Goal: Task Accomplishment & Management: Use online tool/utility

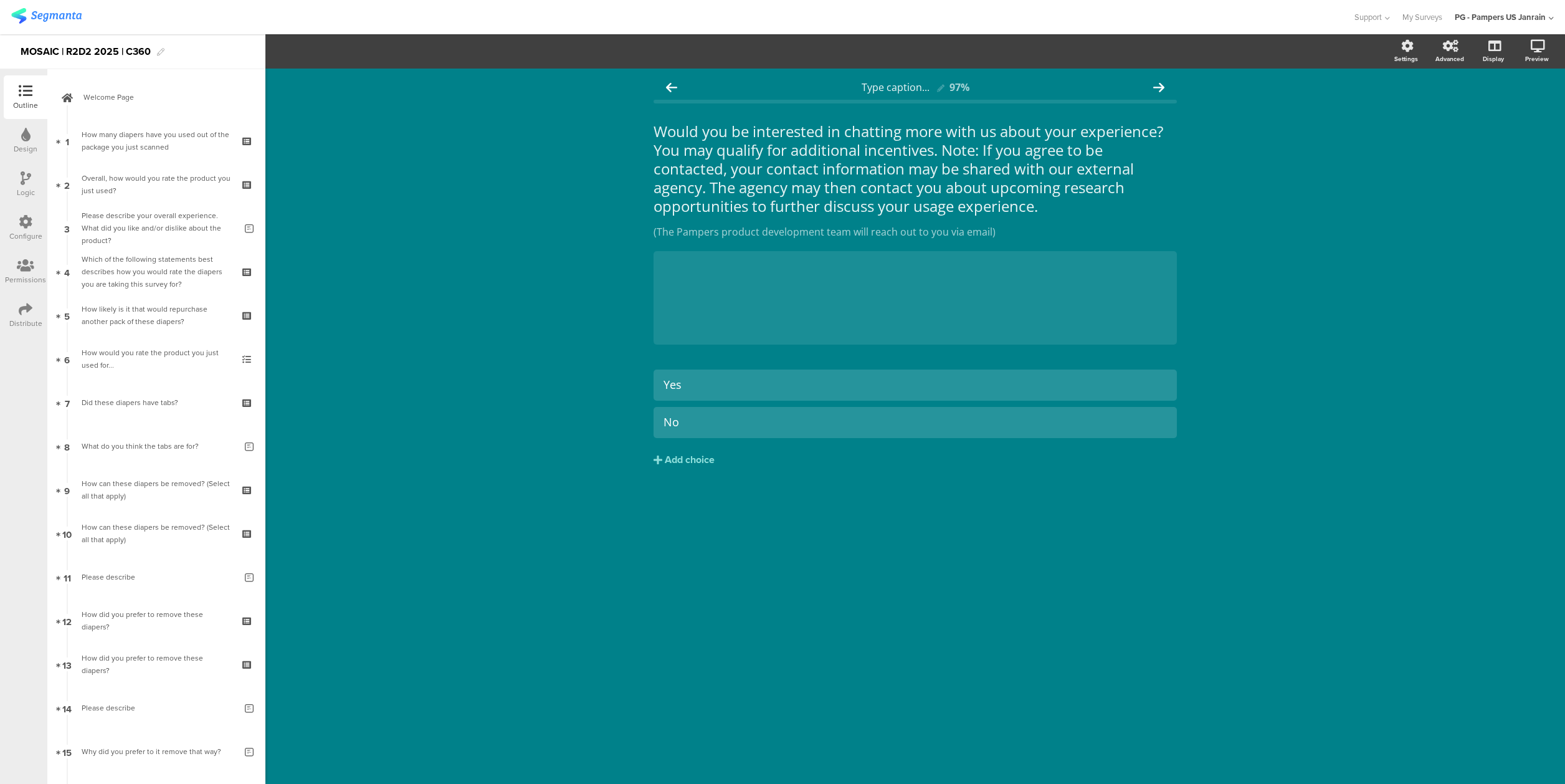
scroll to position [340, 0]
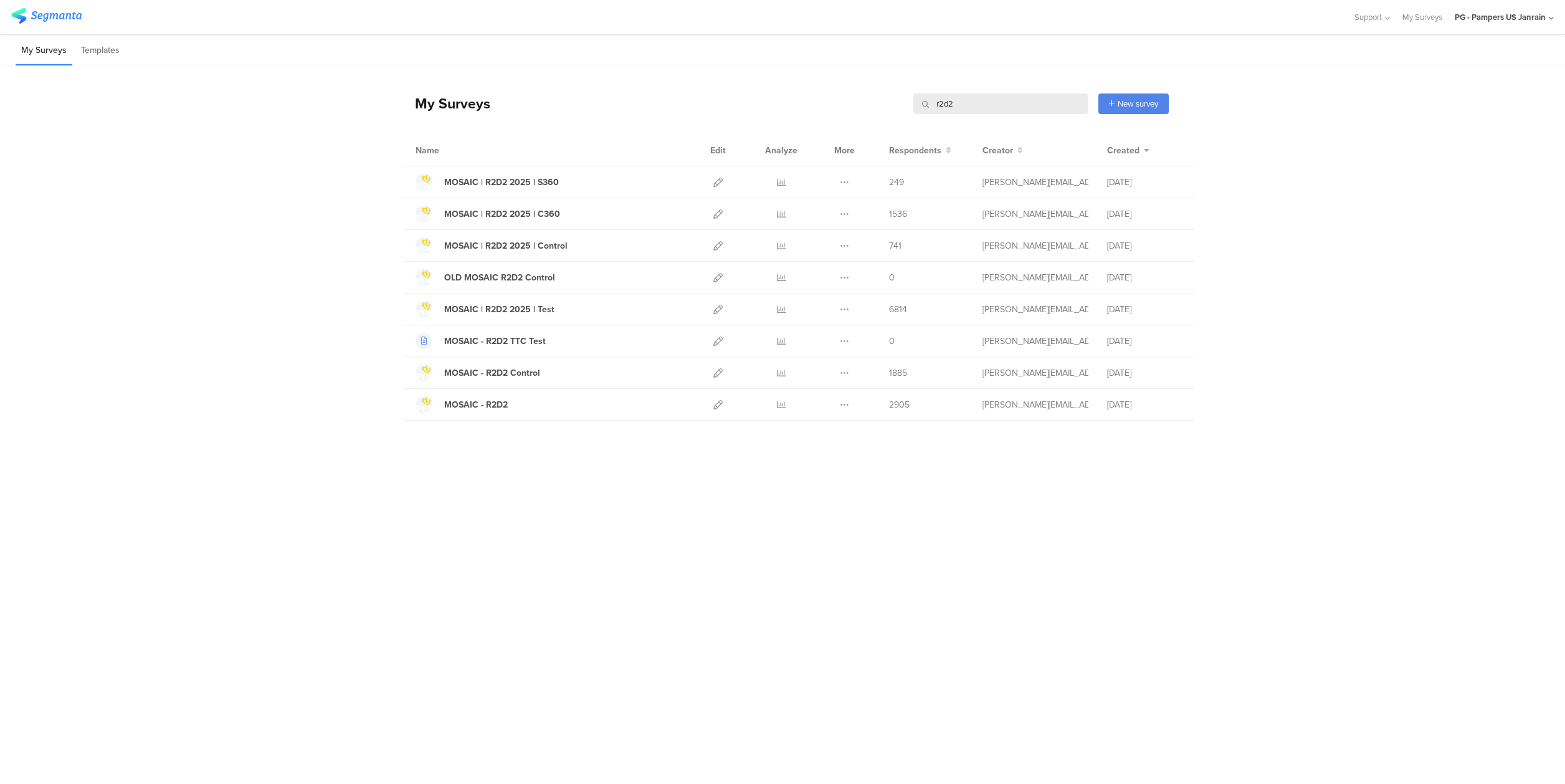
click at [958, 105] on input "r2d2" at bounding box center [1000, 104] width 174 height 21
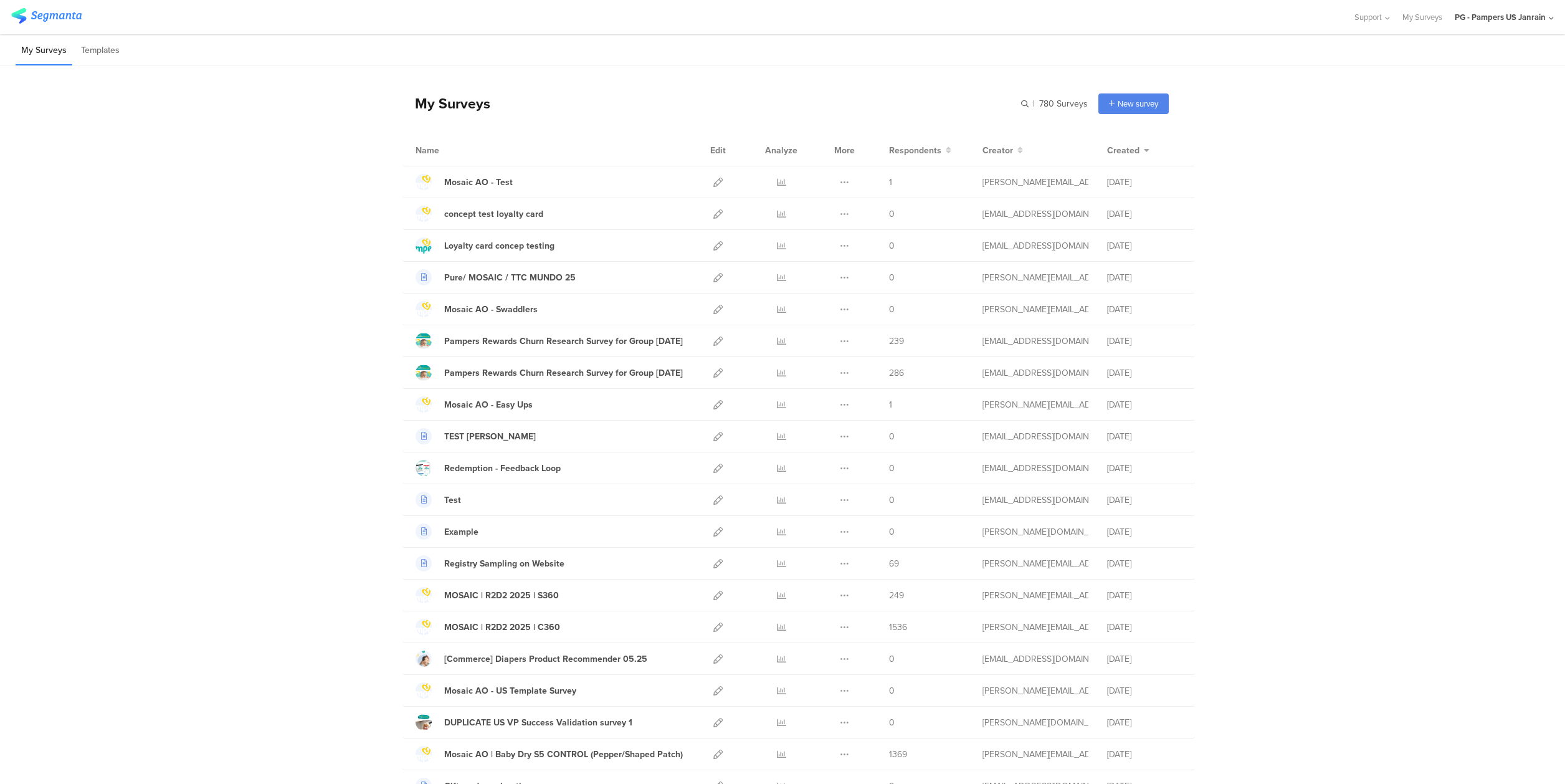
click at [1016, 101] on input "text" at bounding box center [1000, 104] width 174 height 21
click at [714, 405] on icon at bounding box center [718, 404] width 10 height 10
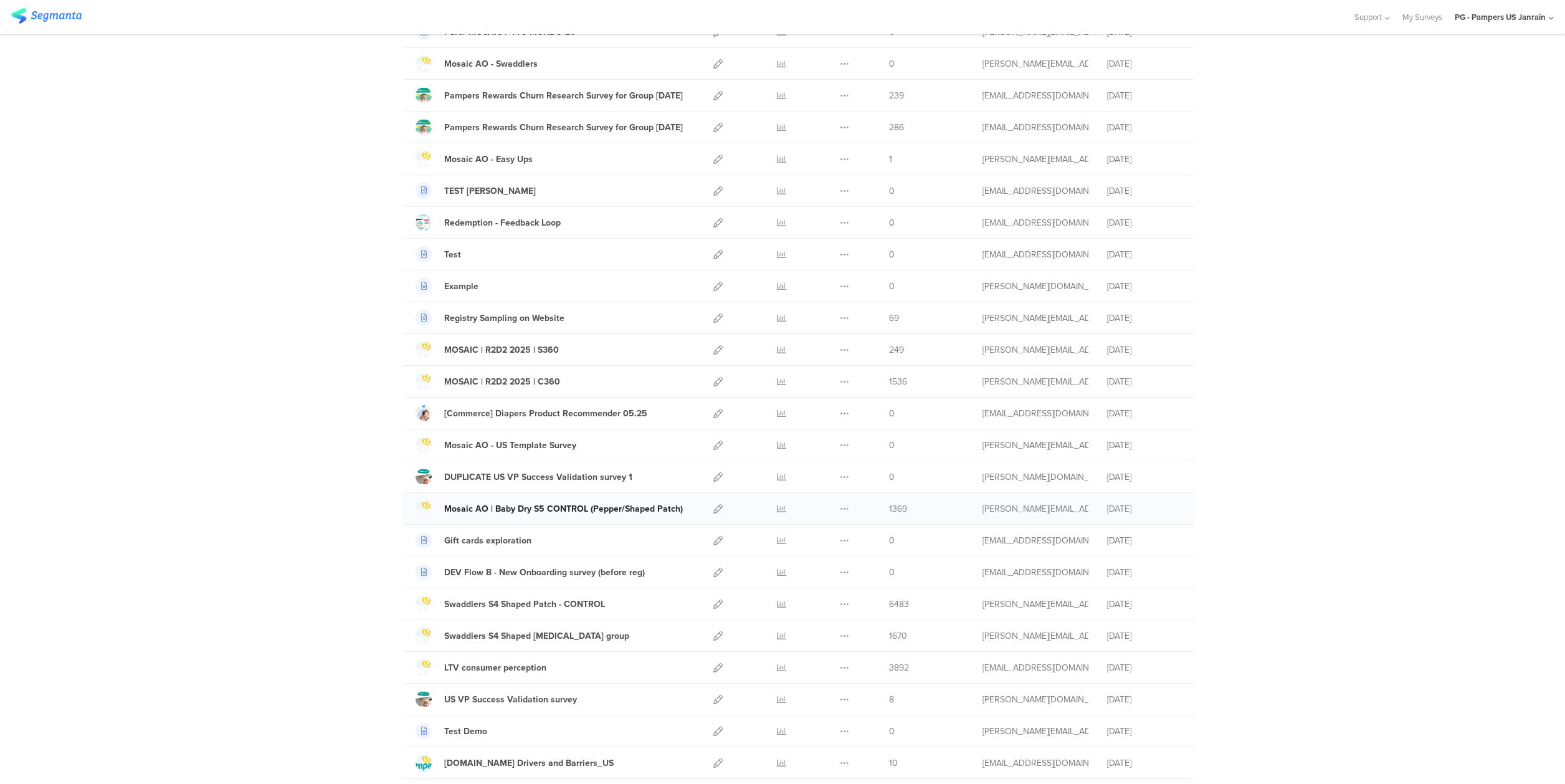
scroll to position [249, 0]
click at [714, 446] on icon at bounding box center [718, 441] width 10 height 10
click at [714, 348] on icon at bounding box center [718, 346] width 10 height 10
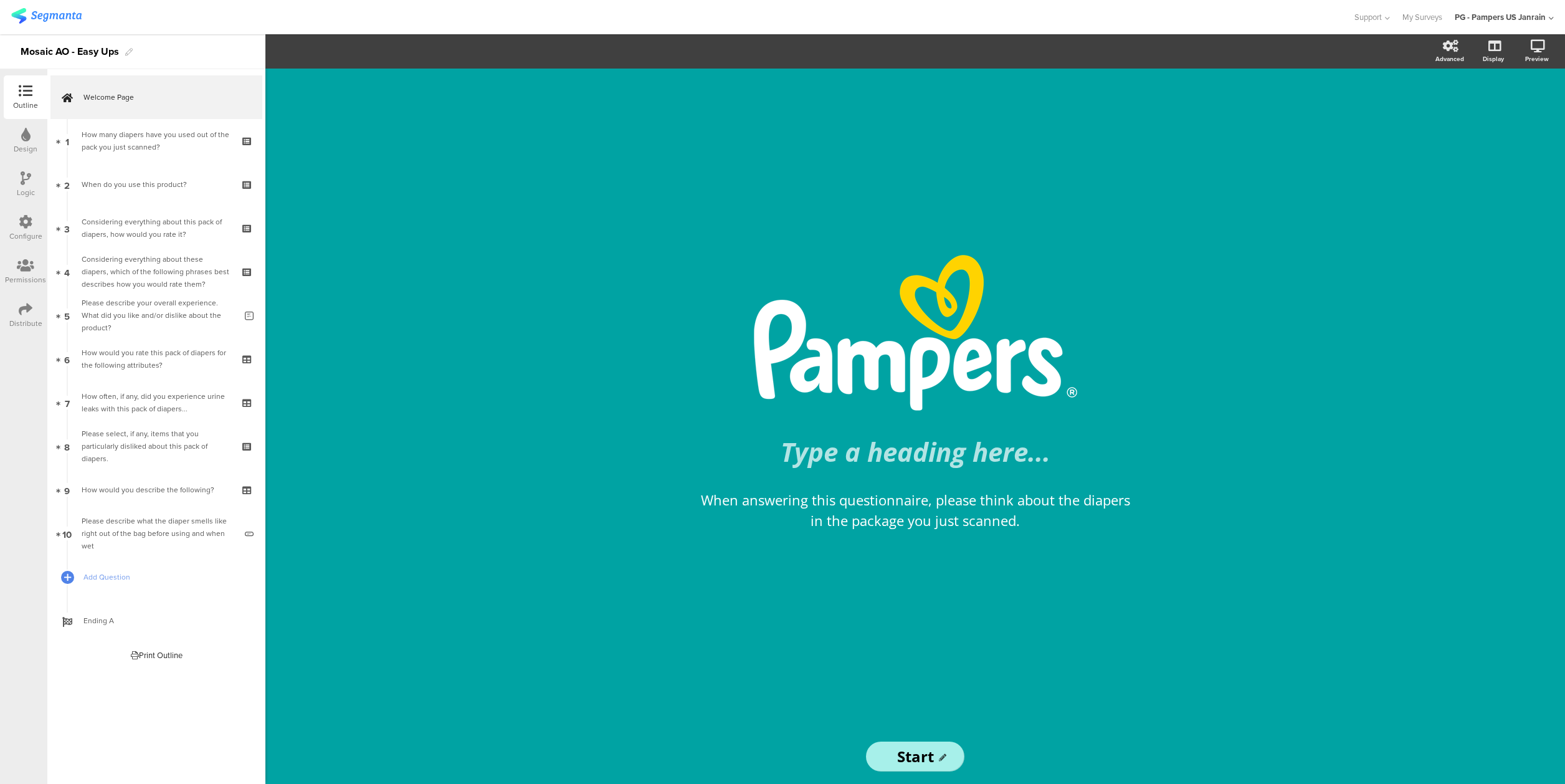
click at [37, 176] on div "Logic" at bounding box center [25, 184] width 43 height 43
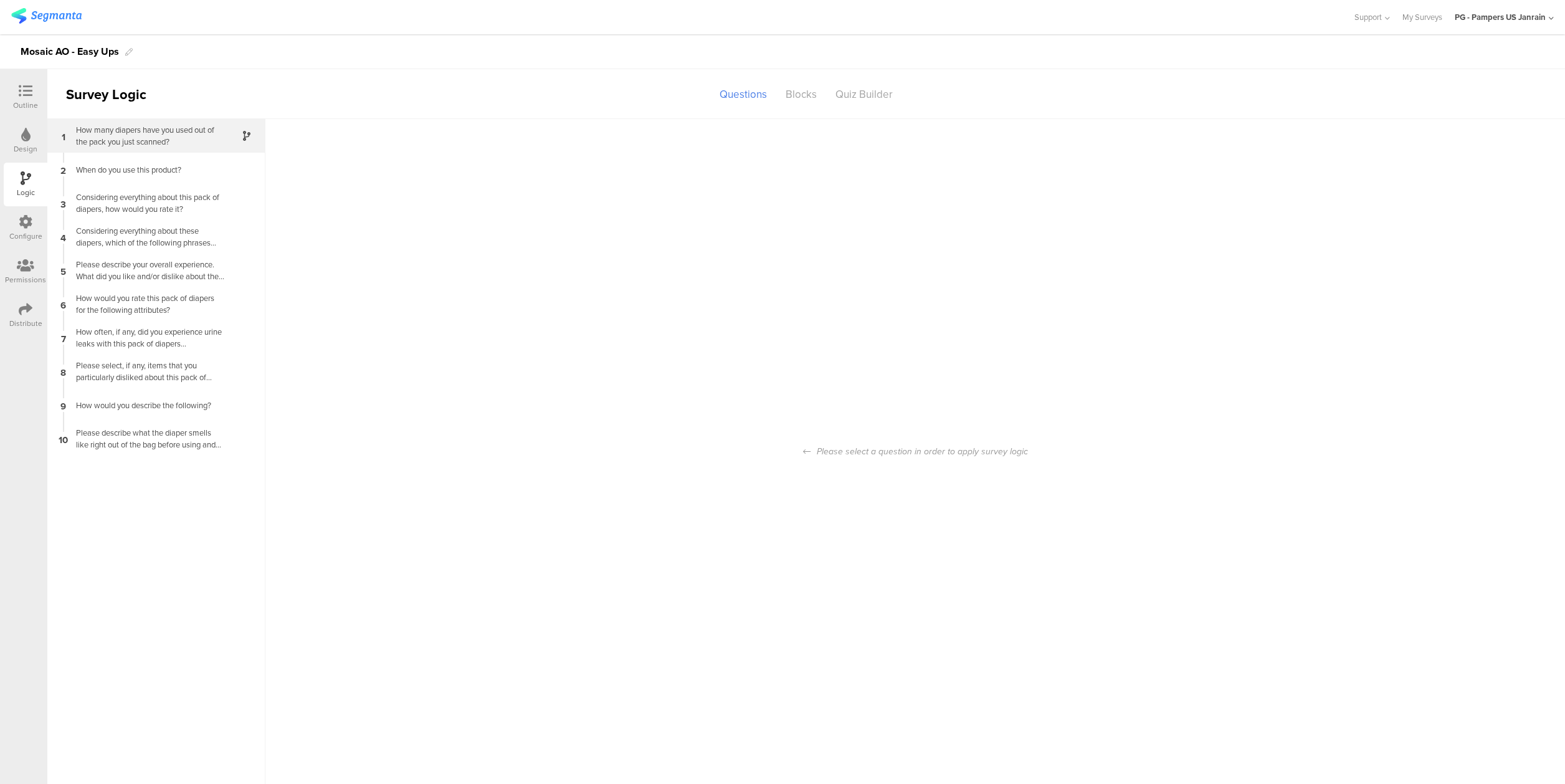
click at [158, 134] on div "How many diapers have you used out of the pack you just scanned?" at bounding box center [147, 135] width 156 height 23
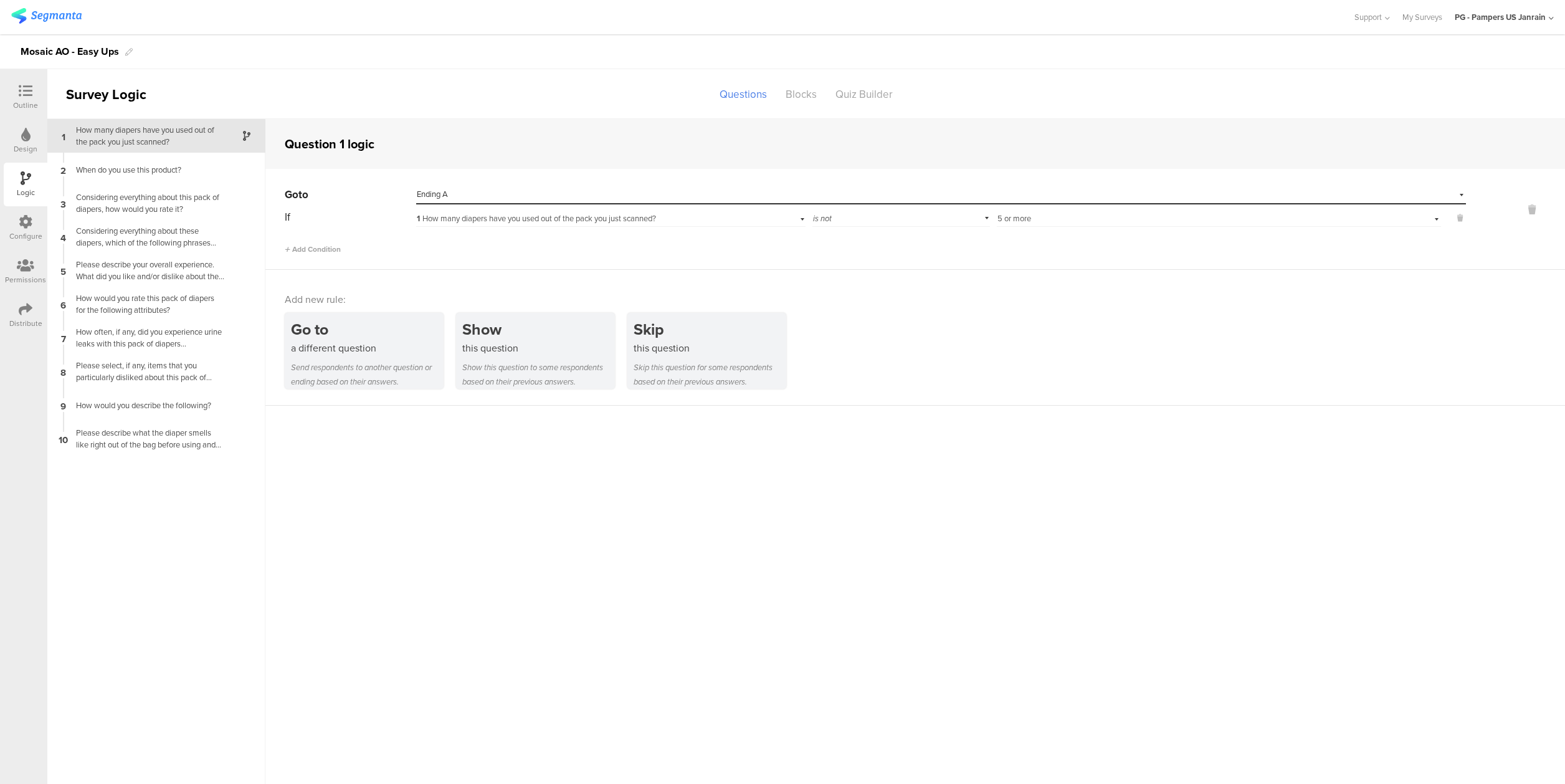
click at [26, 246] on div "Configure" at bounding box center [25, 228] width 43 height 43
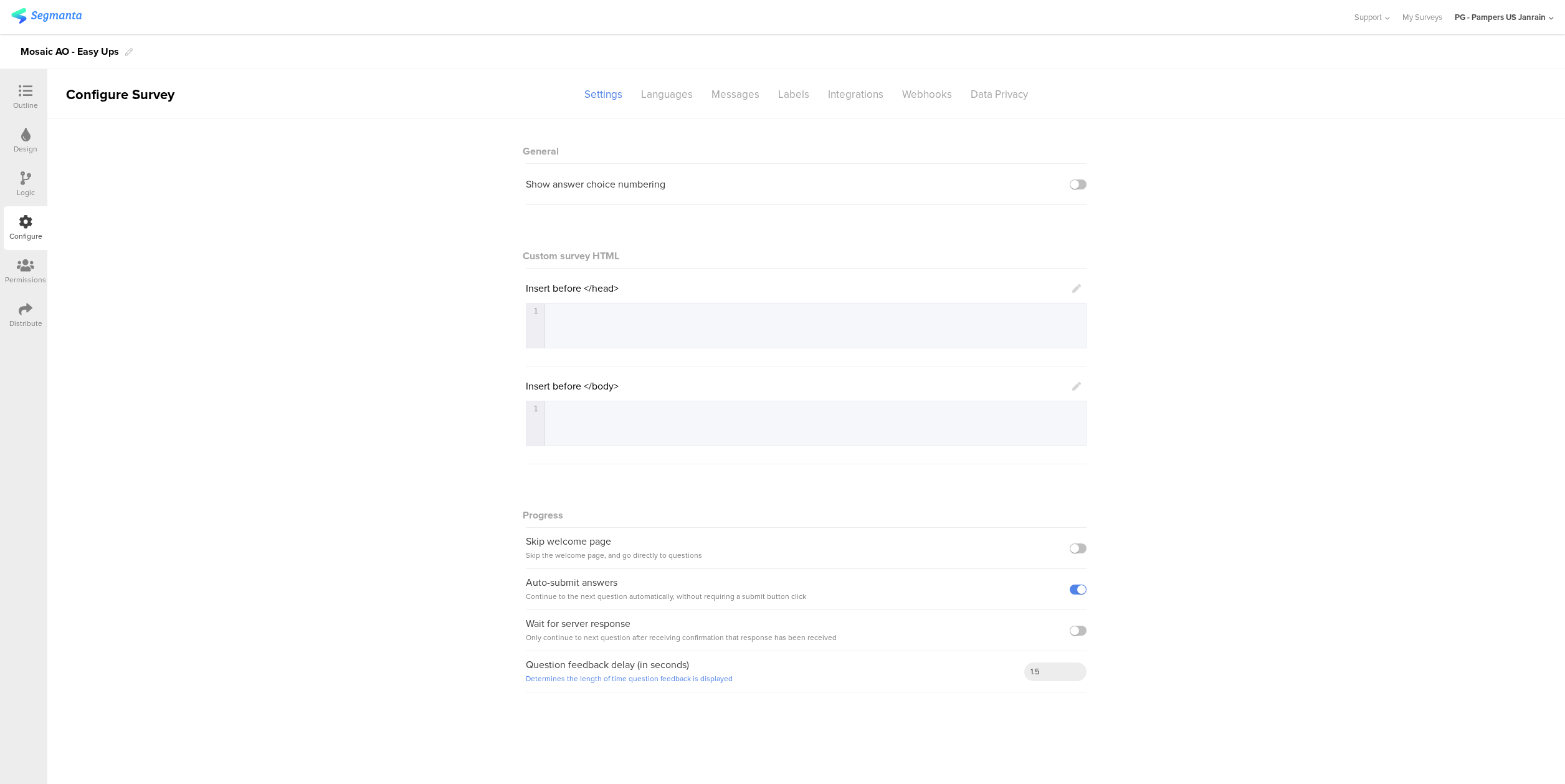
click at [875, 106] on sg-section-page-header "Configure Survey Settings Languages Messages Labels Integrations Webhooks Data …" at bounding box center [807, 94] width 1518 height 49
click at [870, 99] on div "Integrations" at bounding box center [855, 94] width 74 height 22
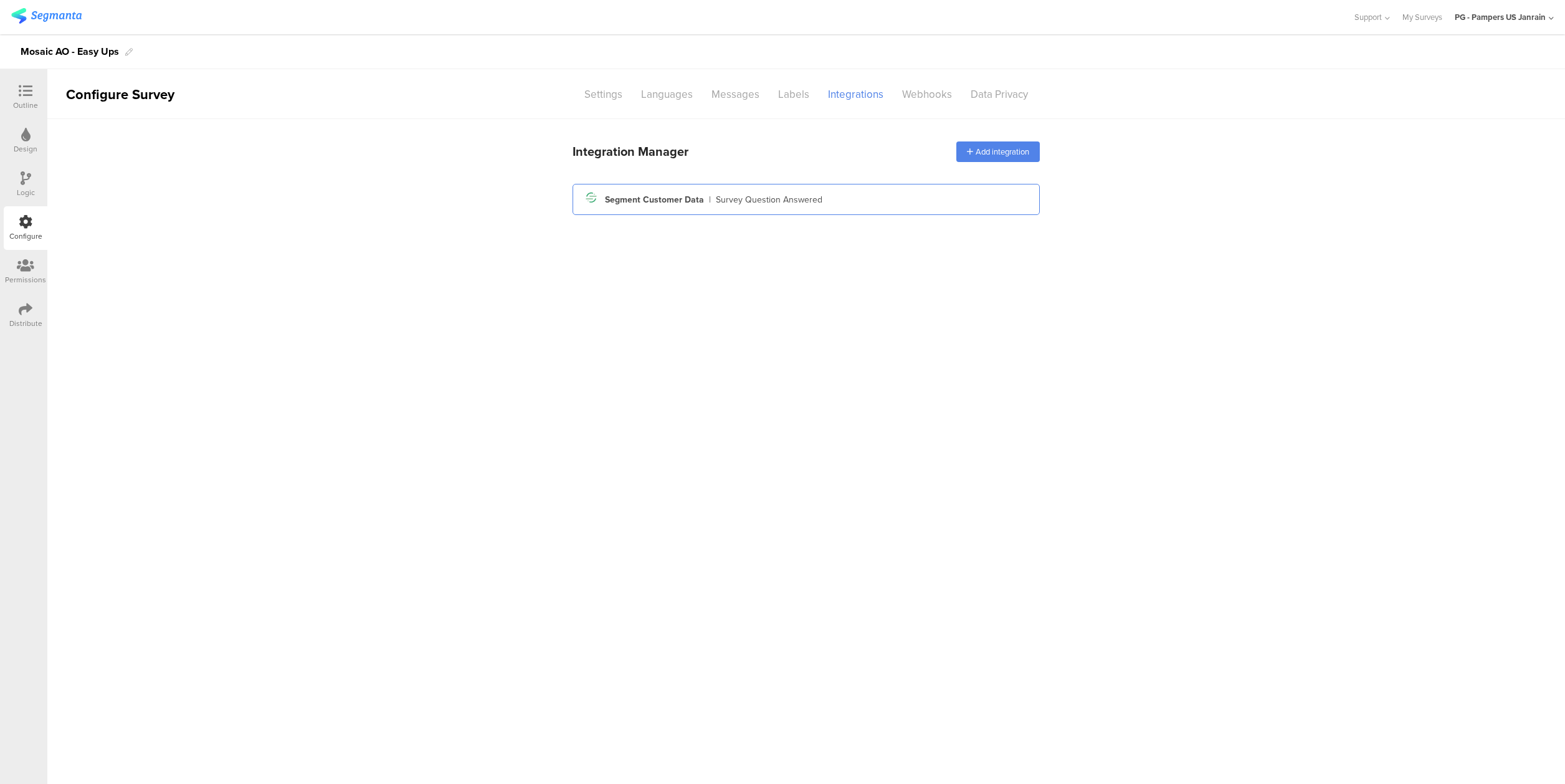
click at [790, 205] on div "Survey Question Answered" at bounding box center [769, 199] width 107 height 13
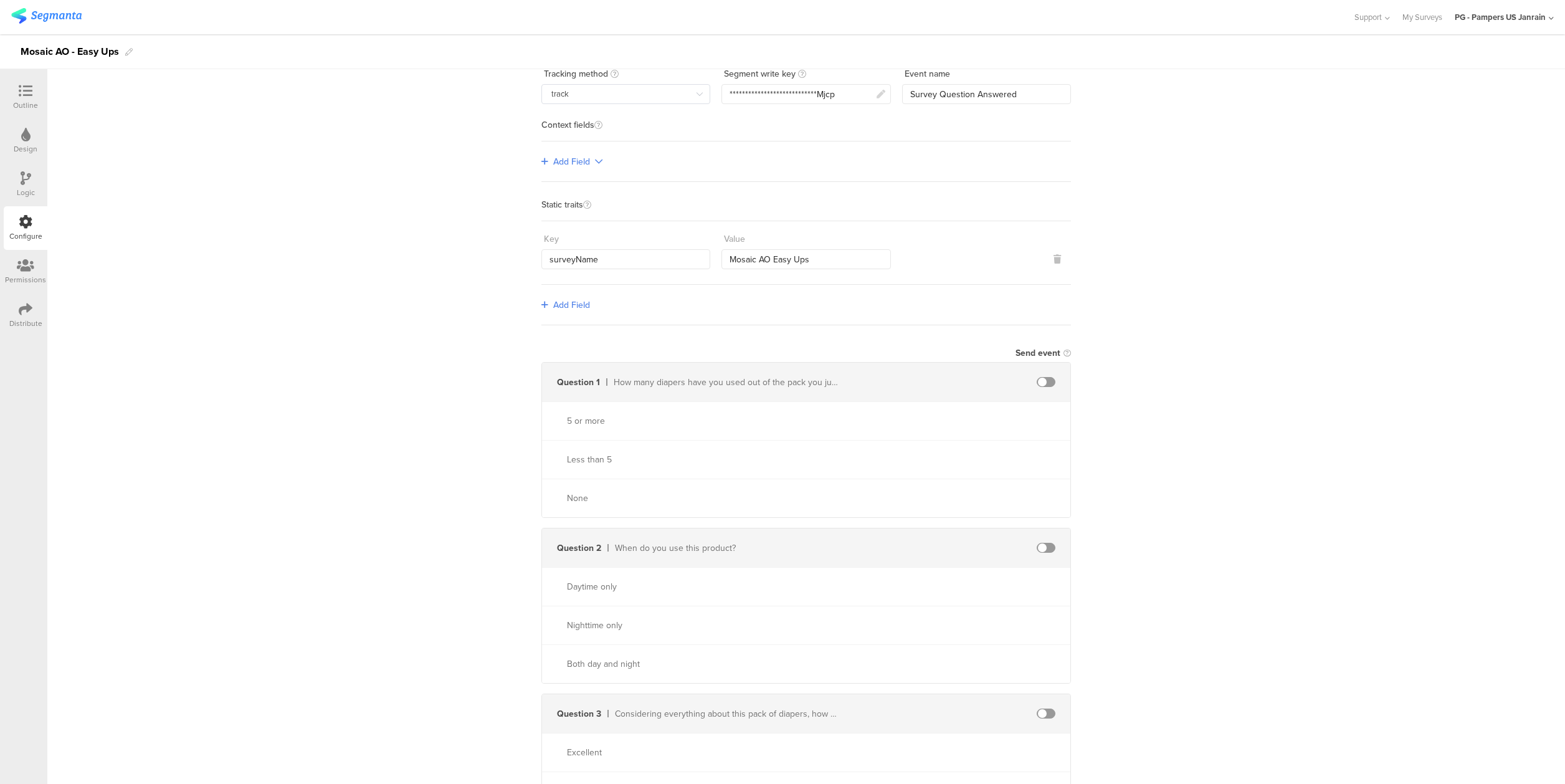
scroll to position [249, 0]
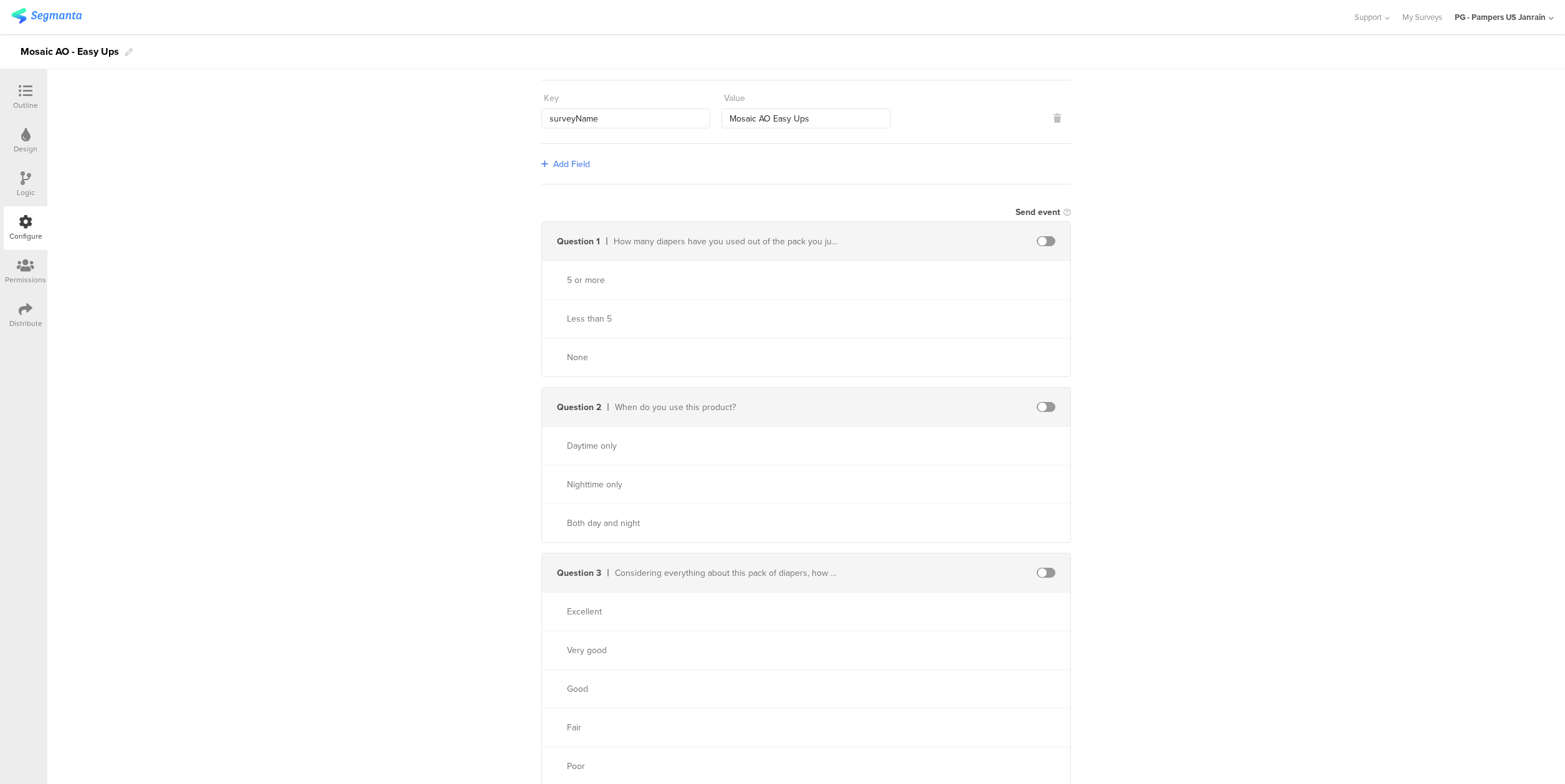
click at [1040, 238] on span at bounding box center [1046, 240] width 19 height 10
click at [1037, 402] on span at bounding box center [1046, 406] width 19 height 10
click at [1037, 574] on span at bounding box center [1046, 572] width 19 height 10
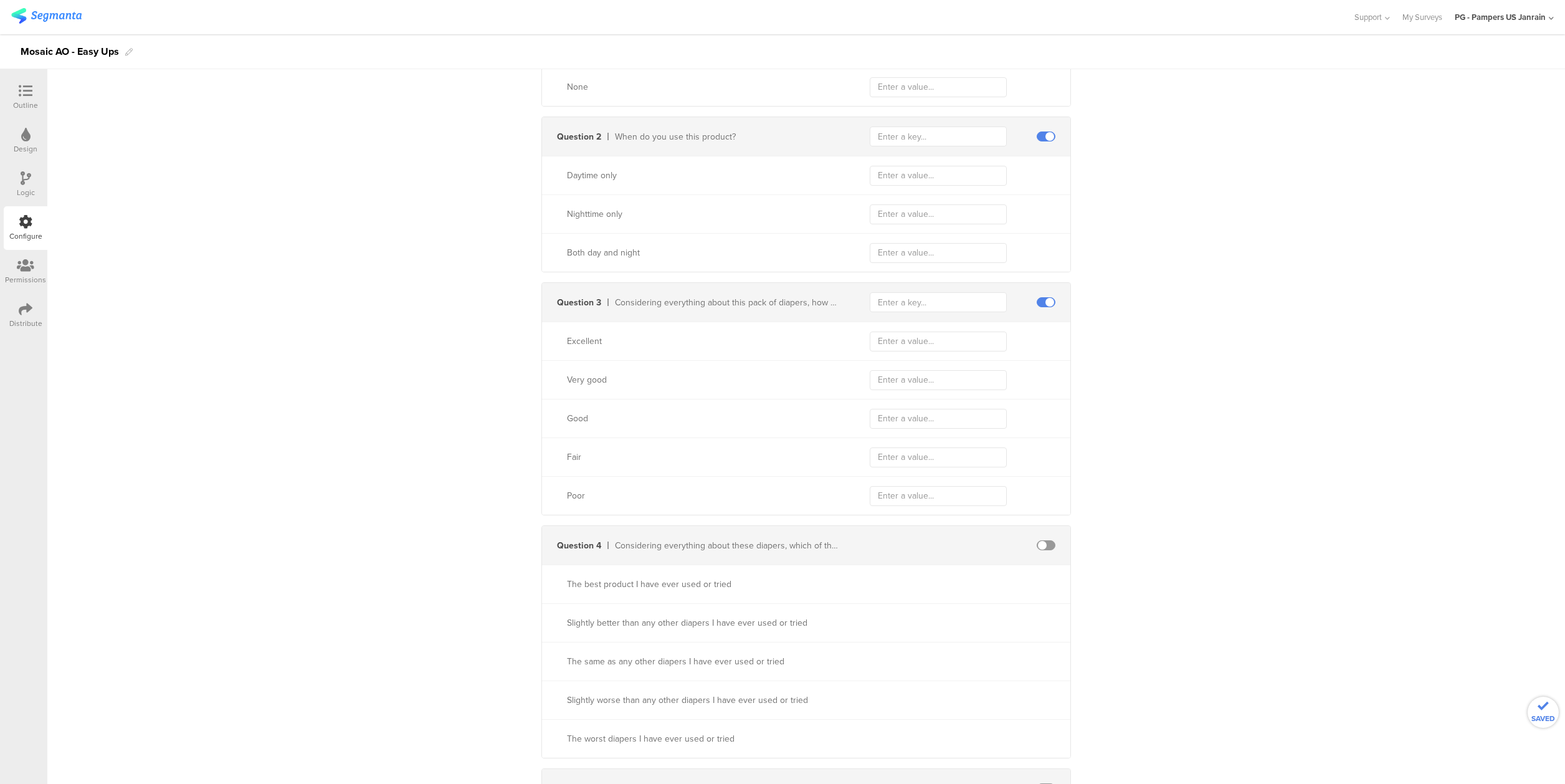
scroll to position [872, 0]
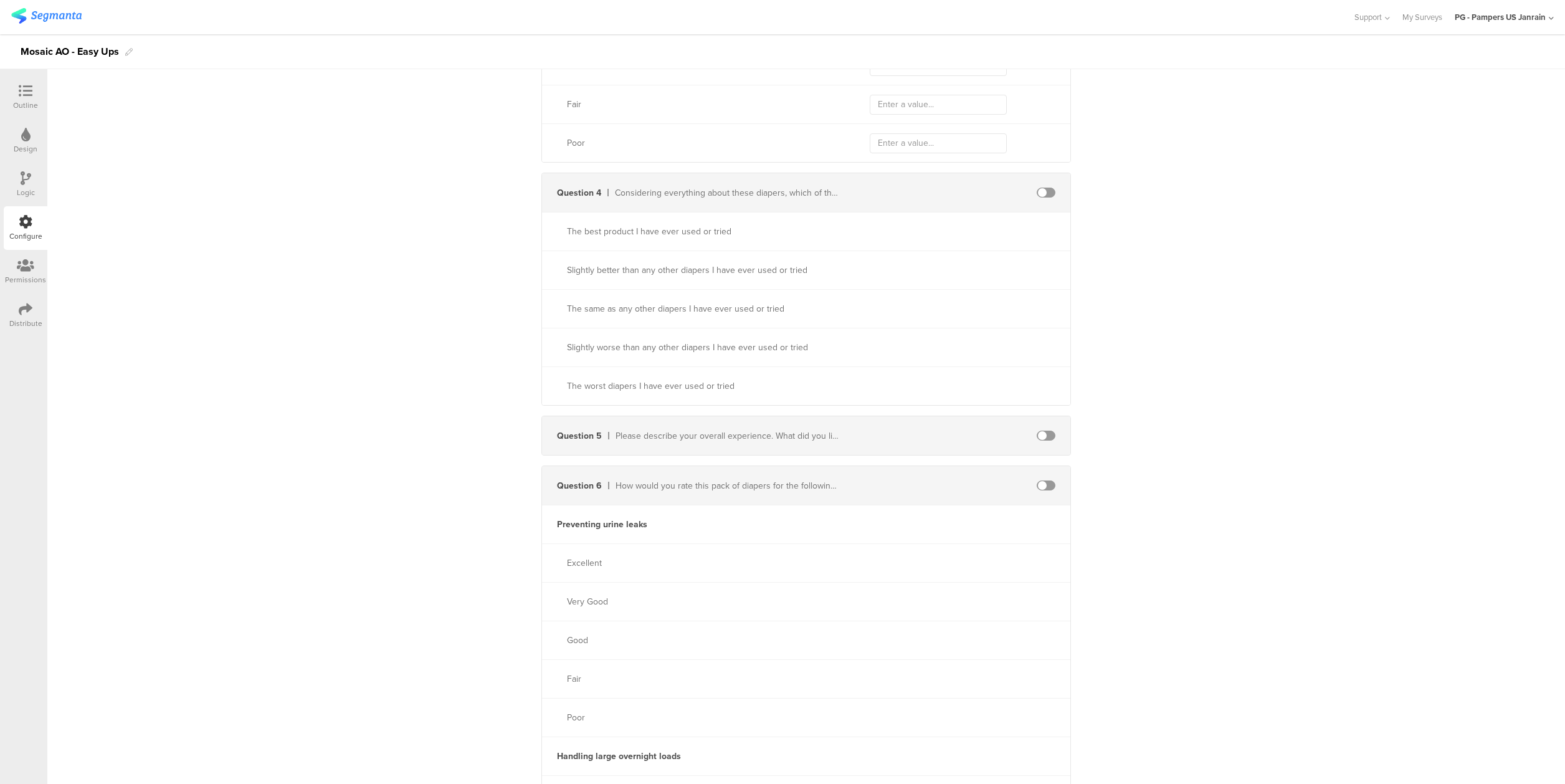
click at [1032, 198] on div "Question 4 Considering everything about these diapers, which of the following p…" at bounding box center [806, 193] width 528 height 39
click at [1037, 193] on span at bounding box center [1046, 192] width 19 height 10
click at [1043, 439] on span at bounding box center [1046, 434] width 19 height 10
click at [1042, 486] on span at bounding box center [1046, 485] width 19 height 10
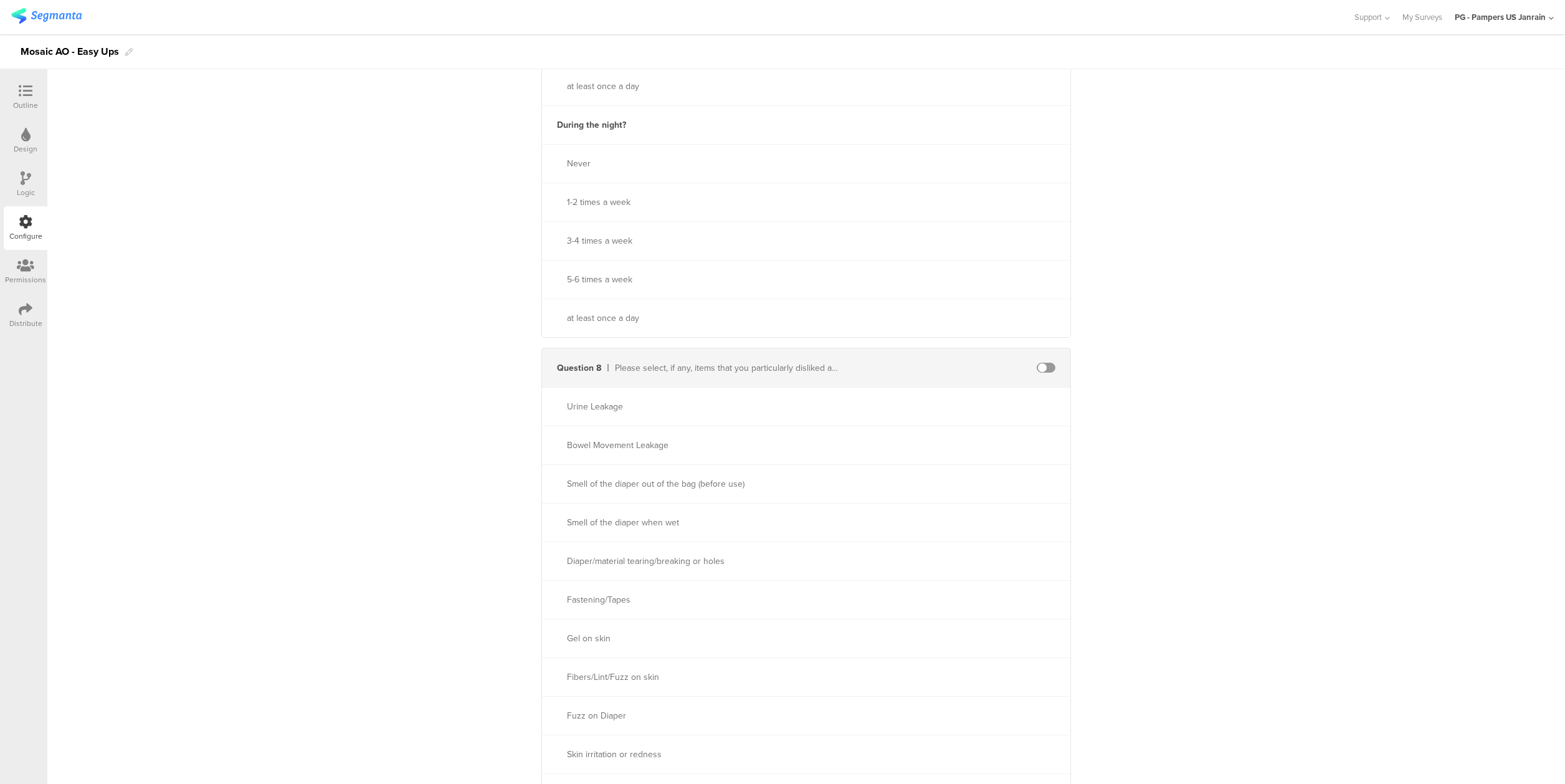
scroll to position [3613, 0]
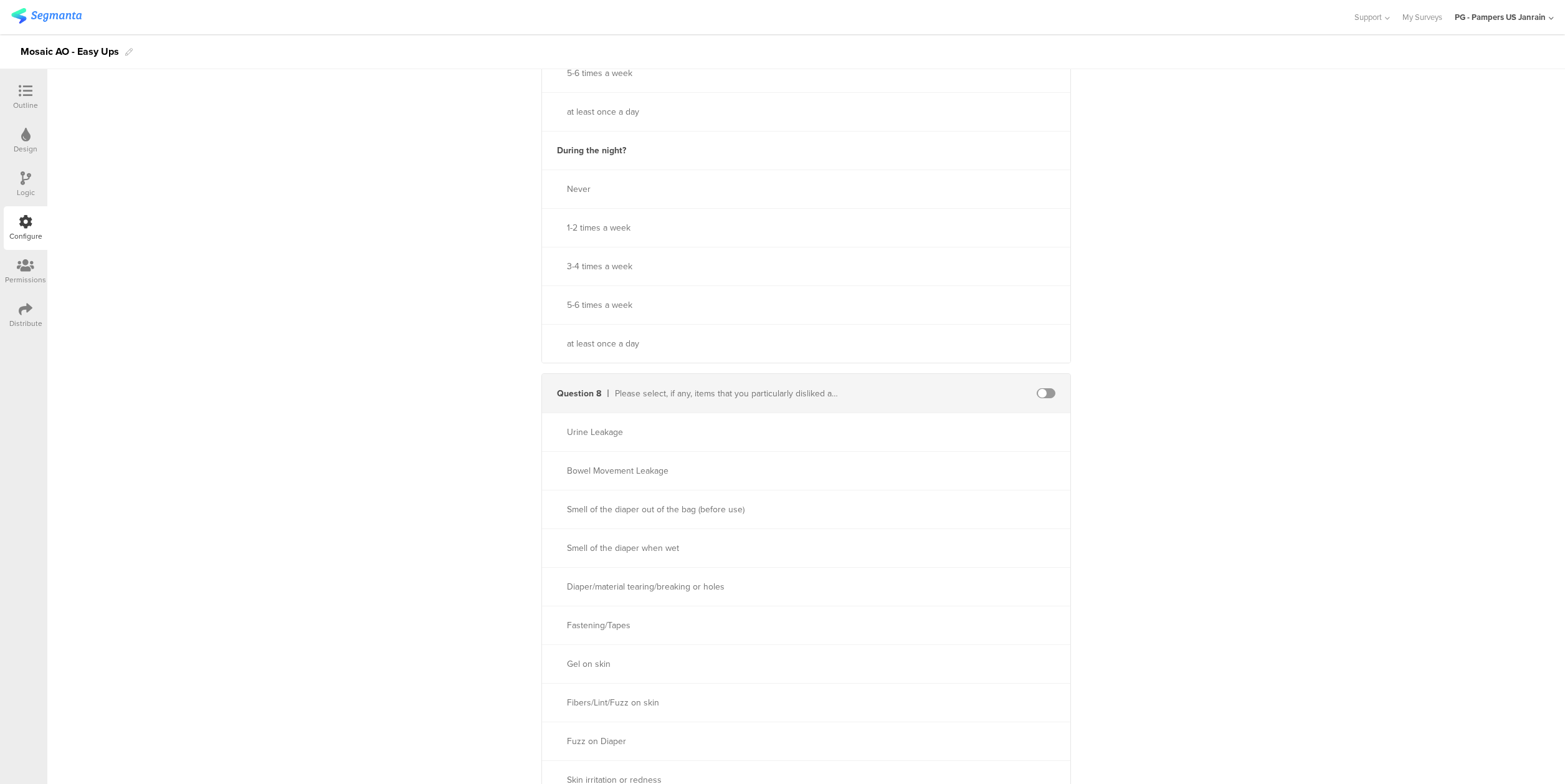
click at [1042, 402] on div "Question 8 Please select, if any, items that you particularly disliked about th…" at bounding box center [806, 393] width 528 height 39
click at [1038, 396] on span at bounding box center [1046, 393] width 19 height 10
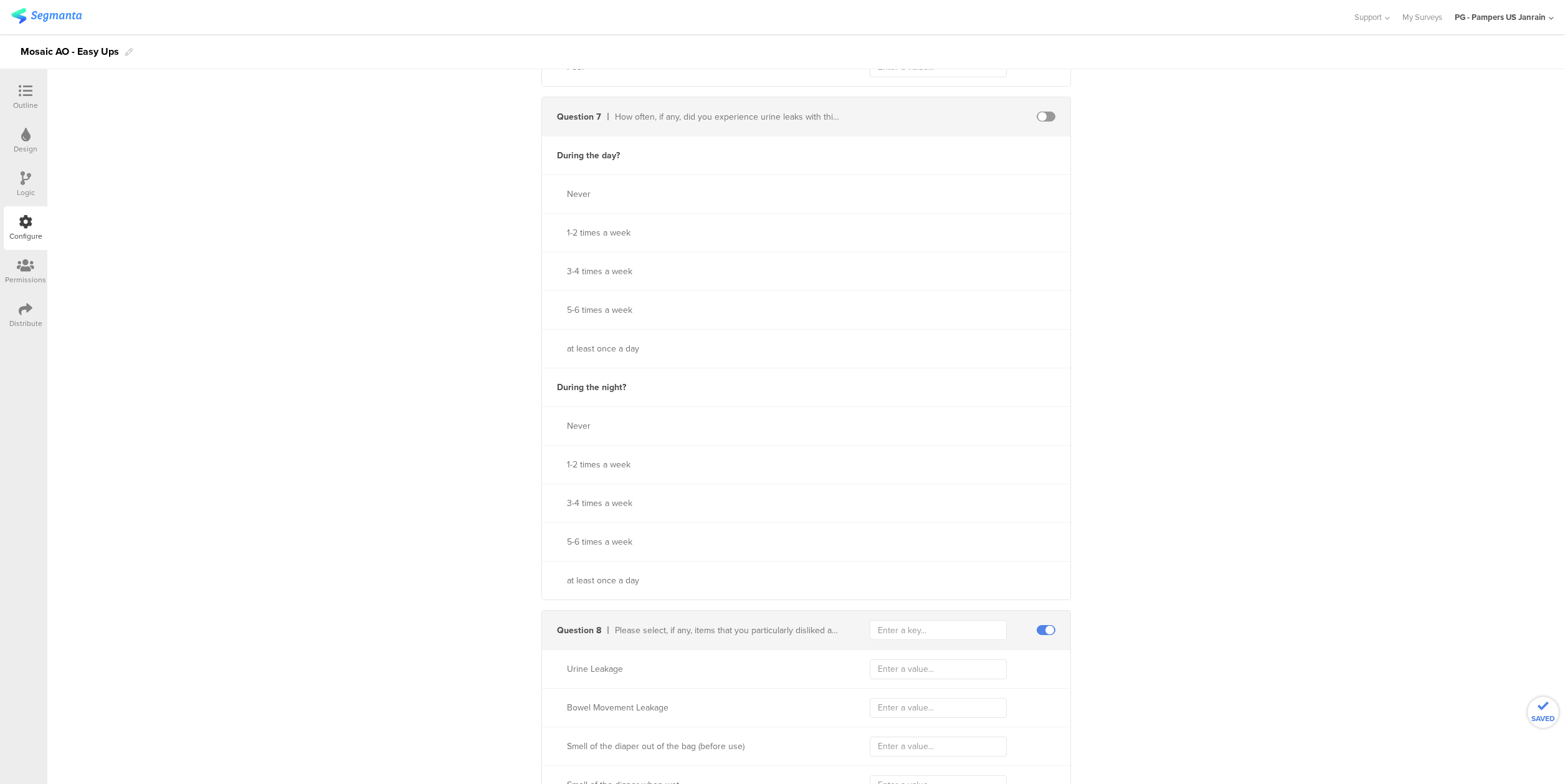
scroll to position [3115, 0]
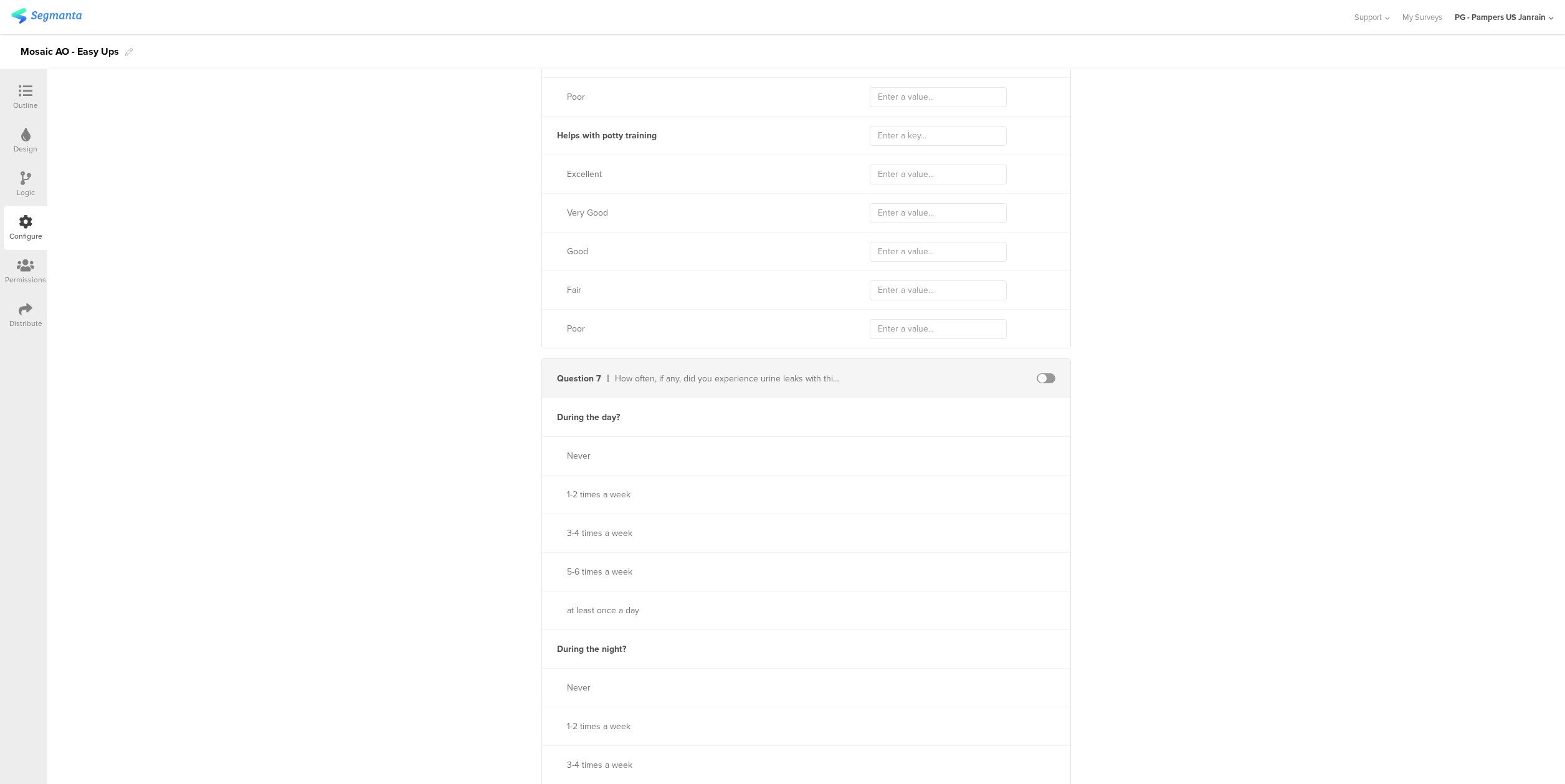
click at [1037, 377] on span at bounding box center [1046, 377] width 19 height 10
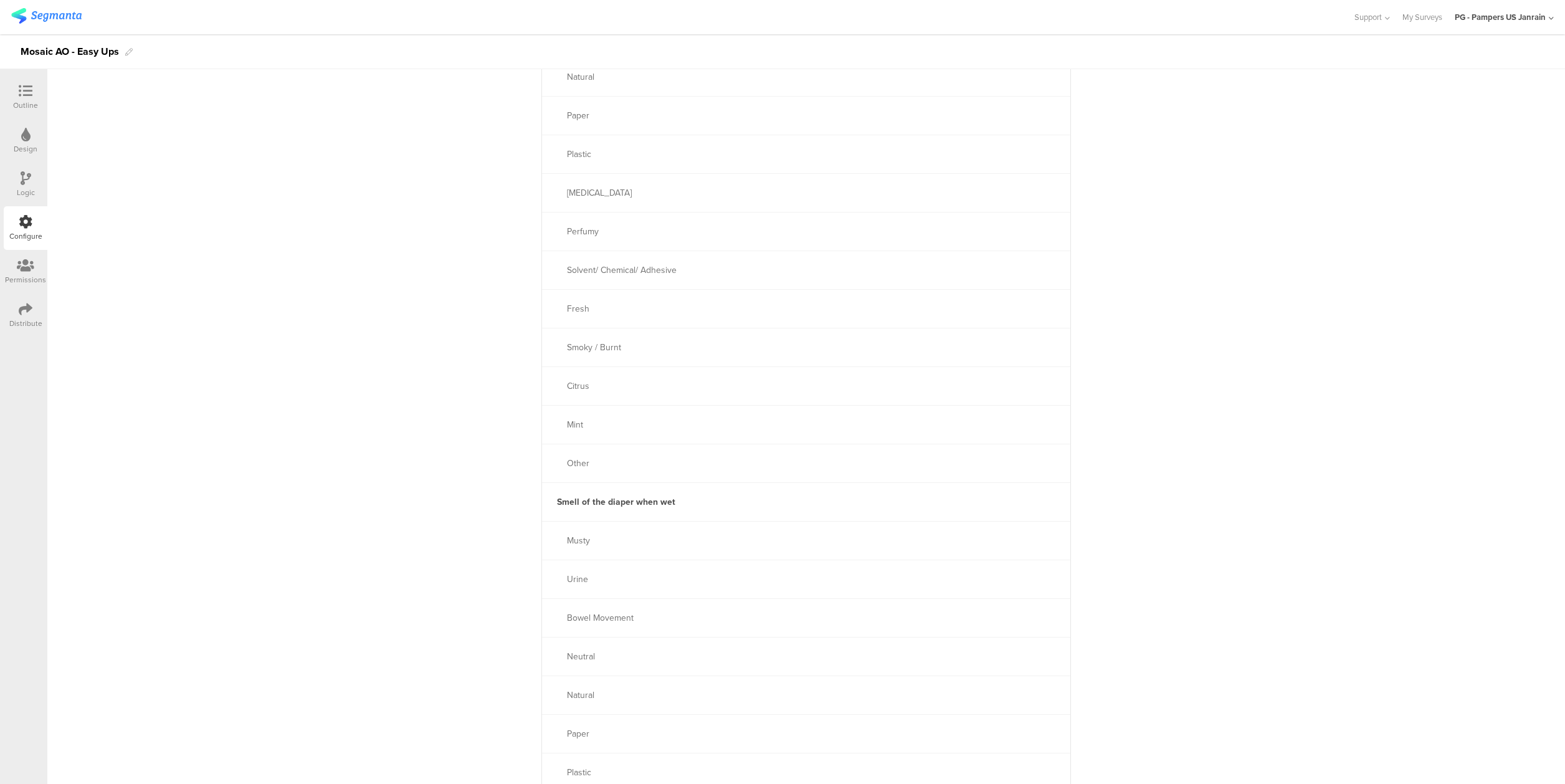
scroll to position [4485, 0]
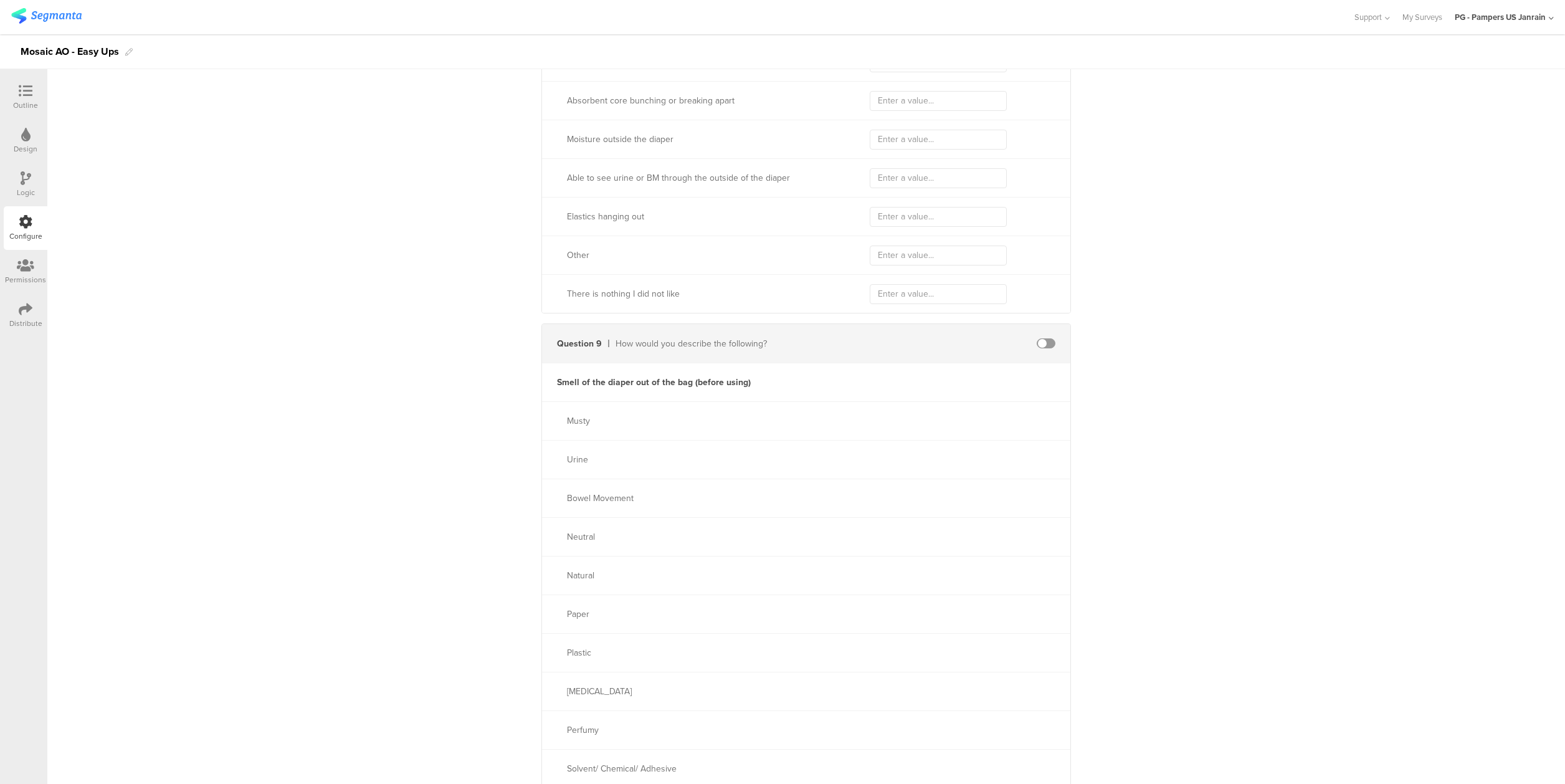
click at [1037, 349] on span at bounding box center [1046, 343] width 19 height 10
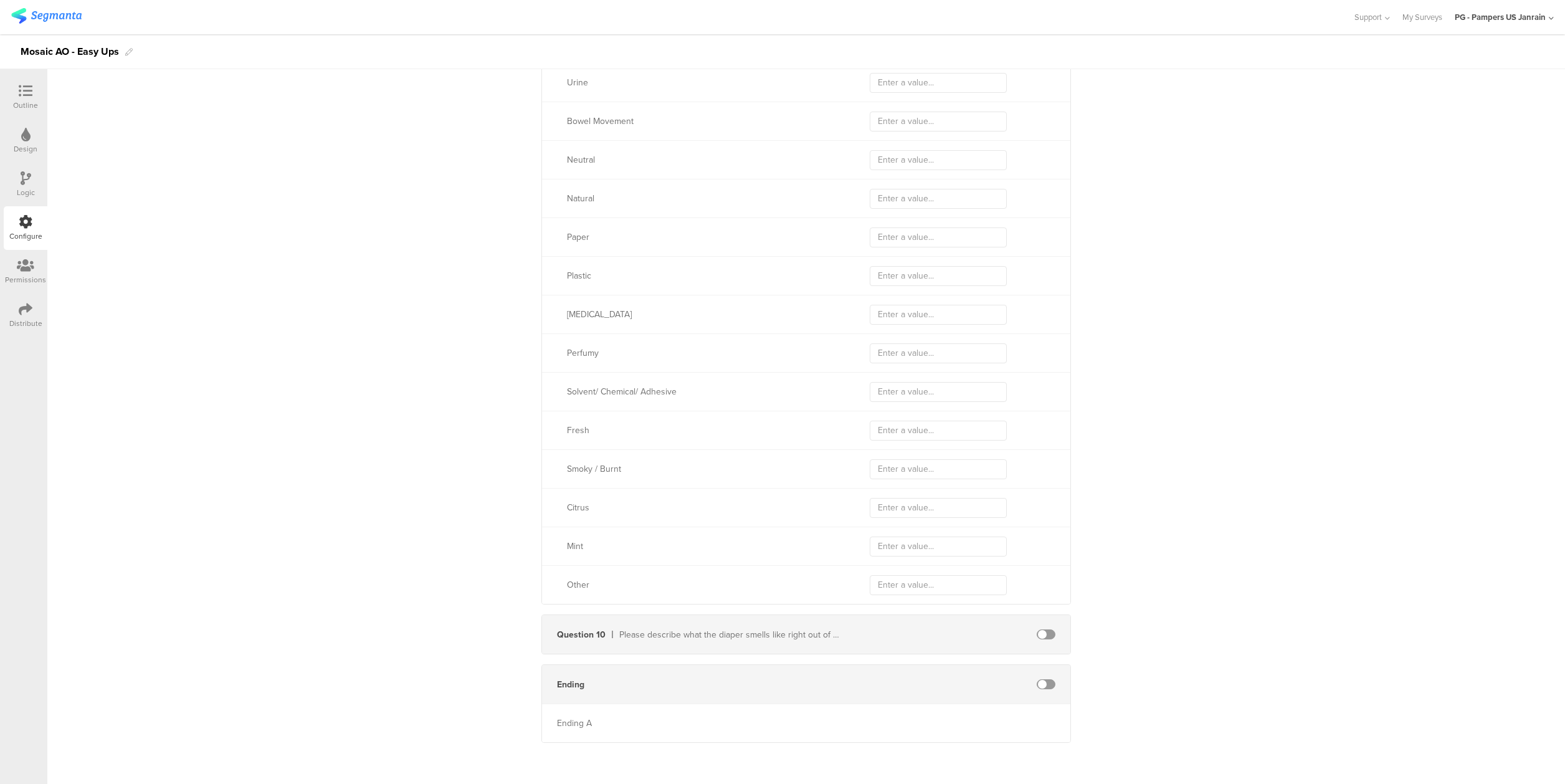
scroll to position [5483, 0]
click at [1037, 633] on span at bounding box center [1046, 634] width 19 height 10
click at [1037, 688] on span at bounding box center [1046, 683] width 19 height 10
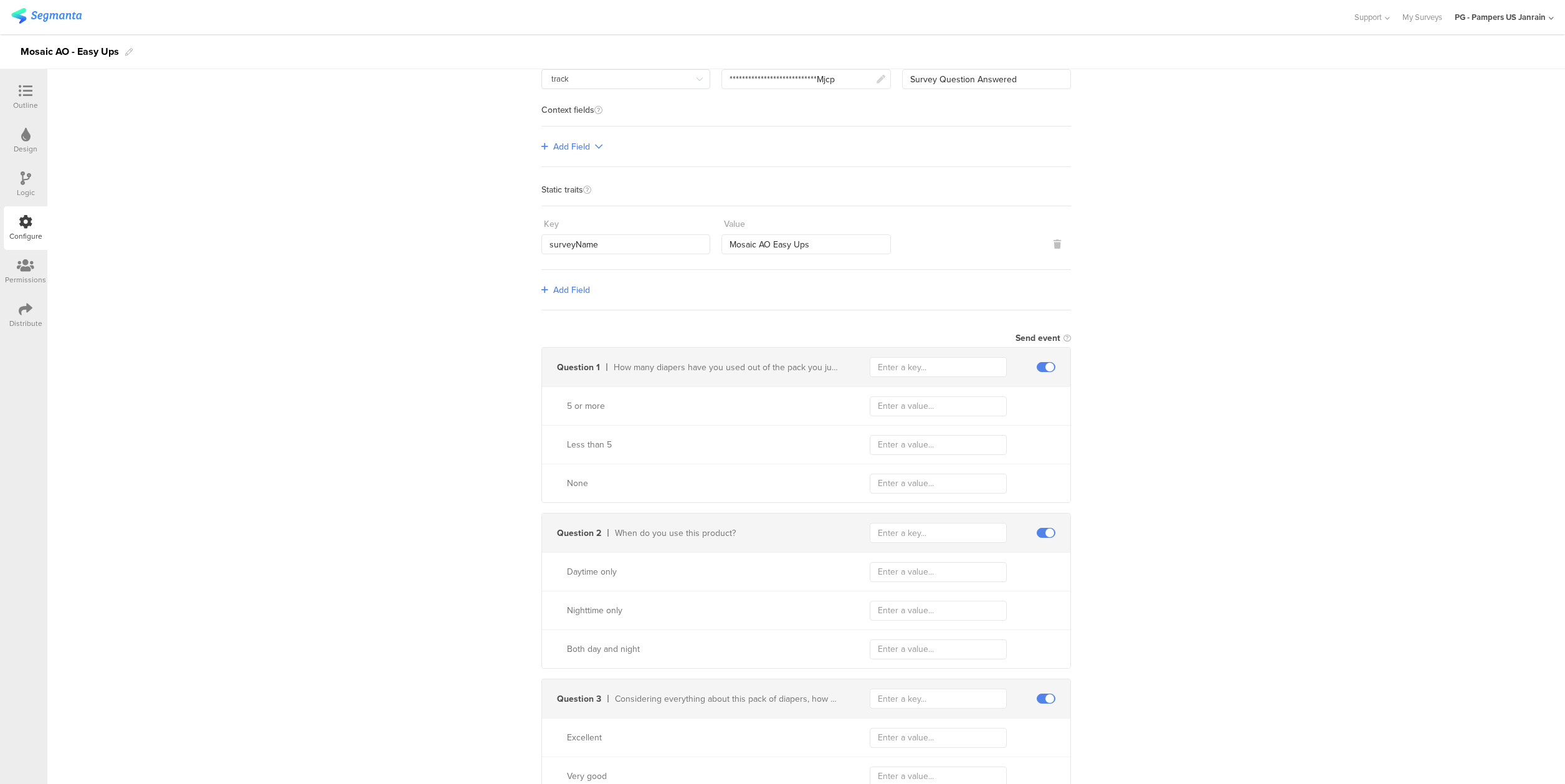
scroll to position [249, 0]
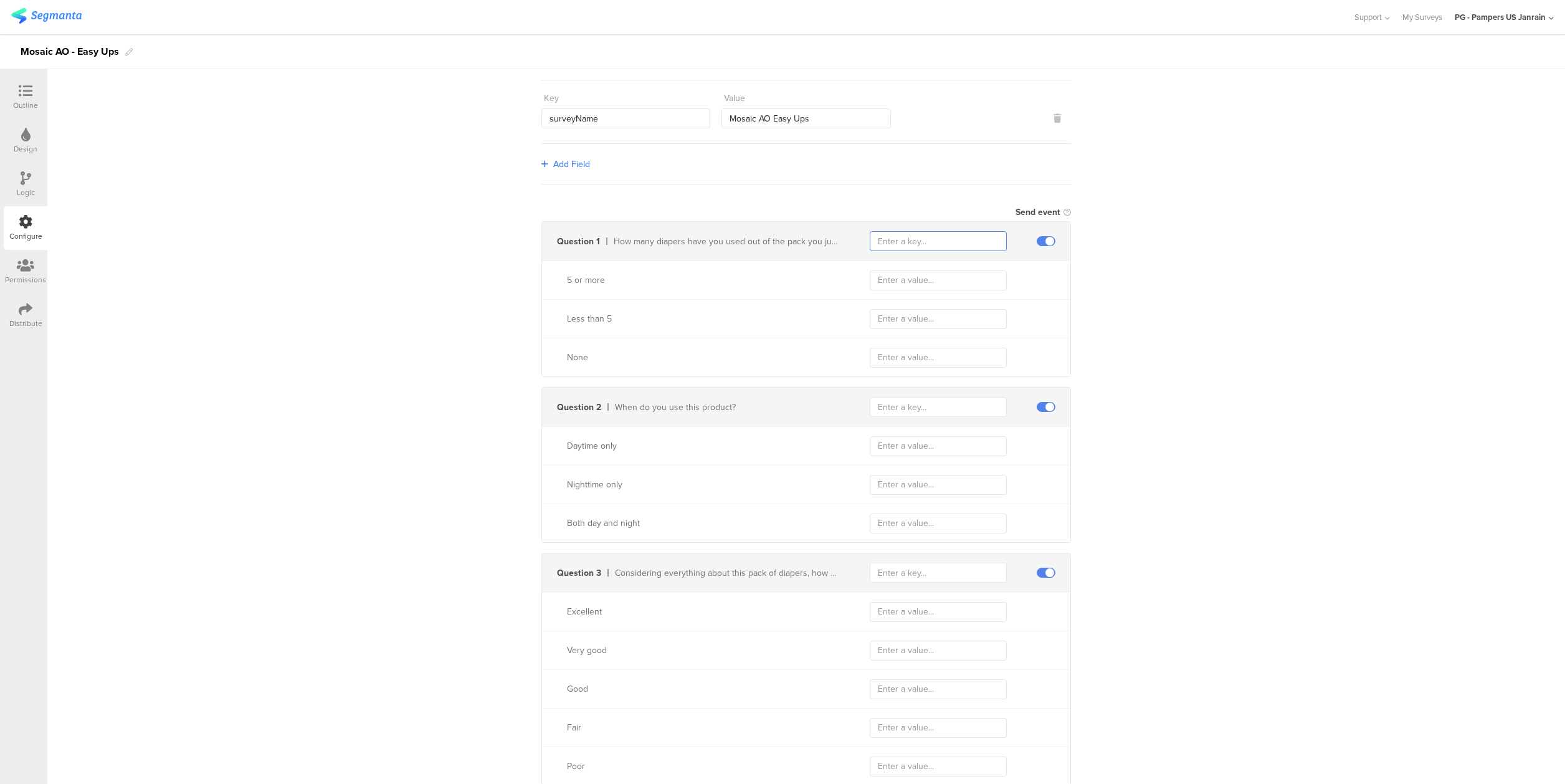
click at [906, 243] on input "text" at bounding box center [939, 241] width 137 height 20
paste input "diapers_used_from_package"
type input "diapers_used_from_package"
click at [927, 284] on input "text" at bounding box center [939, 280] width 137 height 20
paste input "more_than_5"
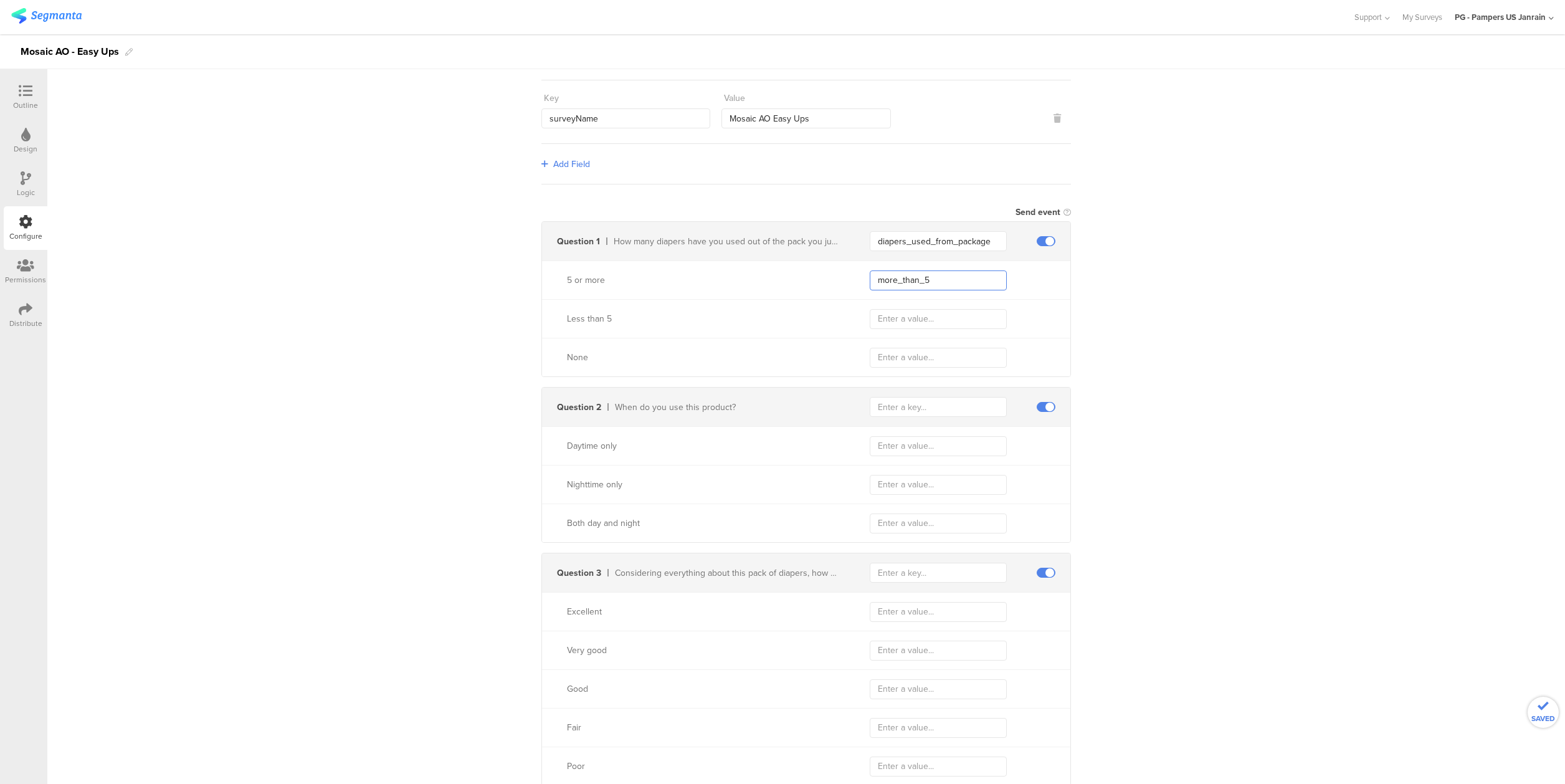
type input "more_than_5"
click at [935, 318] on input "text" at bounding box center [939, 318] width 137 height 20
paste input "less_than_5"
type input "less_than_5"
click at [893, 356] on input "text" at bounding box center [939, 357] width 137 height 20
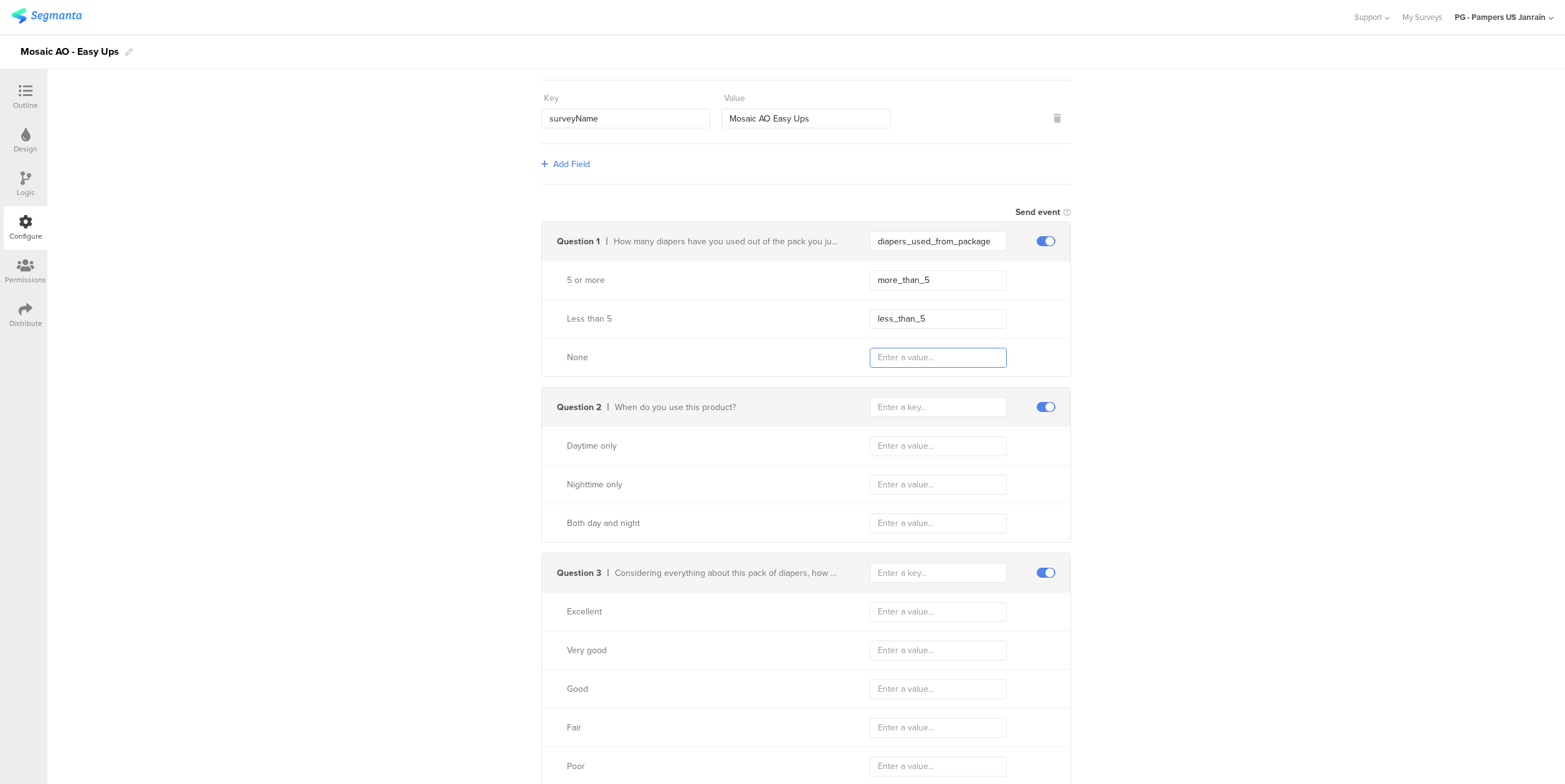
paste input "none"
type input "none"
click at [935, 403] on input "text" at bounding box center [939, 407] width 137 height 20
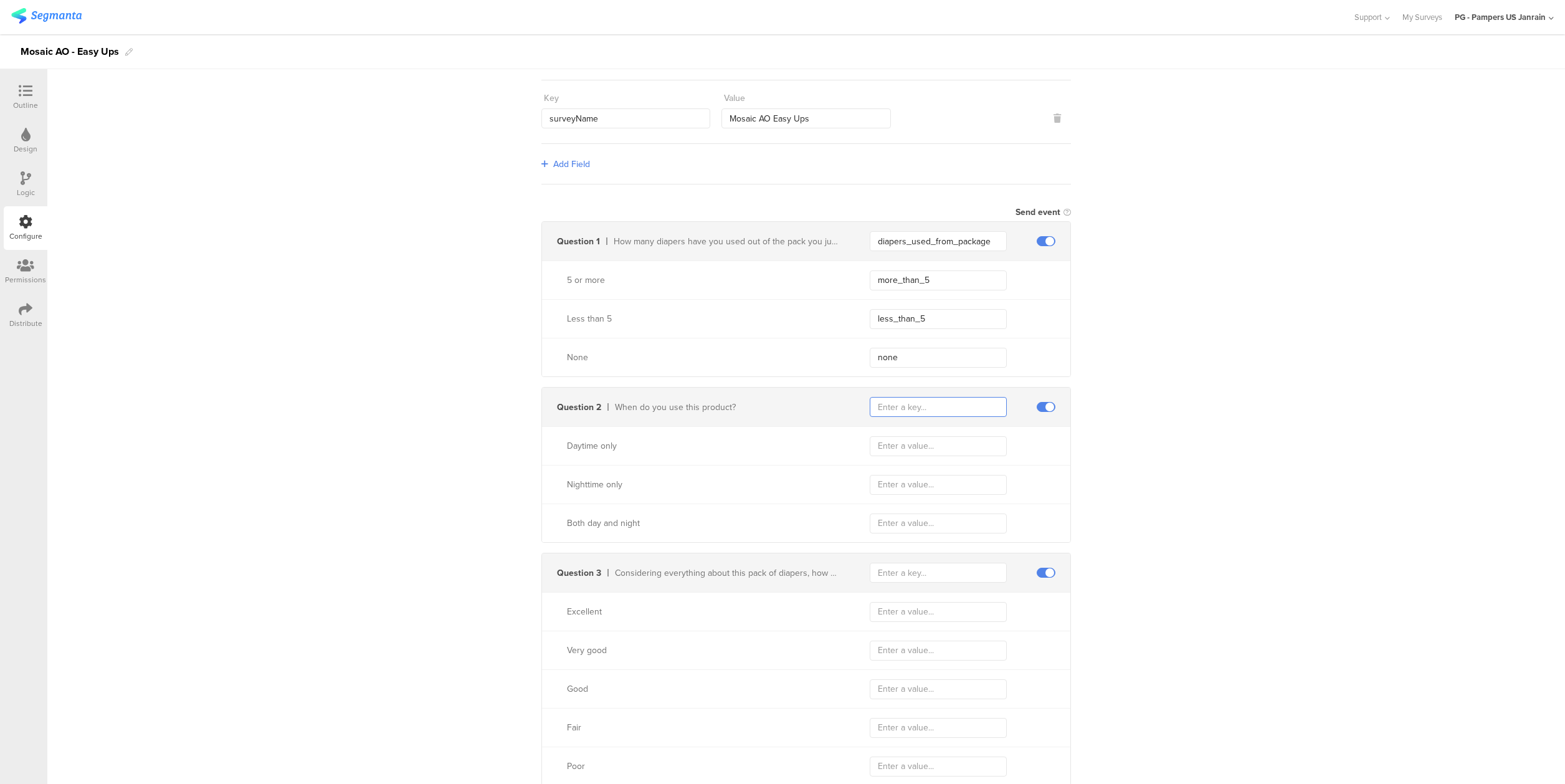
click at [906, 403] on input "text" at bounding box center [939, 407] width 137 height 20
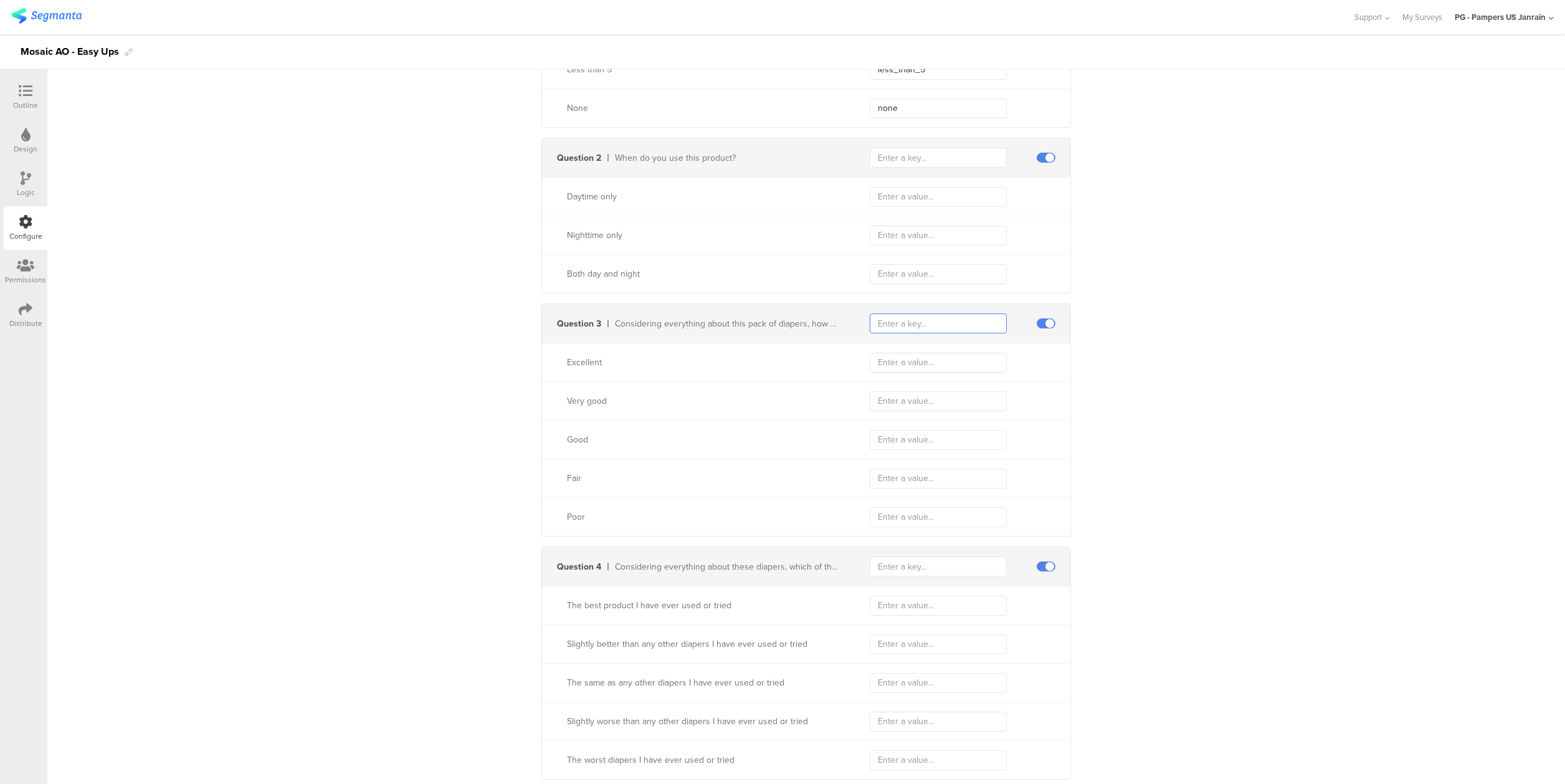
click at [894, 323] on input "text" at bounding box center [939, 323] width 137 height 20
click at [19, 134] on div "Design" at bounding box center [25, 140] width 43 height 43
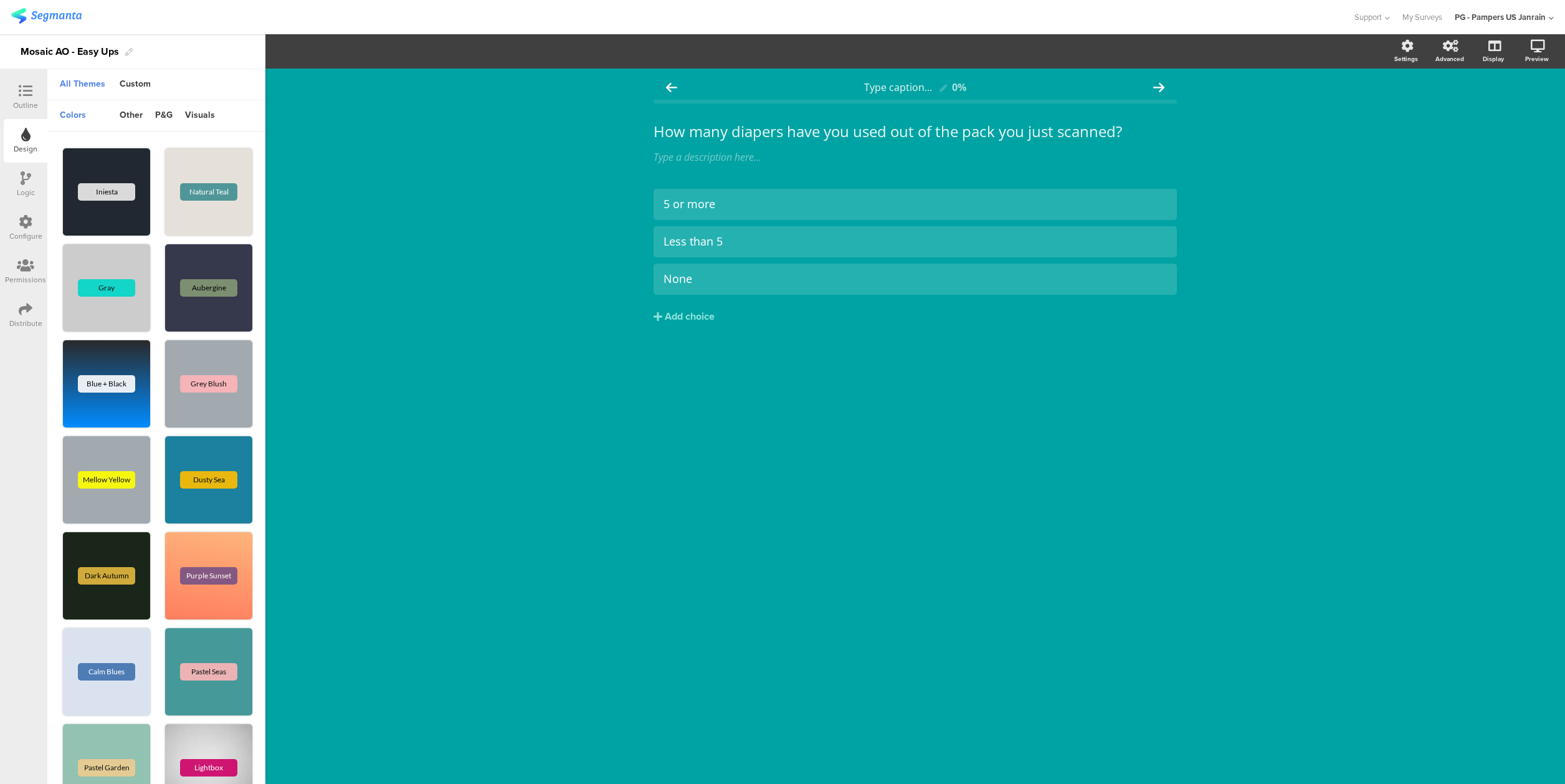
click at [31, 431] on div "Outline Design Logic Configure Permissions Distribute" at bounding box center [23, 427] width 48 height 715
click at [29, 101] on div "Outline" at bounding box center [25, 105] width 25 height 11
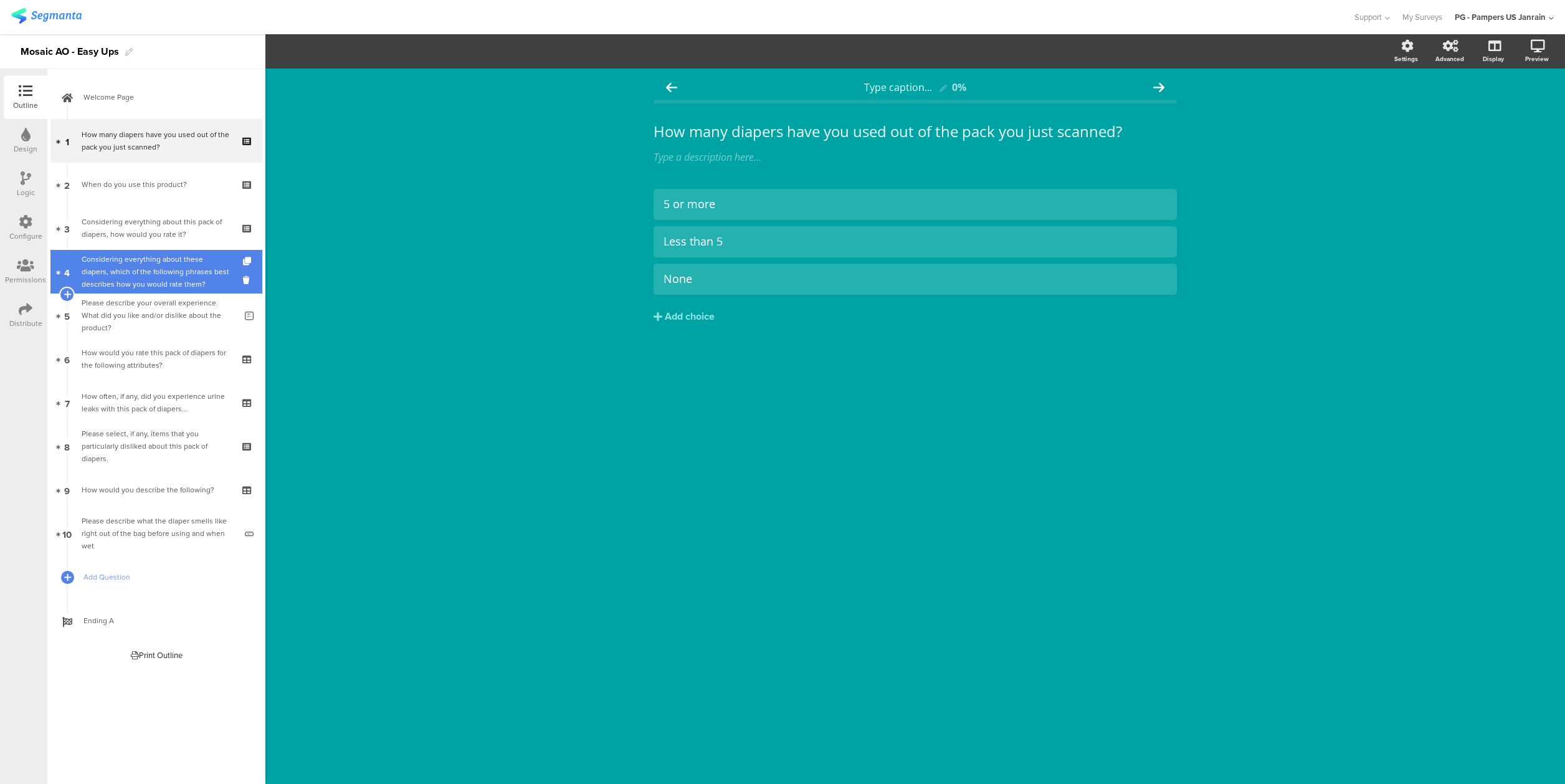
click at [167, 278] on div "Considering everything about these diapers, which of the following phrases best…" at bounding box center [156, 271] width 149 height 37
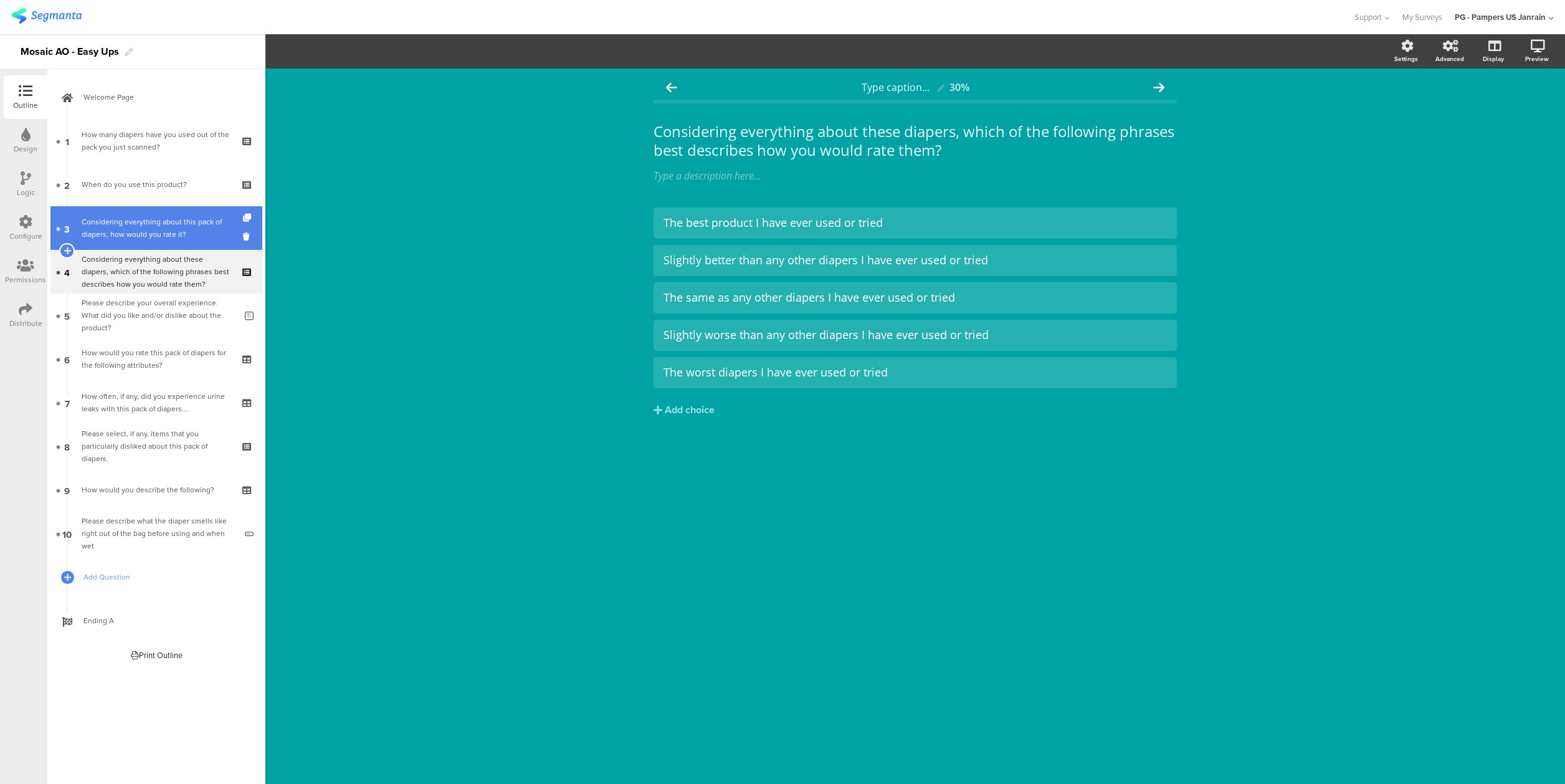
click at [151, 234] on div "Considering everything about this pack of diapers, how would you rate it?" at bounding box center [156, 228] width 149 height 25
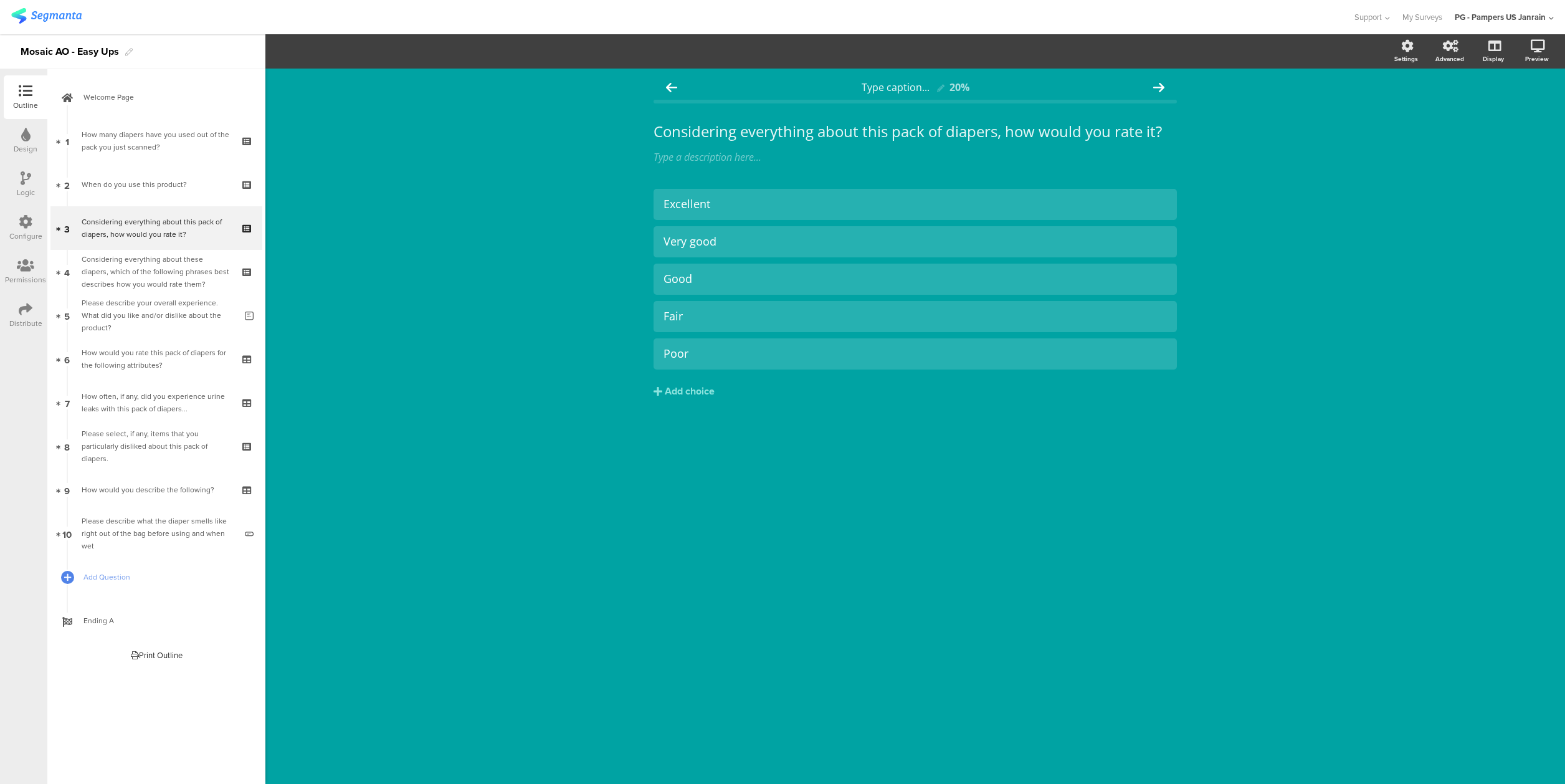
click at [29, 608] on div "Outline Design Logic Configure Permissions Distribute" at bounding box center [23, 427] width 48 height 715
click at [19, 225] on icon at bounding box center [26, 222] width 14 height 14
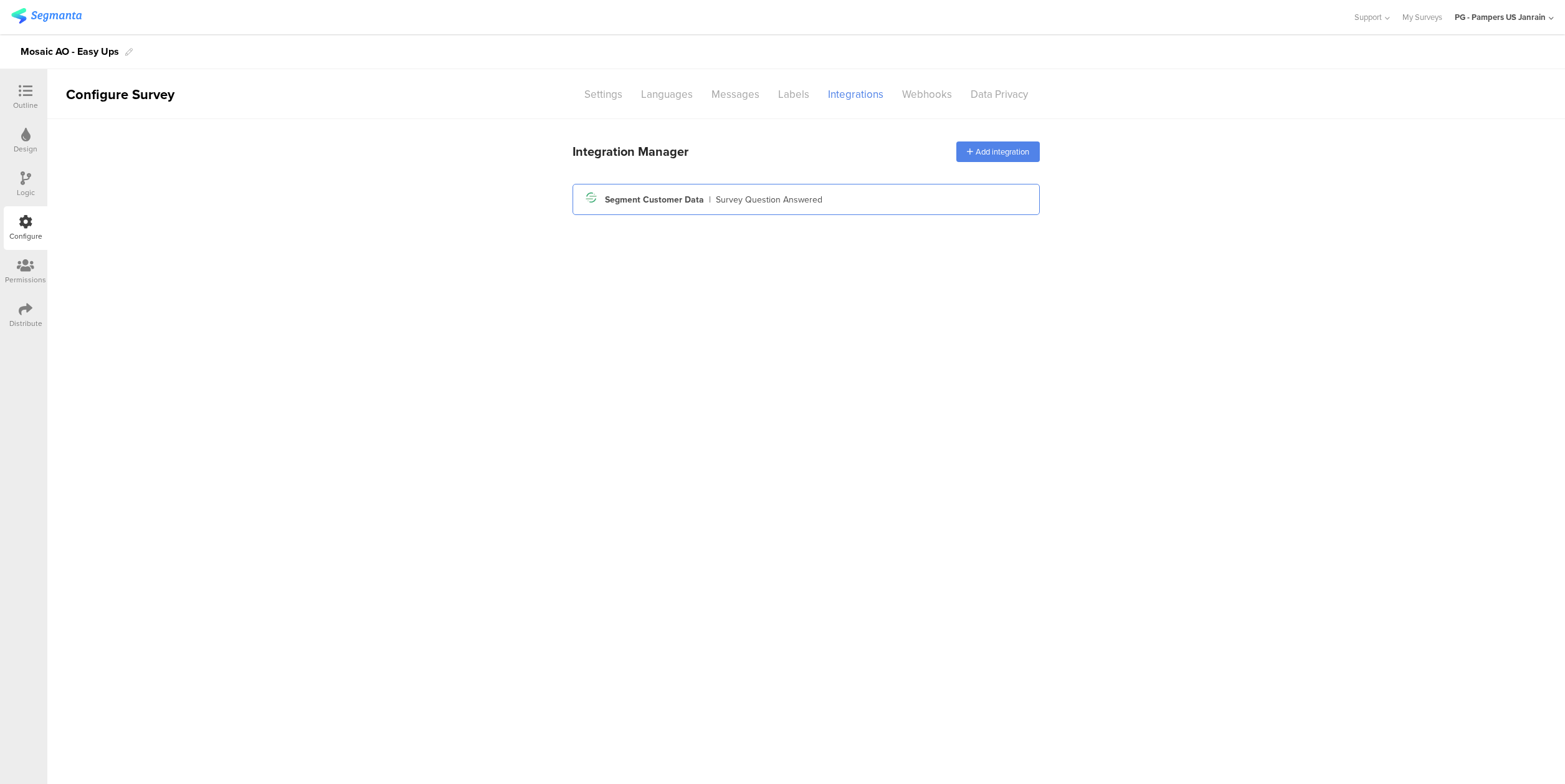
click at [656, 197] on div "Segment Customer Data" at bounding box center [655, 199] width 99 height 13
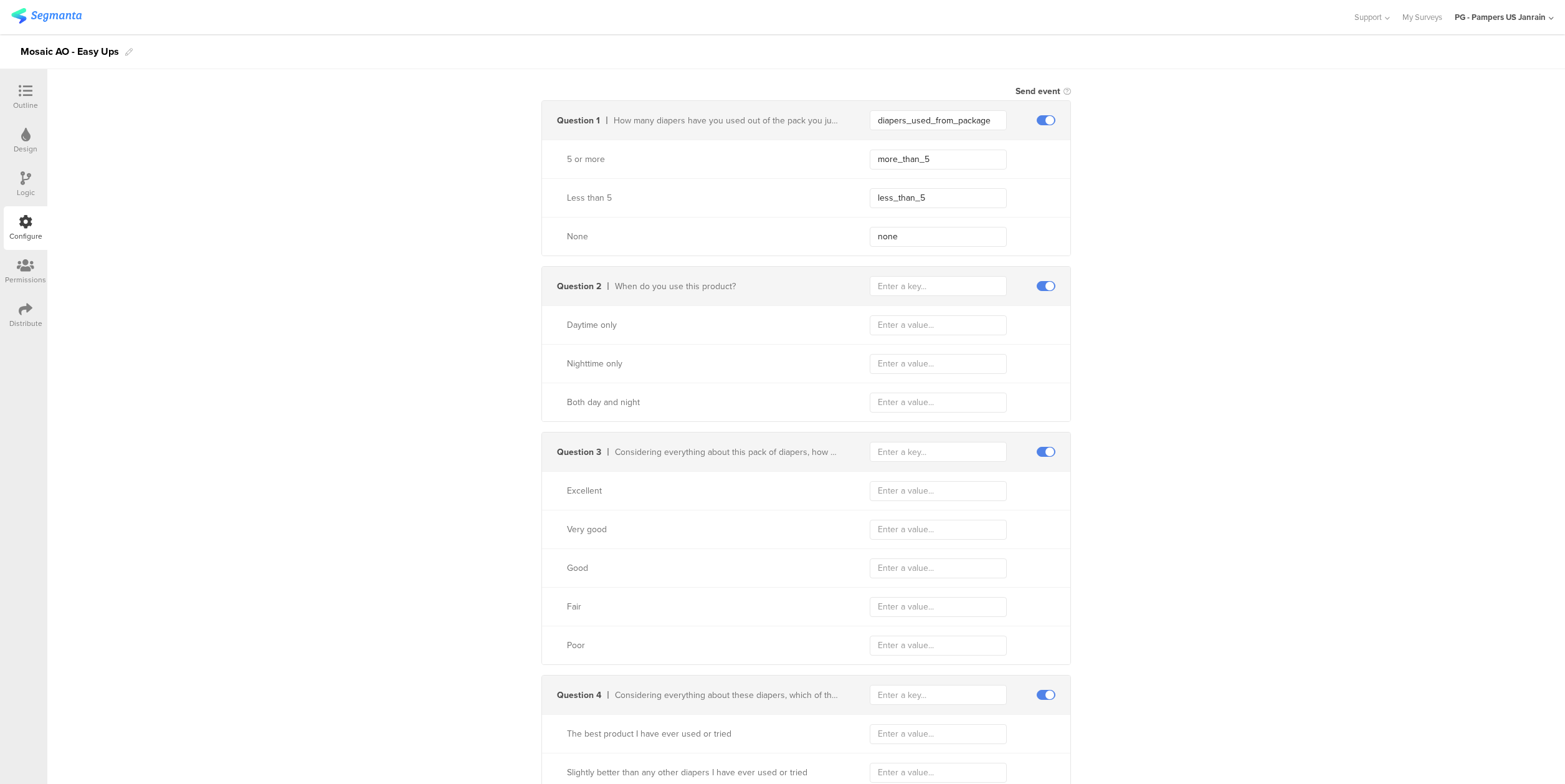
scroll to position [374, 0]
click at [933, 450] on input "text" at bounding box center [939, 448] width 137 height 20
paste input "overall_rating"
type input "overall_rating"
click at [915, 480] on input "text" at bounding box center [939, 487] width 137 height 20
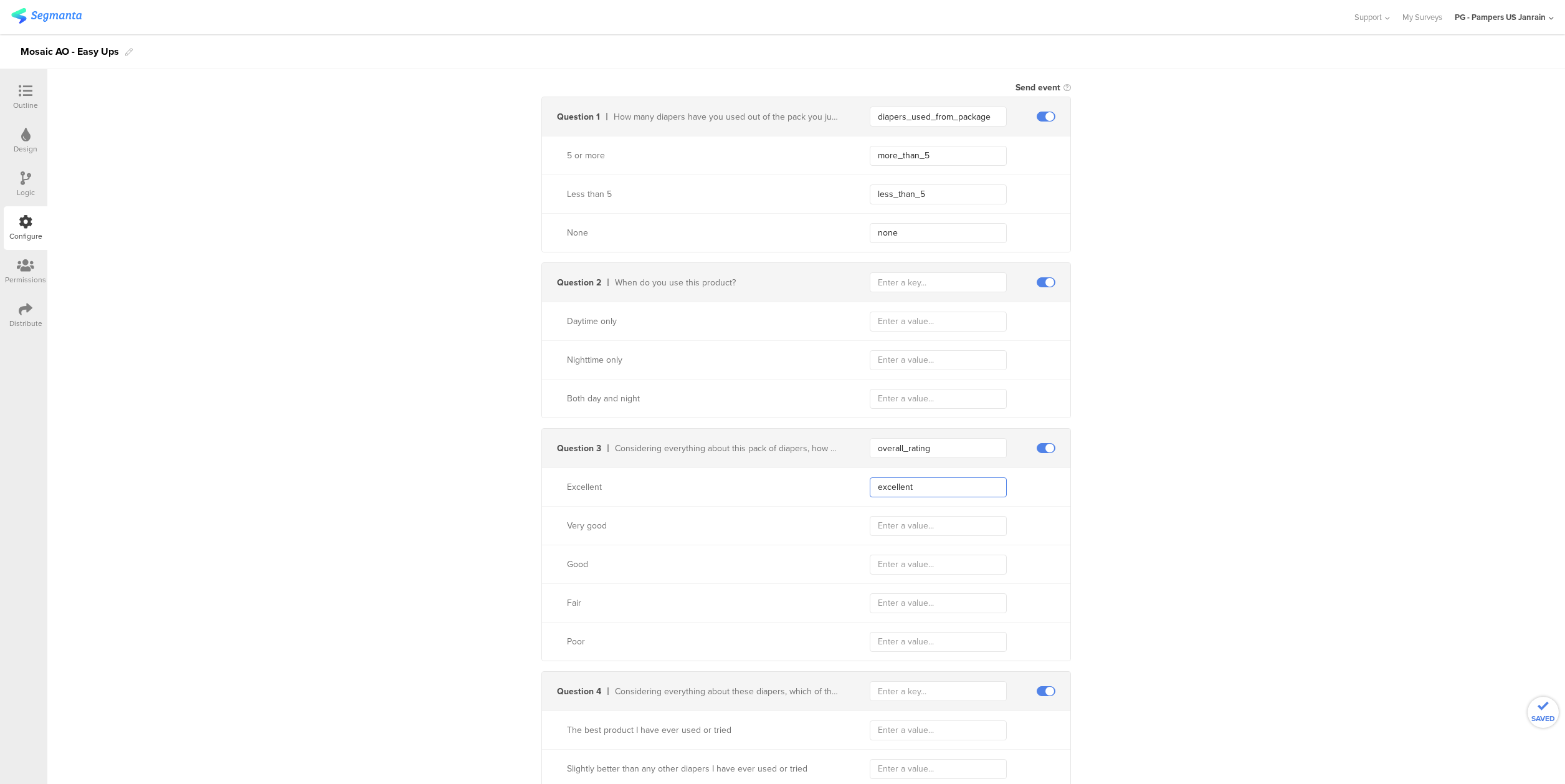
type input "excellent"
click at [911, 531] on input "text" at bounding box center [939, 526] width 137 height 20
click at [886, 528] on input "verygood" at bounding box center [939, 526] width 137 height 20
type input "very_good"
click at [915, 560] on input "text" at bounding box center [939, 564] width 137 height 20
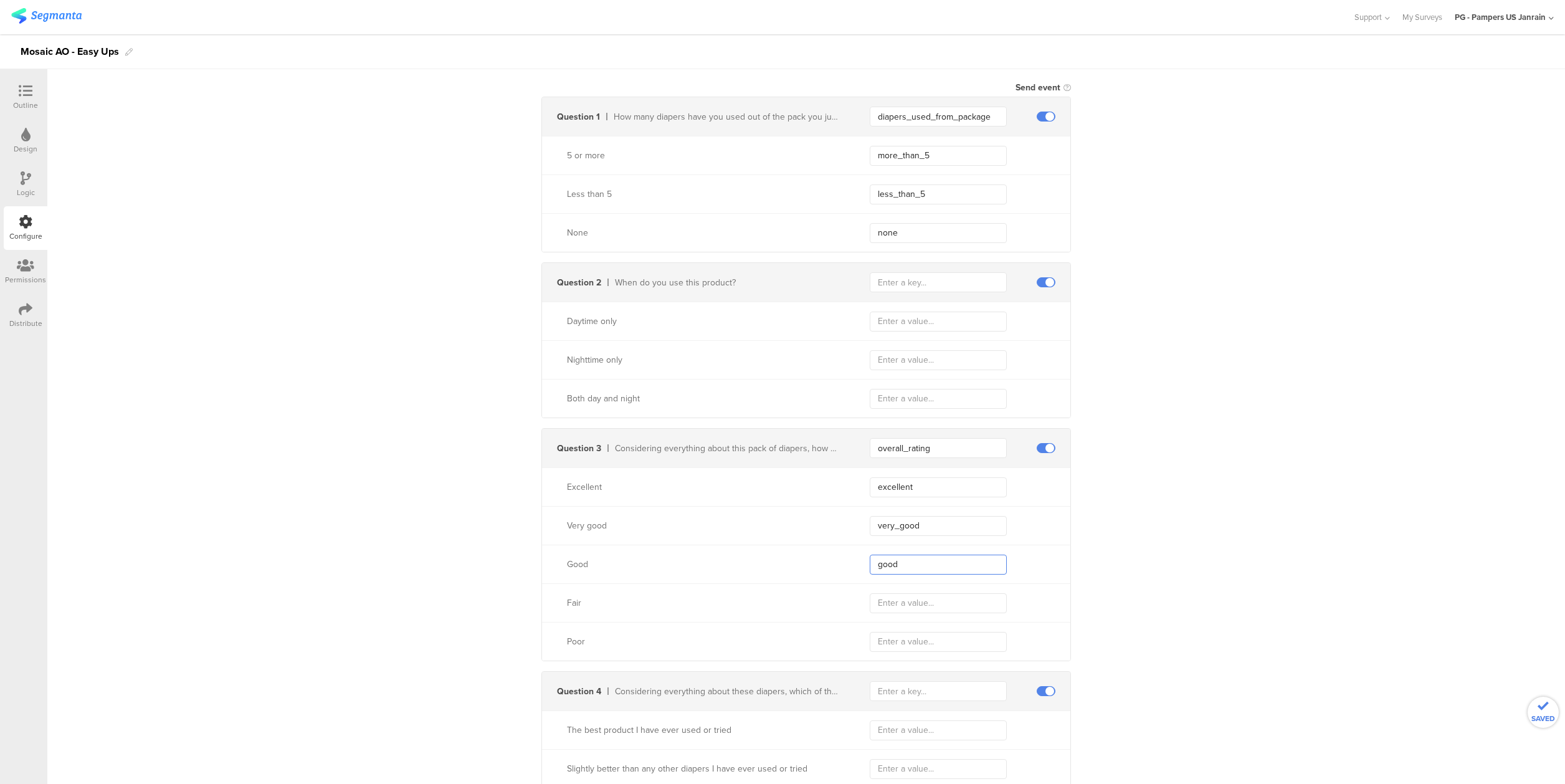
type input "good"
click at [915, 597] on input "text" at bounding box center [939, 603] width 137 height 20
type input "fair"
click at [933, 643] on input "text" at bounding box center [939, 641] width 137 height 20
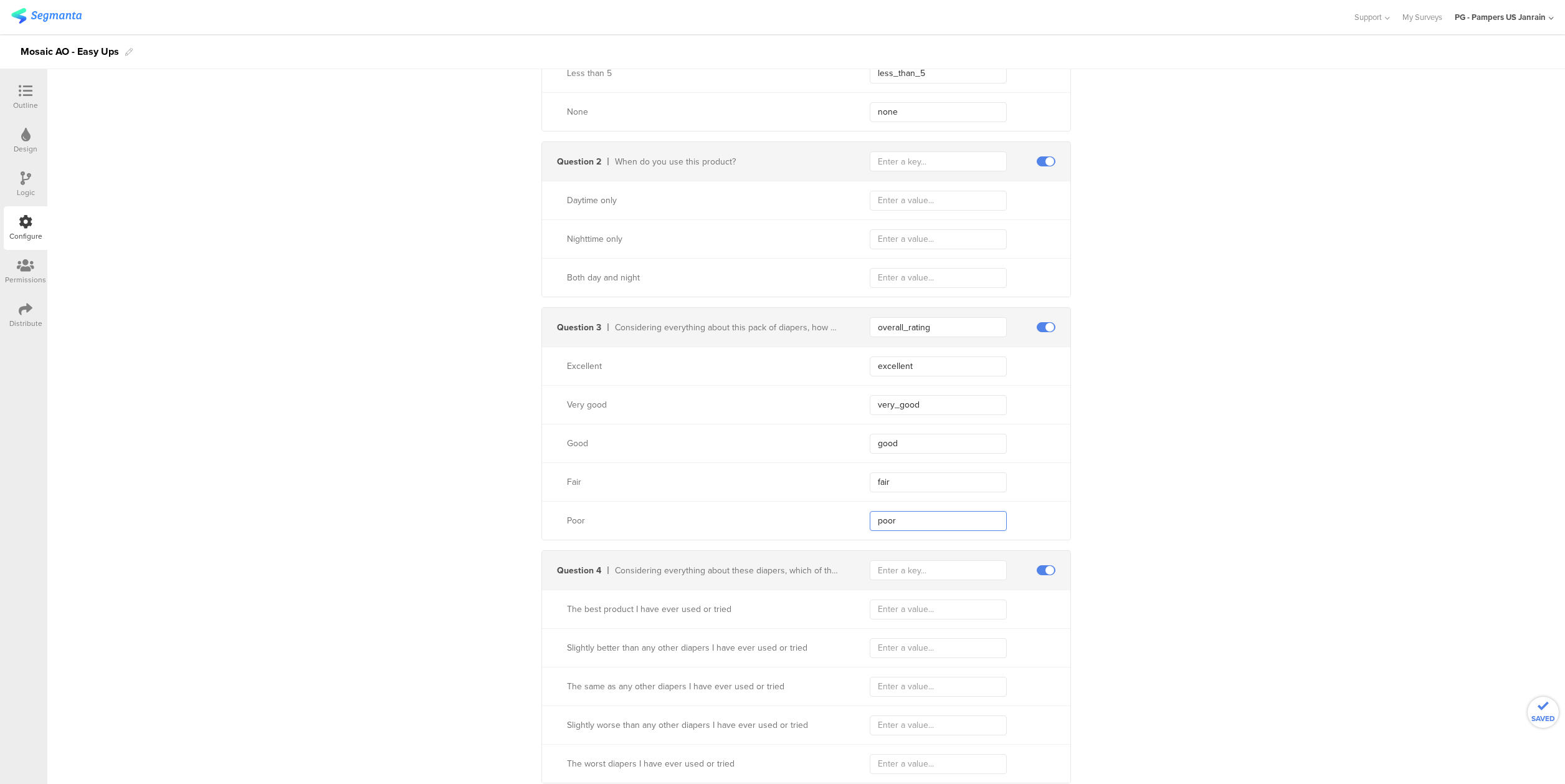
scroll to position [748, 0]
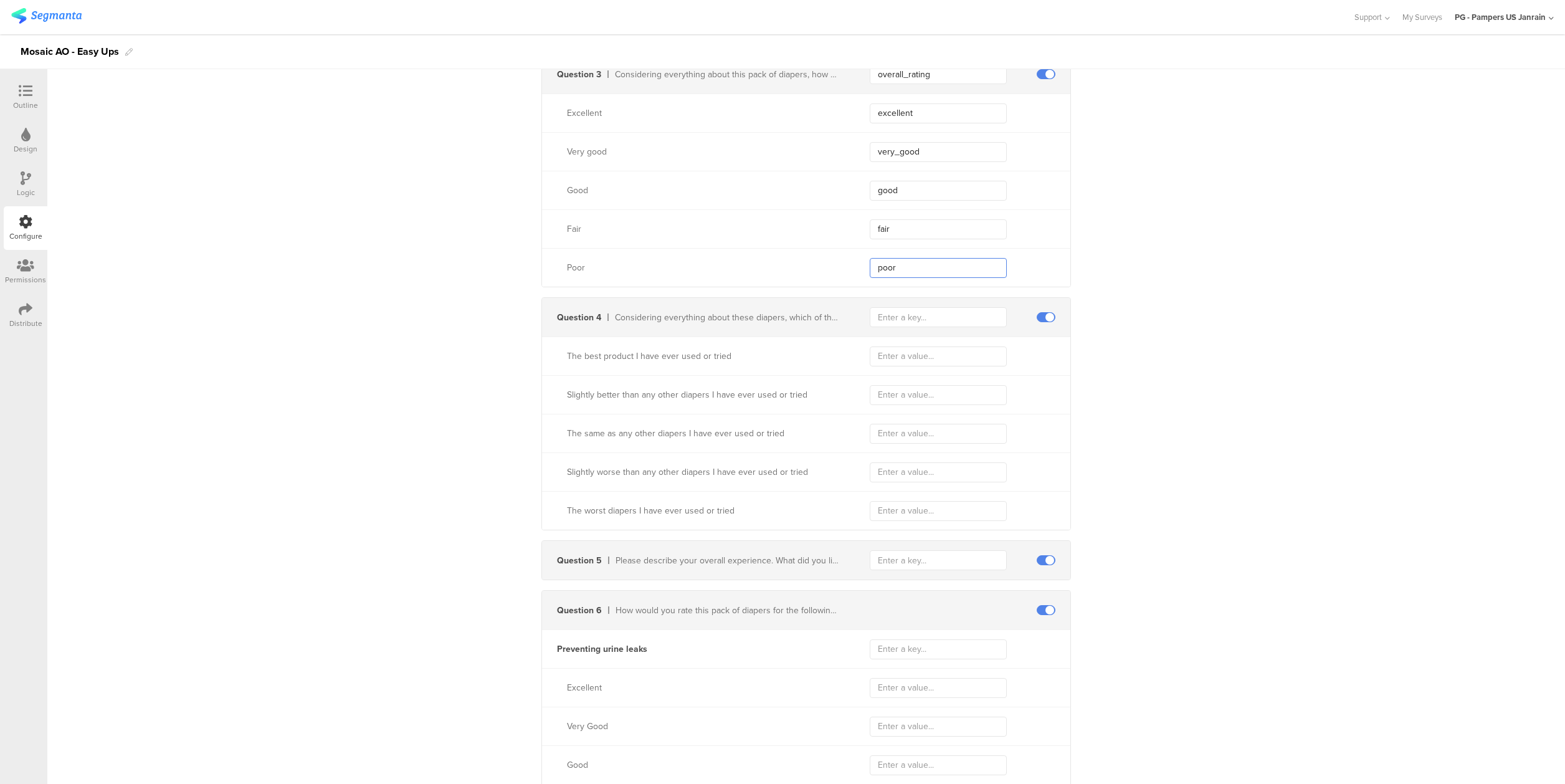
type input "poor"
click at [933, 317] on input "text" at bounding box center [939, 317] width 137 height 20
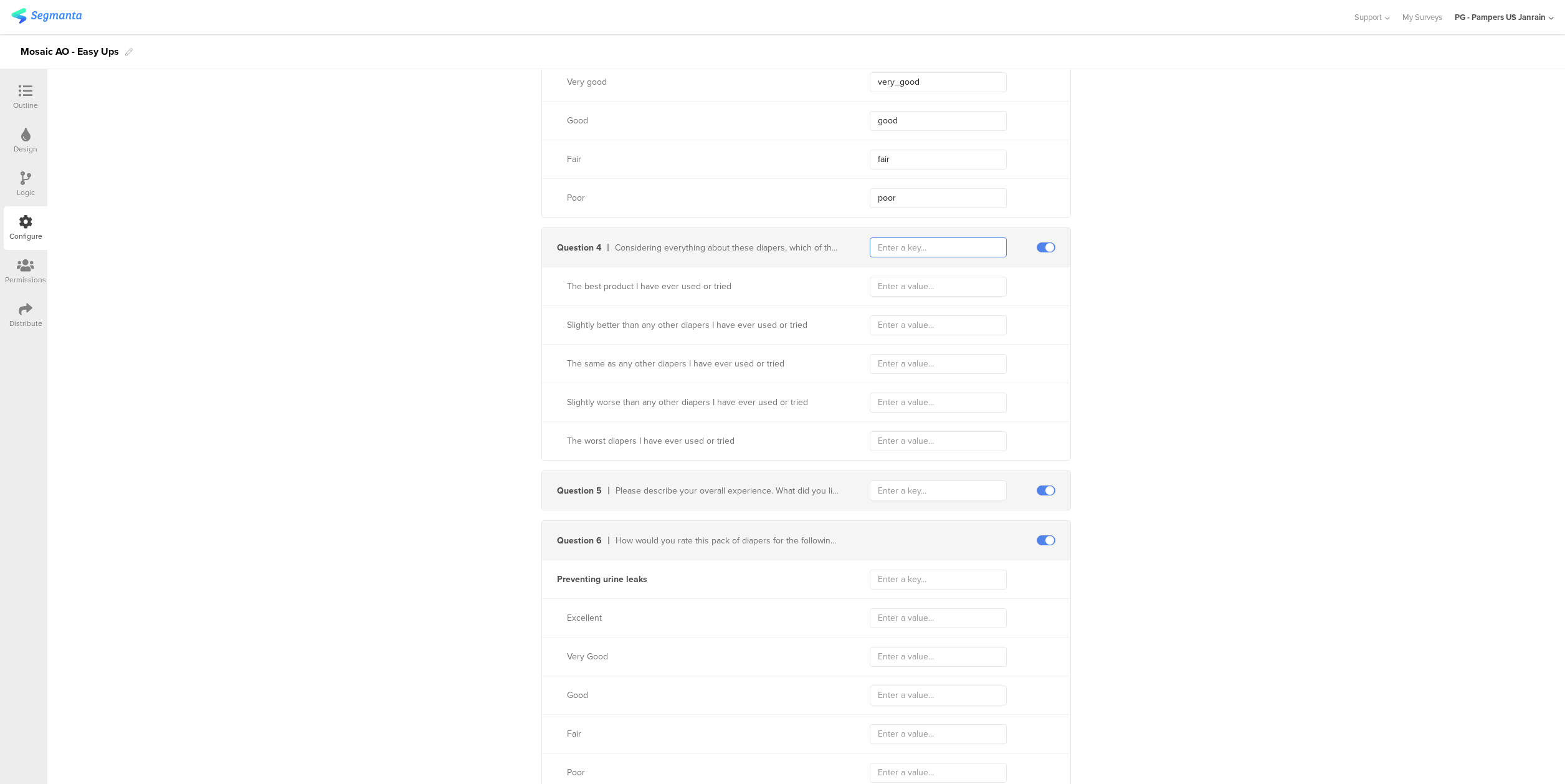
scroll to position [872, 0]
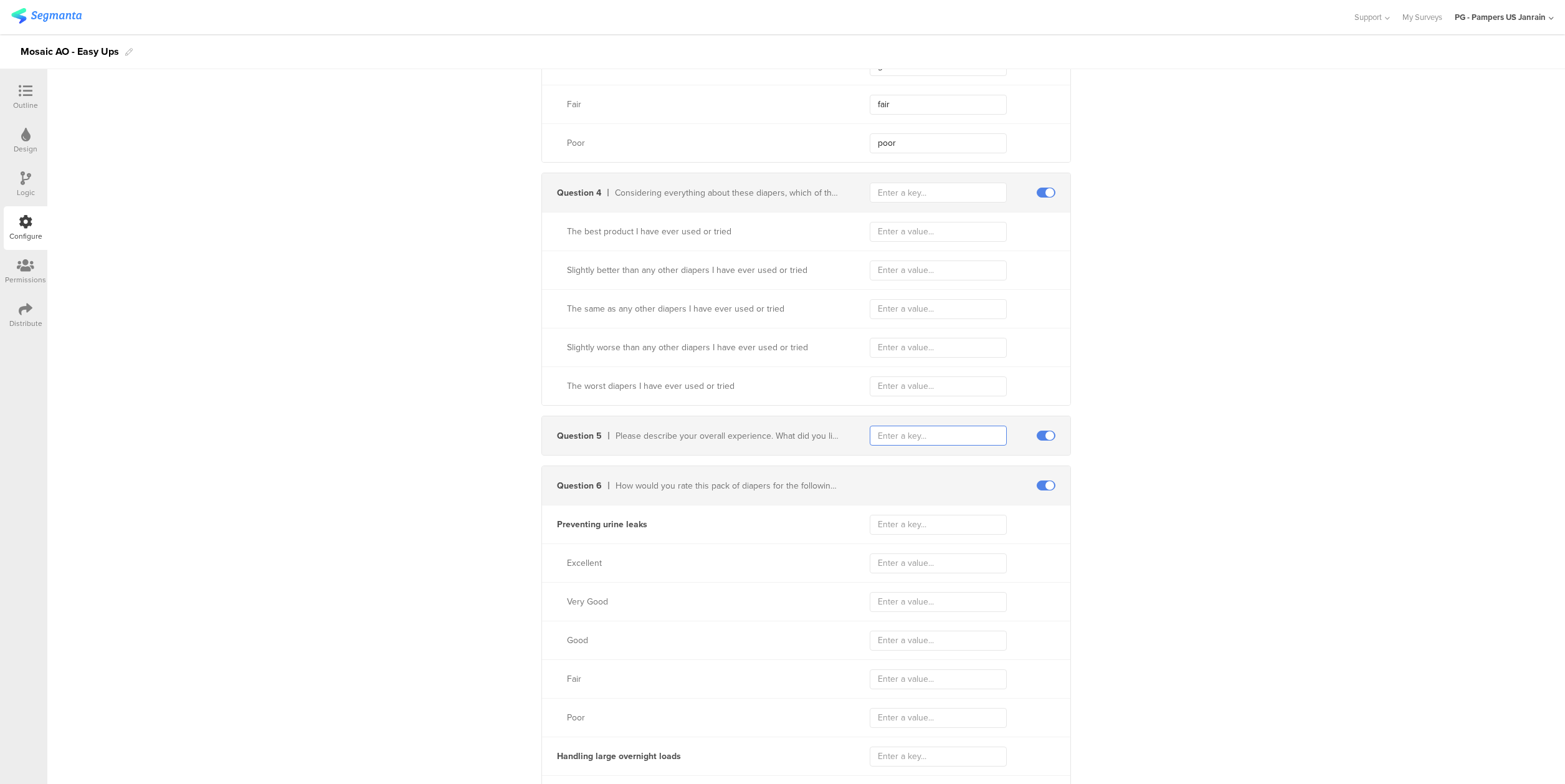
click at [900, 430] on input "text" at bounding box center [939, 435] width 137 height 20
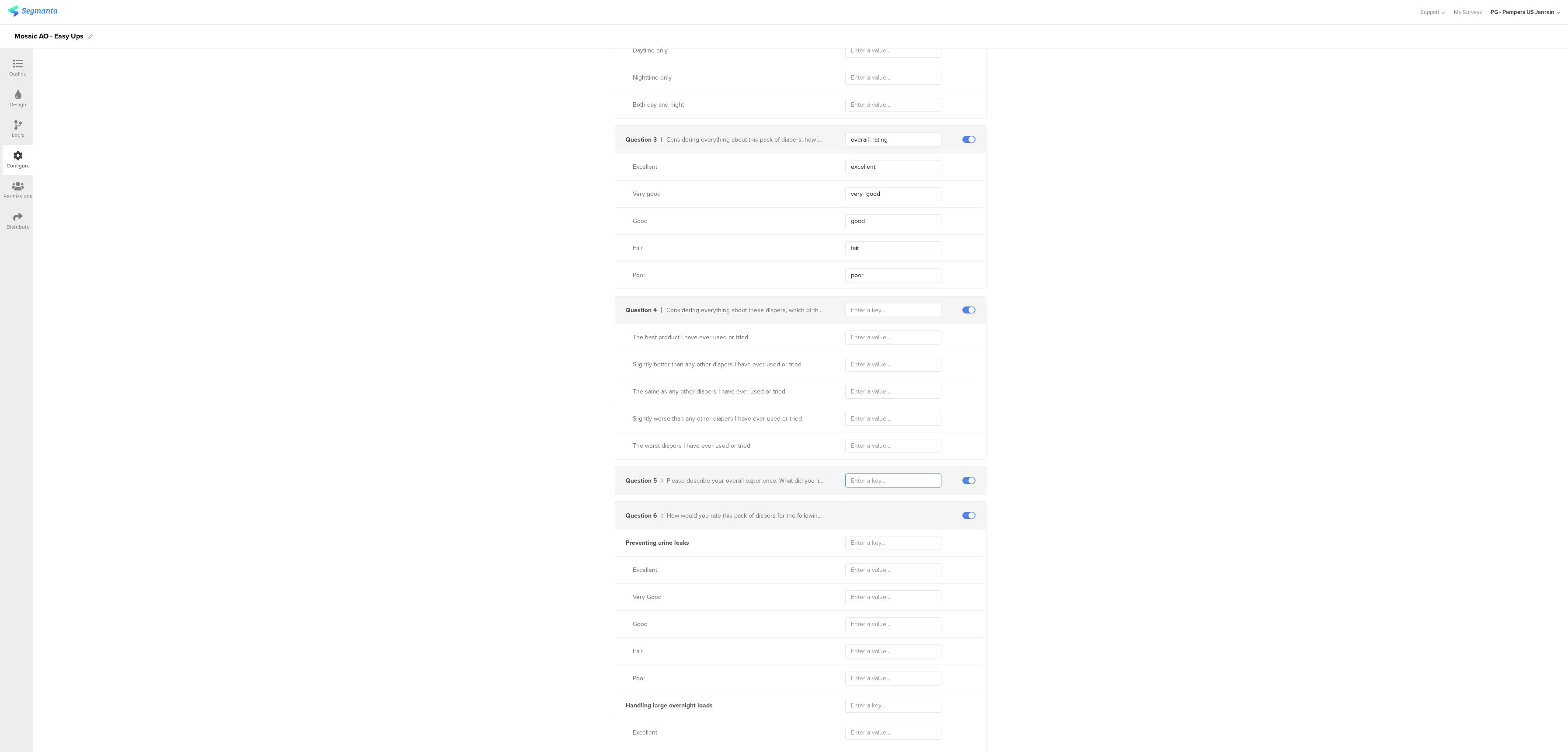
scroll to position [437, 0]
click at [905, 317] on input "text" at bounding box center [894, 310] width 96 height 14
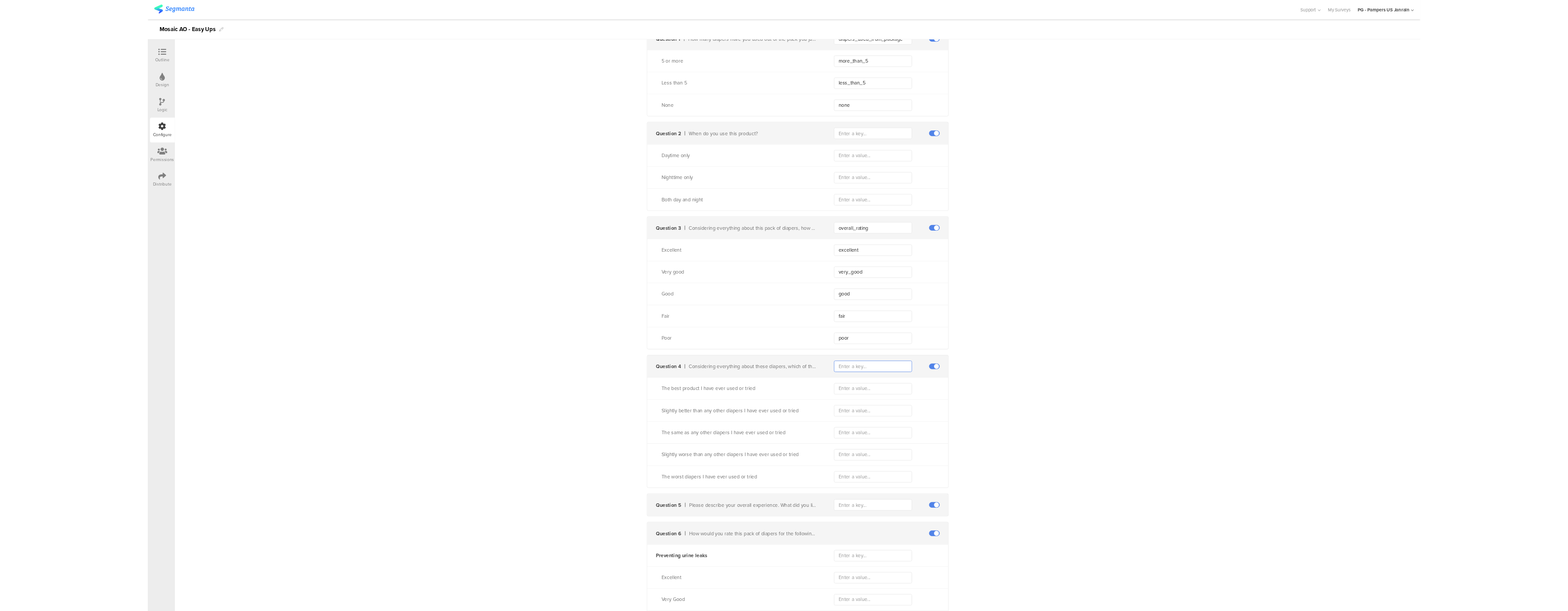
scroll to position [350, 0]
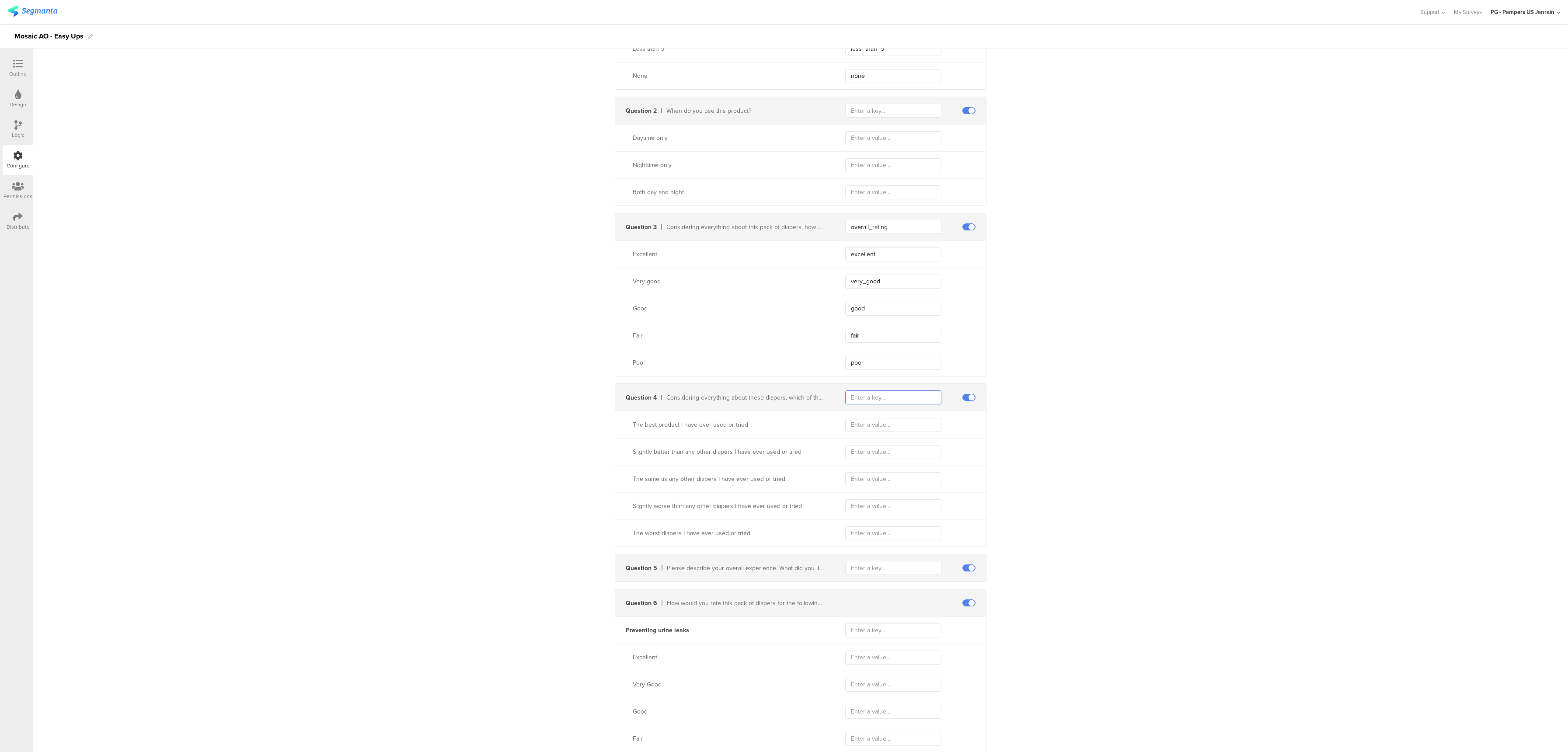
paste input "current_diaper_rating"
type input "current_diaper_rating"
click at [911, 114] on input "text" at bounding box center [894, 110] width 96 height 14
type input "tim"
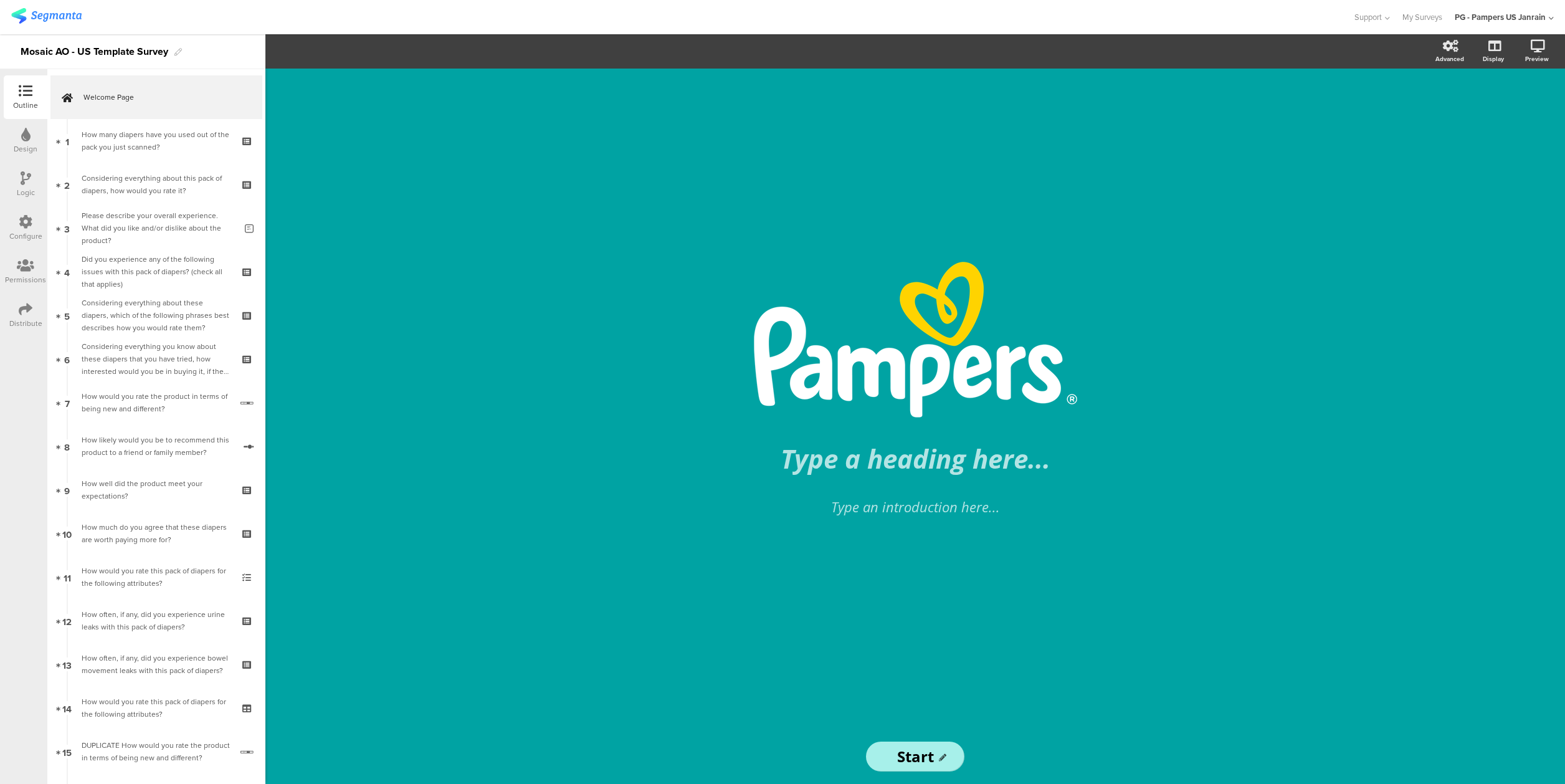
click at [21, 532] on div "Outline Design Logic Configure Permissions Distribute" at bounding box center [23, 427] width 48 height 715
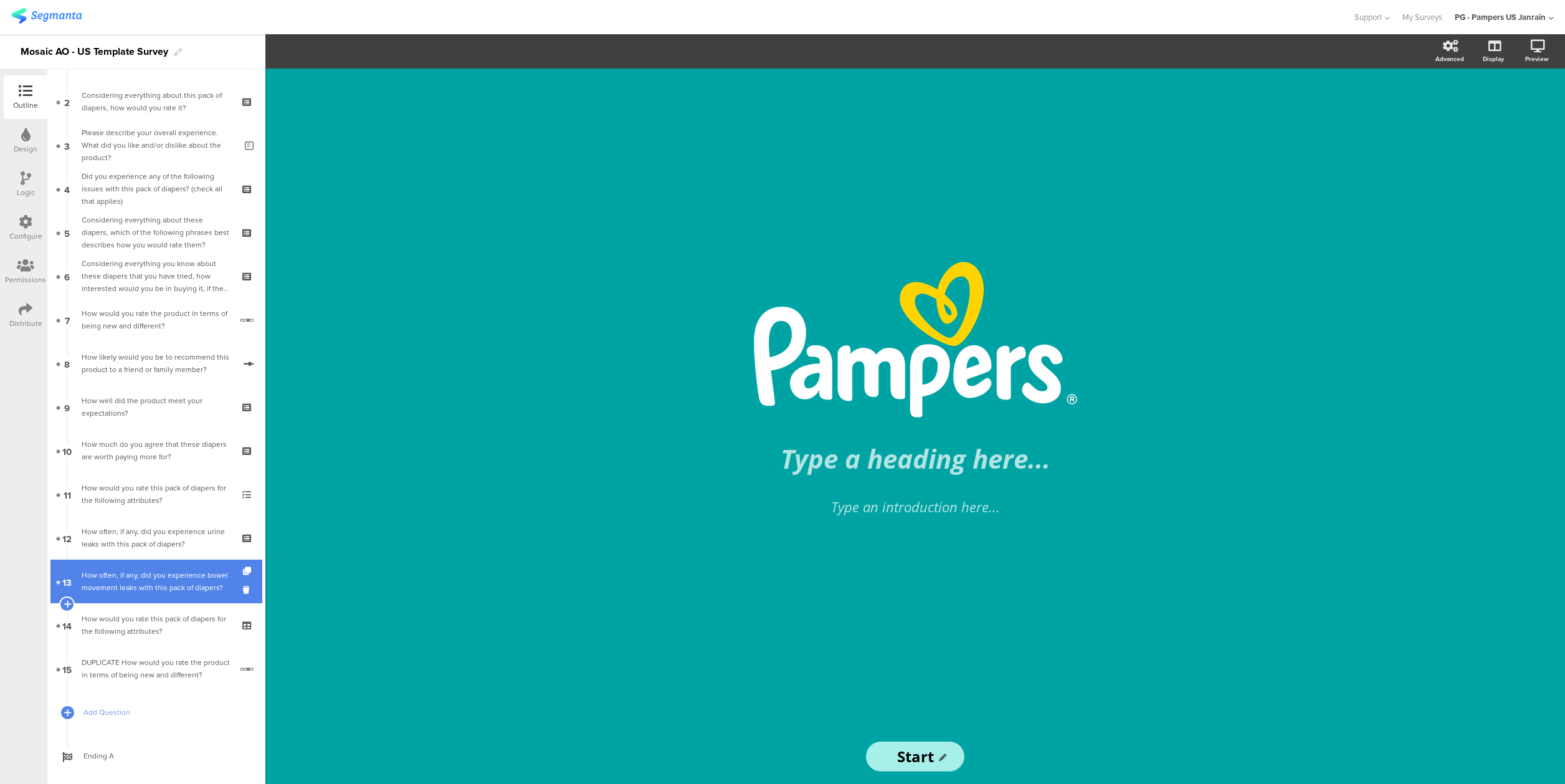
scroll to position [103, 0]
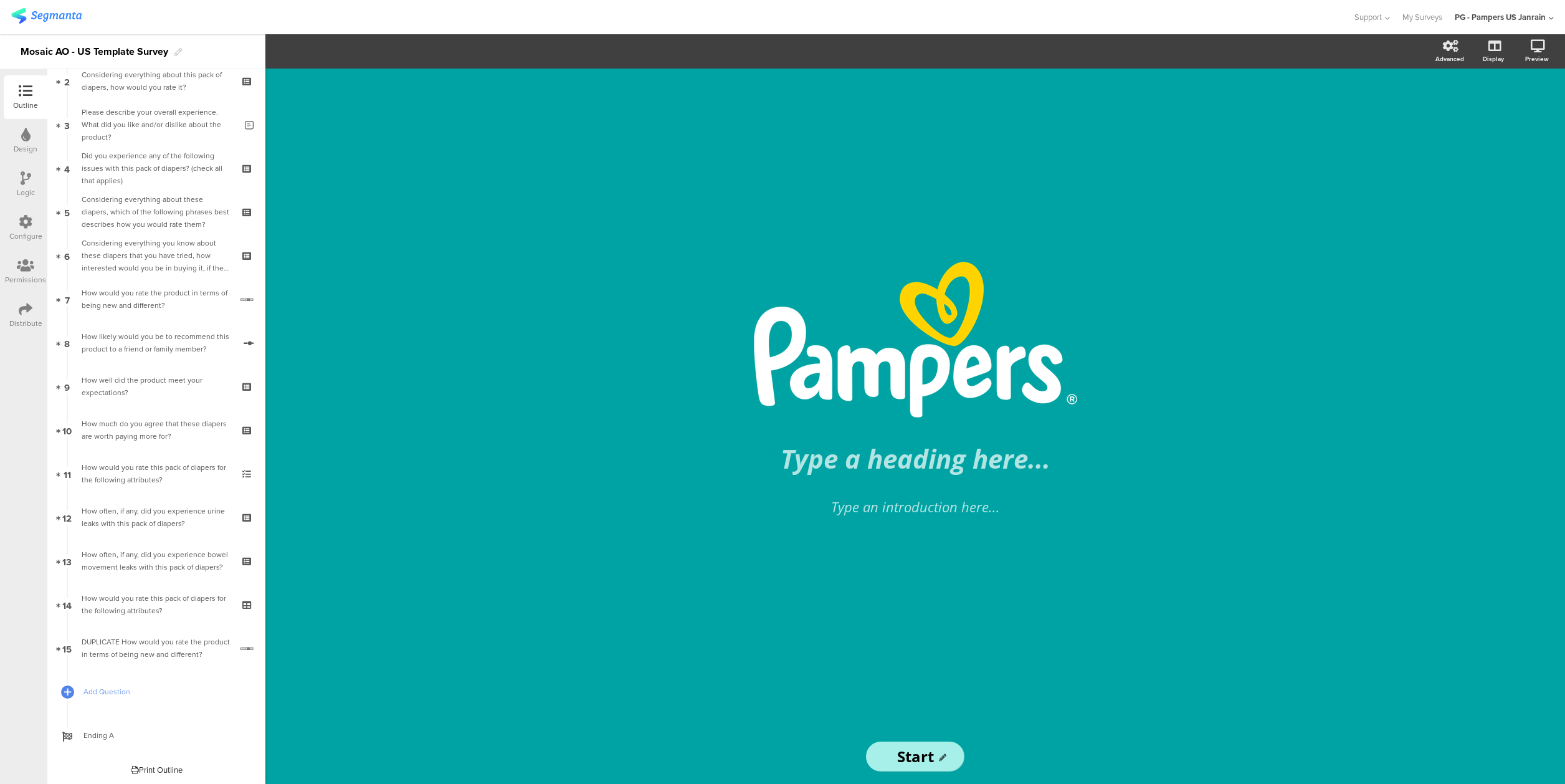
click at [20, 233] on div "Configure" at bounding box center [26, 236] width 33 height 11
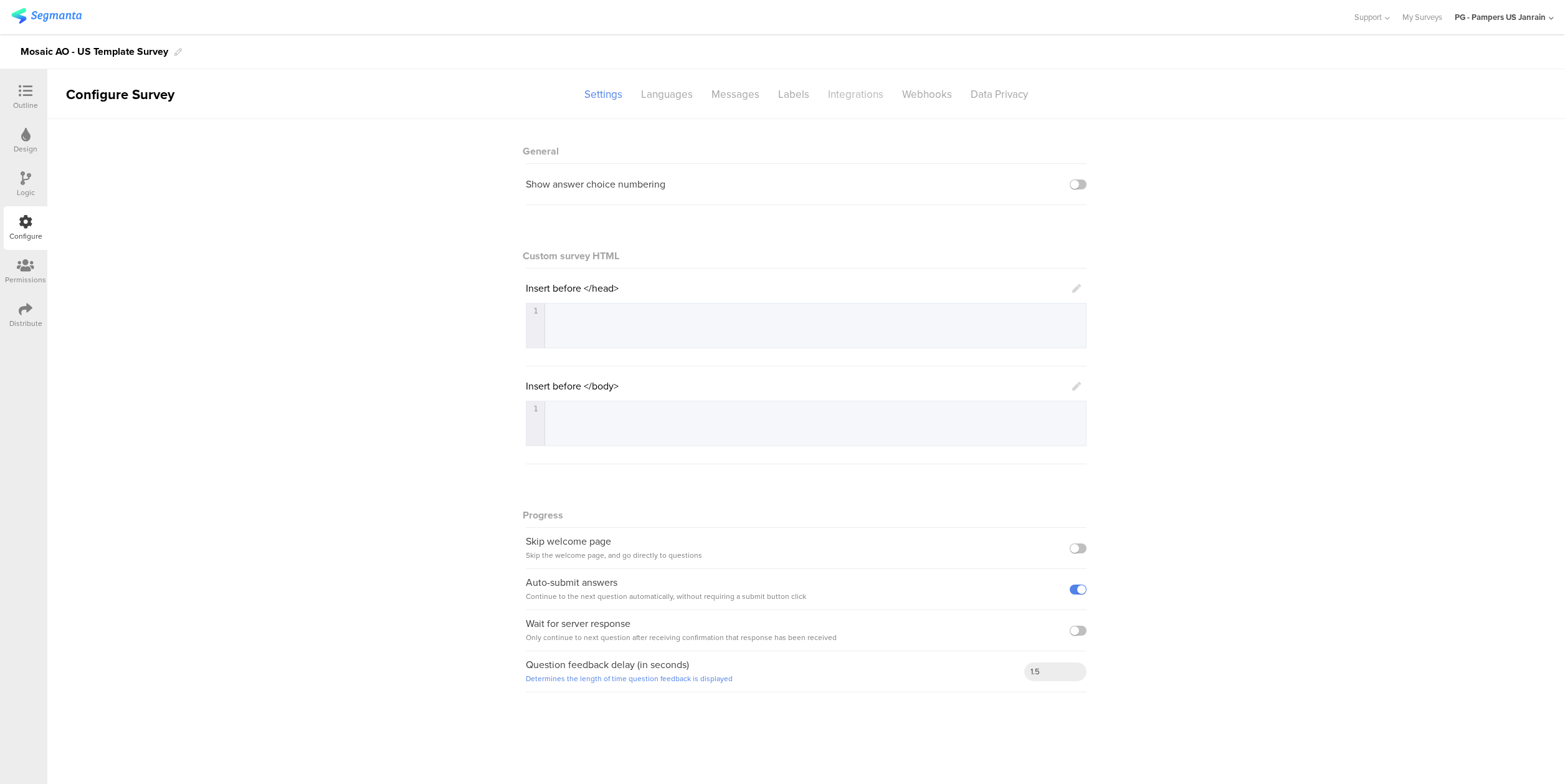
click at [861, 89] on div "Integrations" at bounding box center [855, 94] width 74 height 22
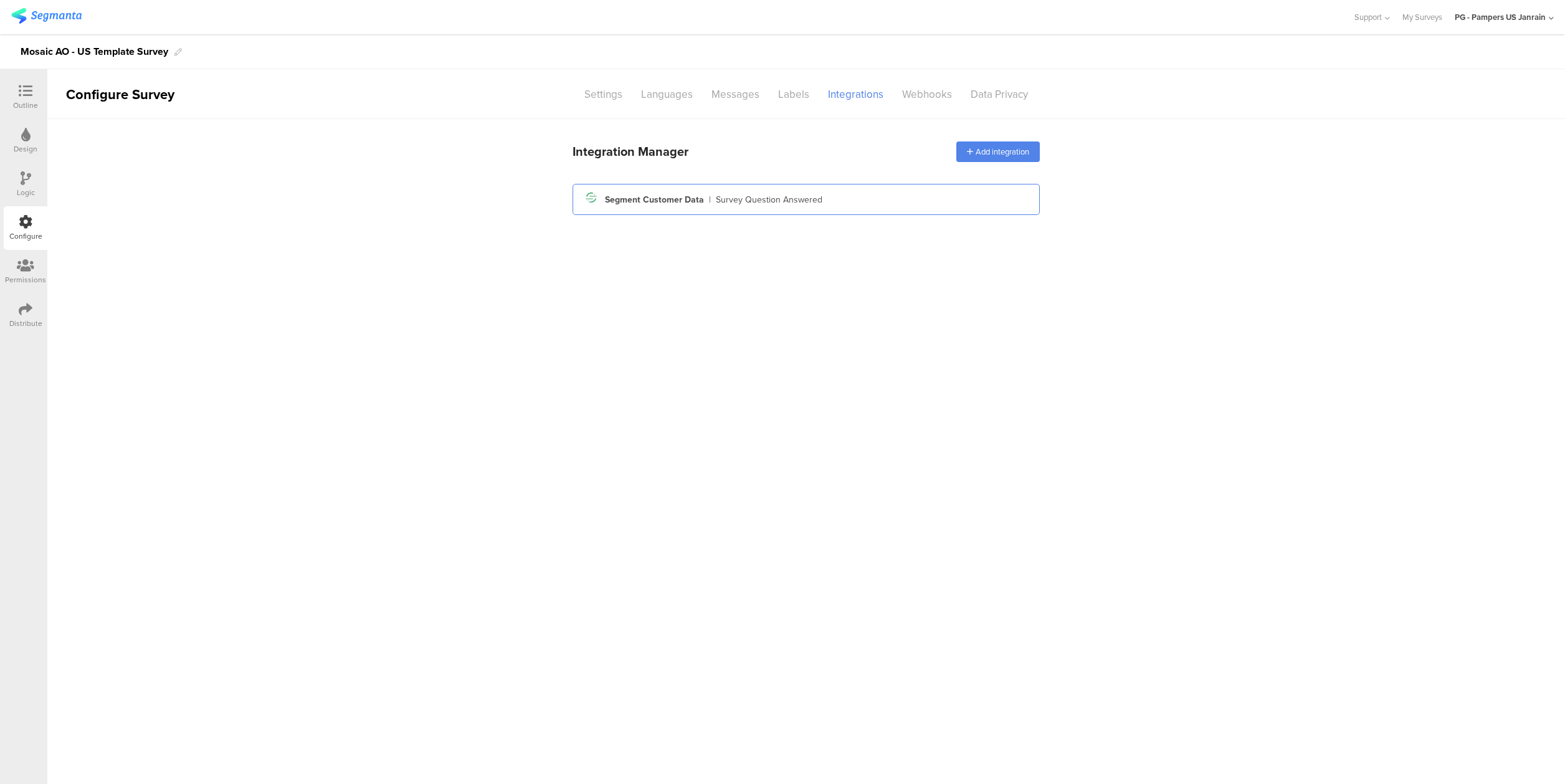
click at [768, 209] on div "Segment icon Created with Sketch. Segment Customer Data | Survey Question Answe…" at bounding box center [807, 199] width 448 height 21
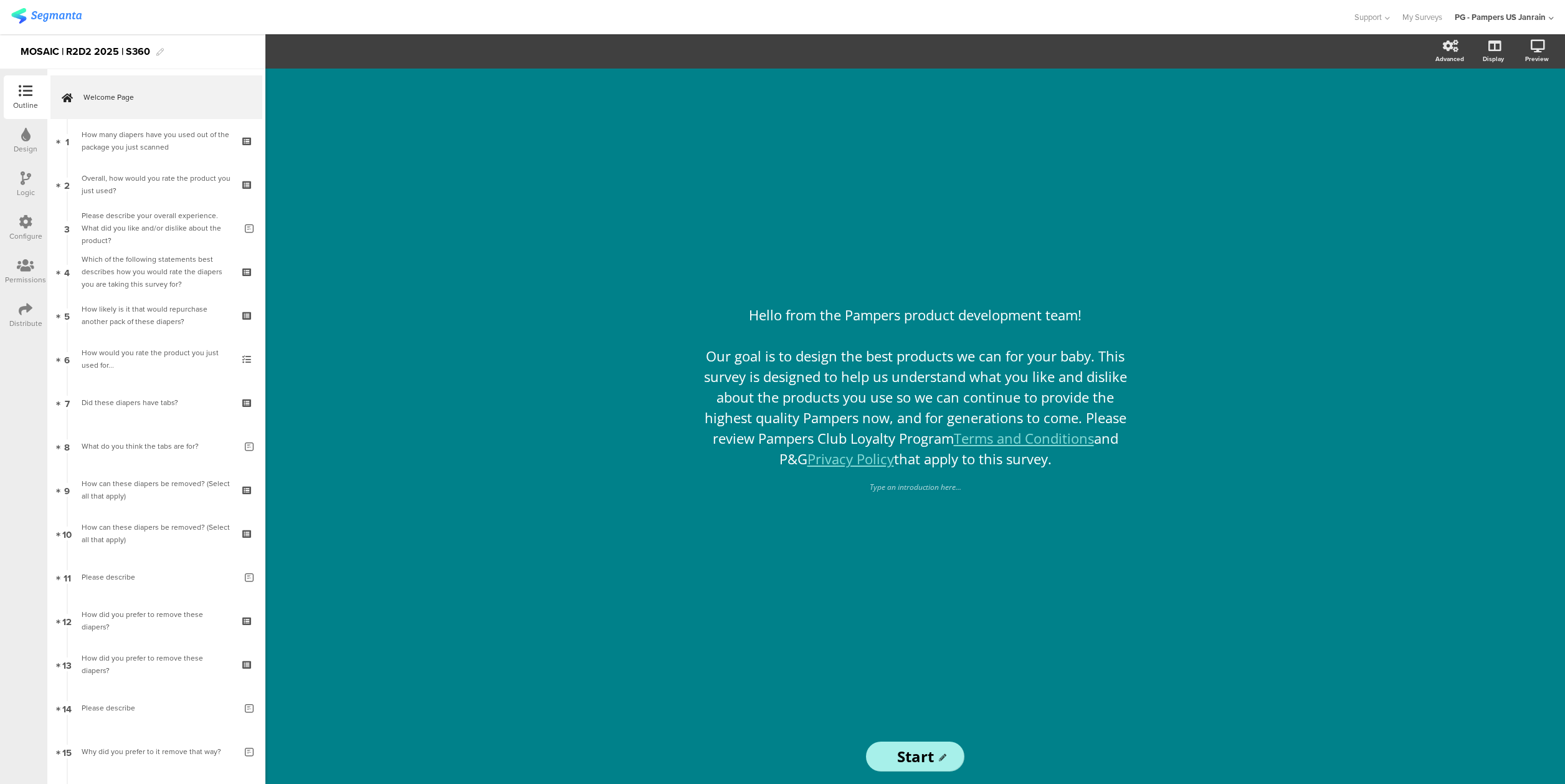
click at [15, 370] on div "Outline Design Logic Configure Permissions Distribute" at bounding box center [23, 427] width 48 height 715
click at [33, 232] on div "Configure" at bounding box center [26, 236] width 33 height 11
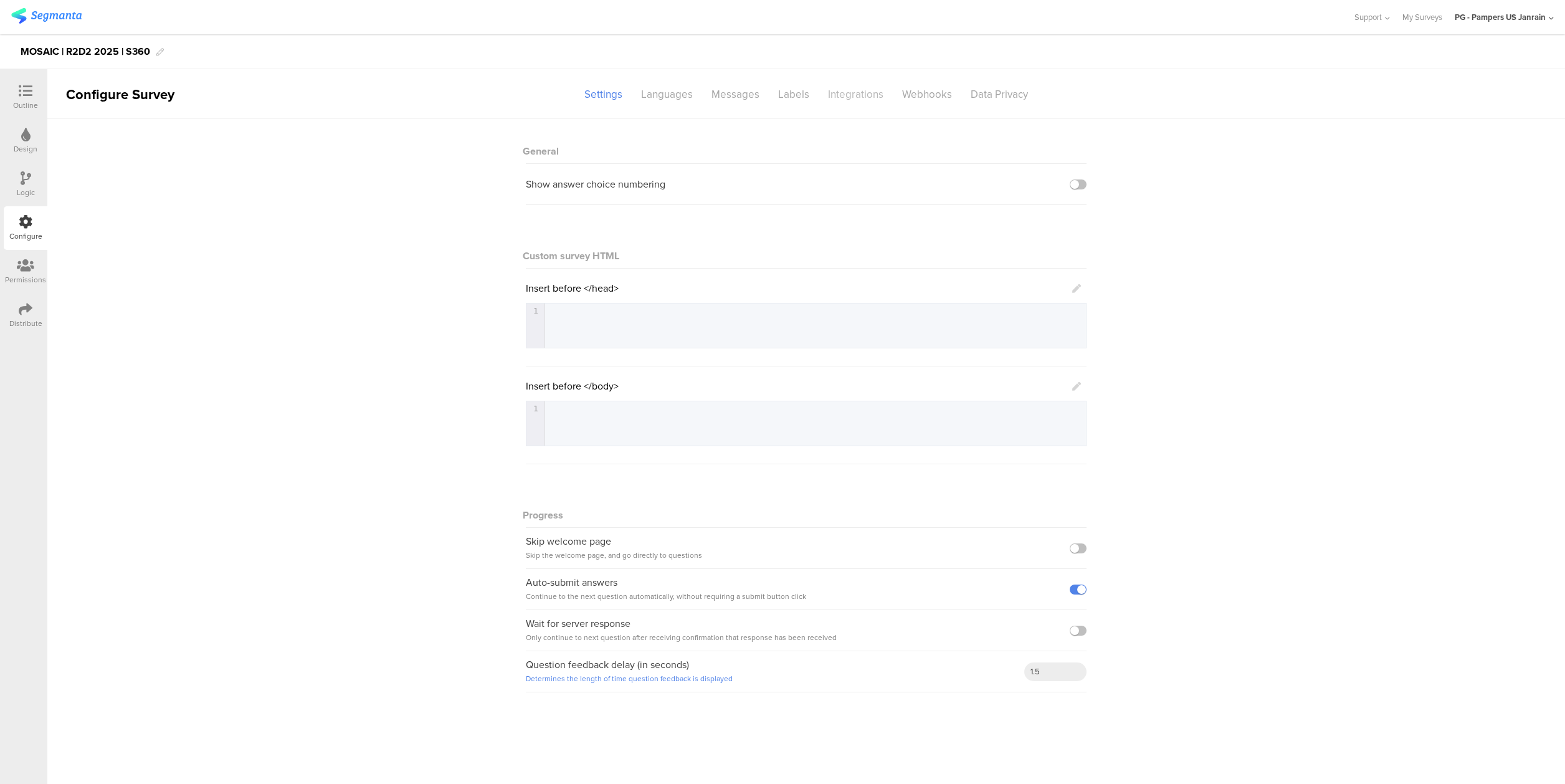
click at [871, 95] on div "Integrations" at bounding box center [855, 94] width 74 height 22
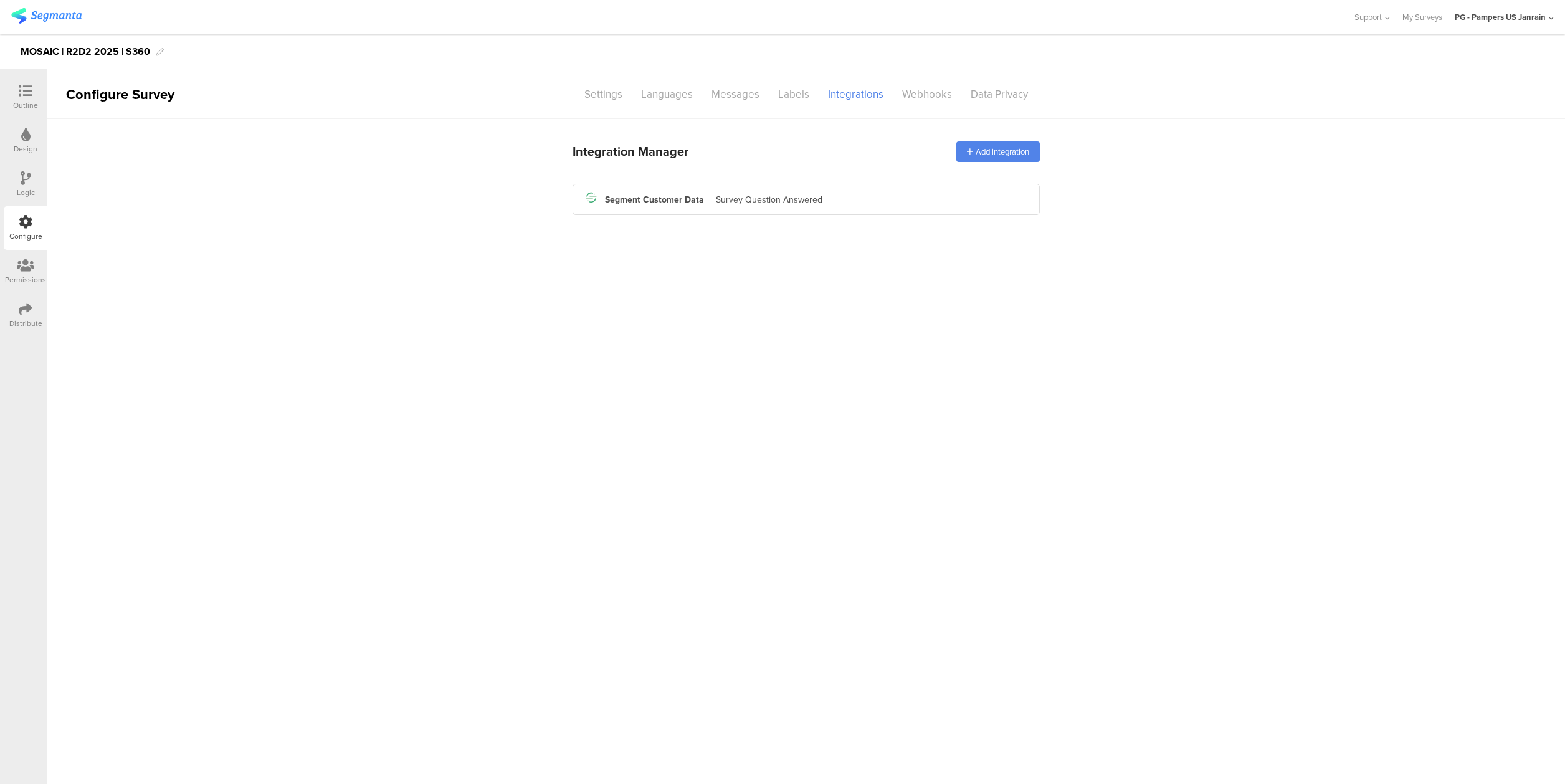
click at [840, 217] on div "Integration Manager Add integration Segment icon Created with Sketch. Segment C…" at bounding box center [806, 176] width 468 height 86
click at [838, 206] on div "Segment icon Created with Sketch. Segment Customer Data | Survey Question Answe…" at bounding box center [807, 199] width 448 height 21
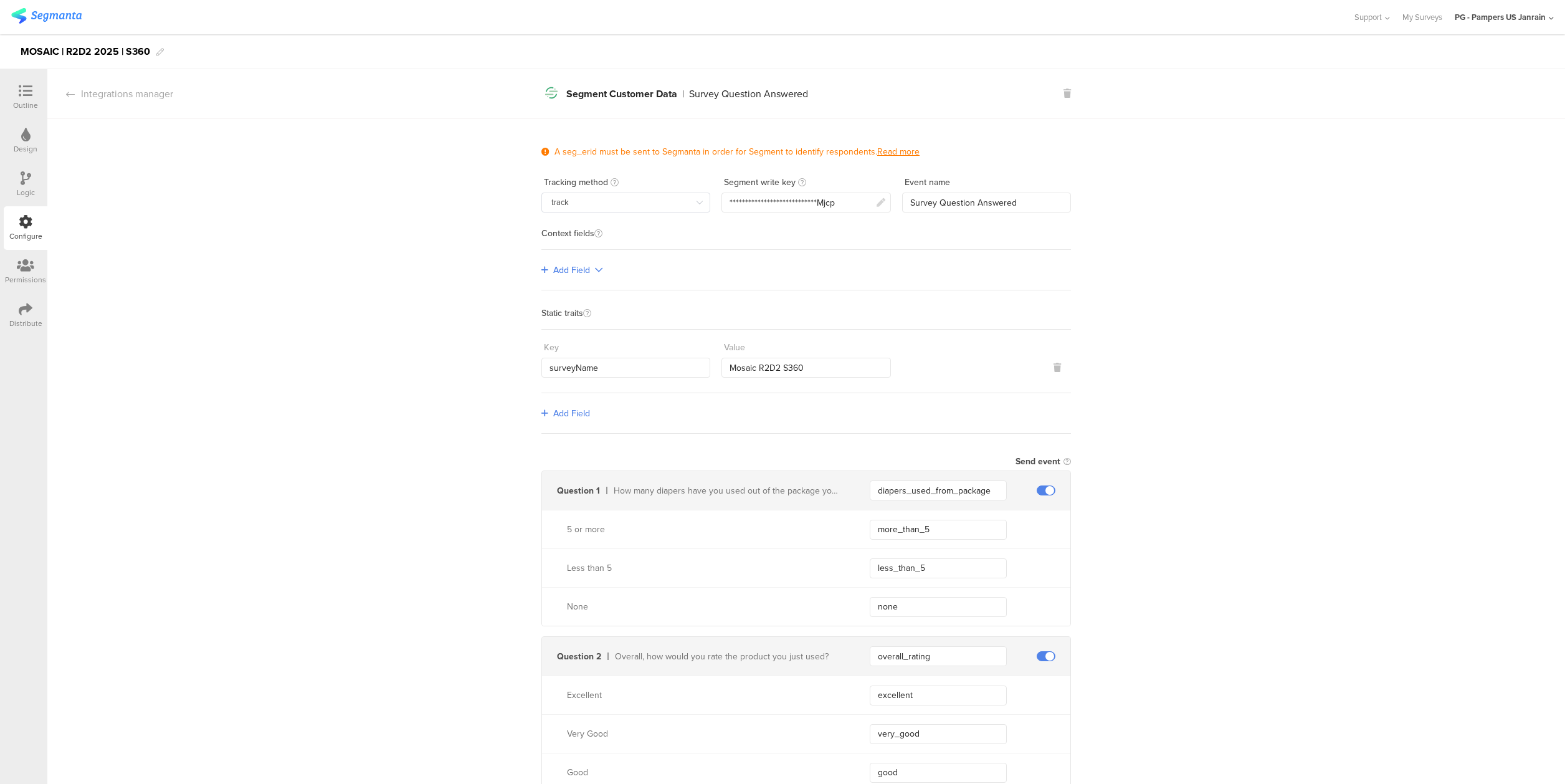
click at [38, 494] on div "Outline Design Logic Configure Permissions Distribute" at bounding box center [23, 427] width 48 height 715
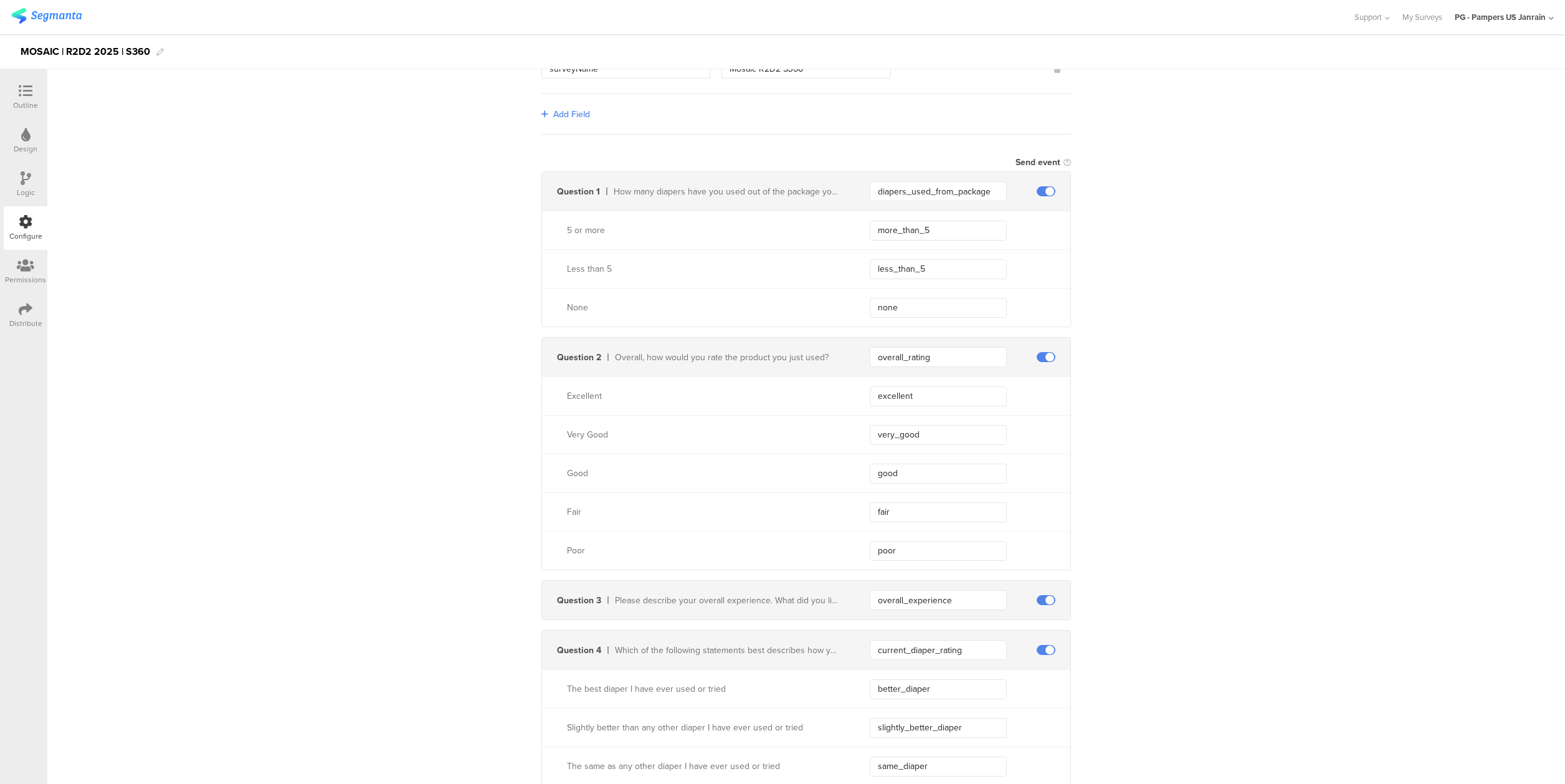
scroll to position [249, 0]
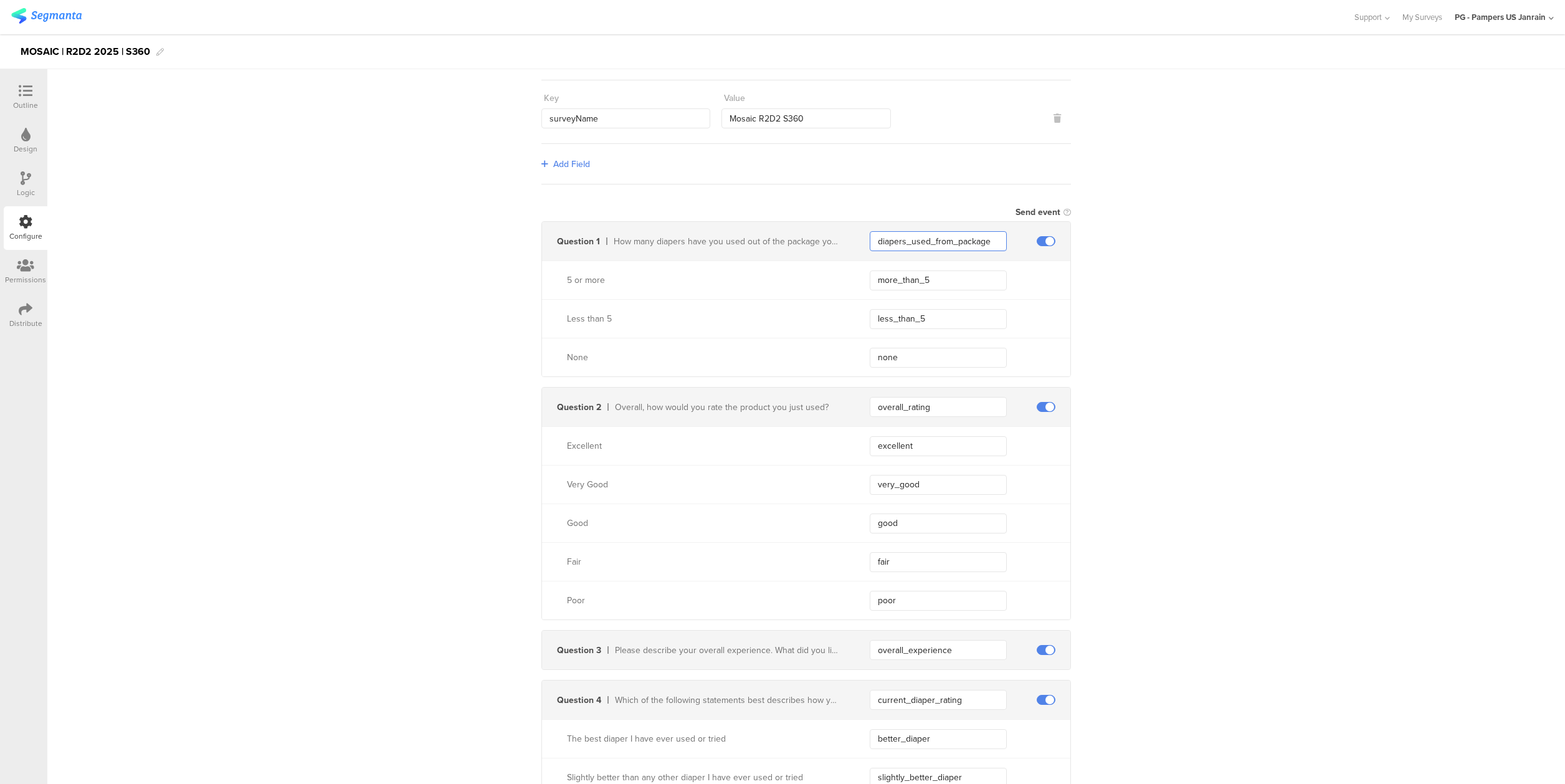
click at [953, 239] on input "diapers_used_from_package" at bounding box center [939, 241] width 137 height 20
click at [896, 284] on input "more_than_5" at bounding box center [939, 280] width 137 height 20
click at [886, 318] on input "less_than_5" at bounding box center [939, 318] width 137 height 20
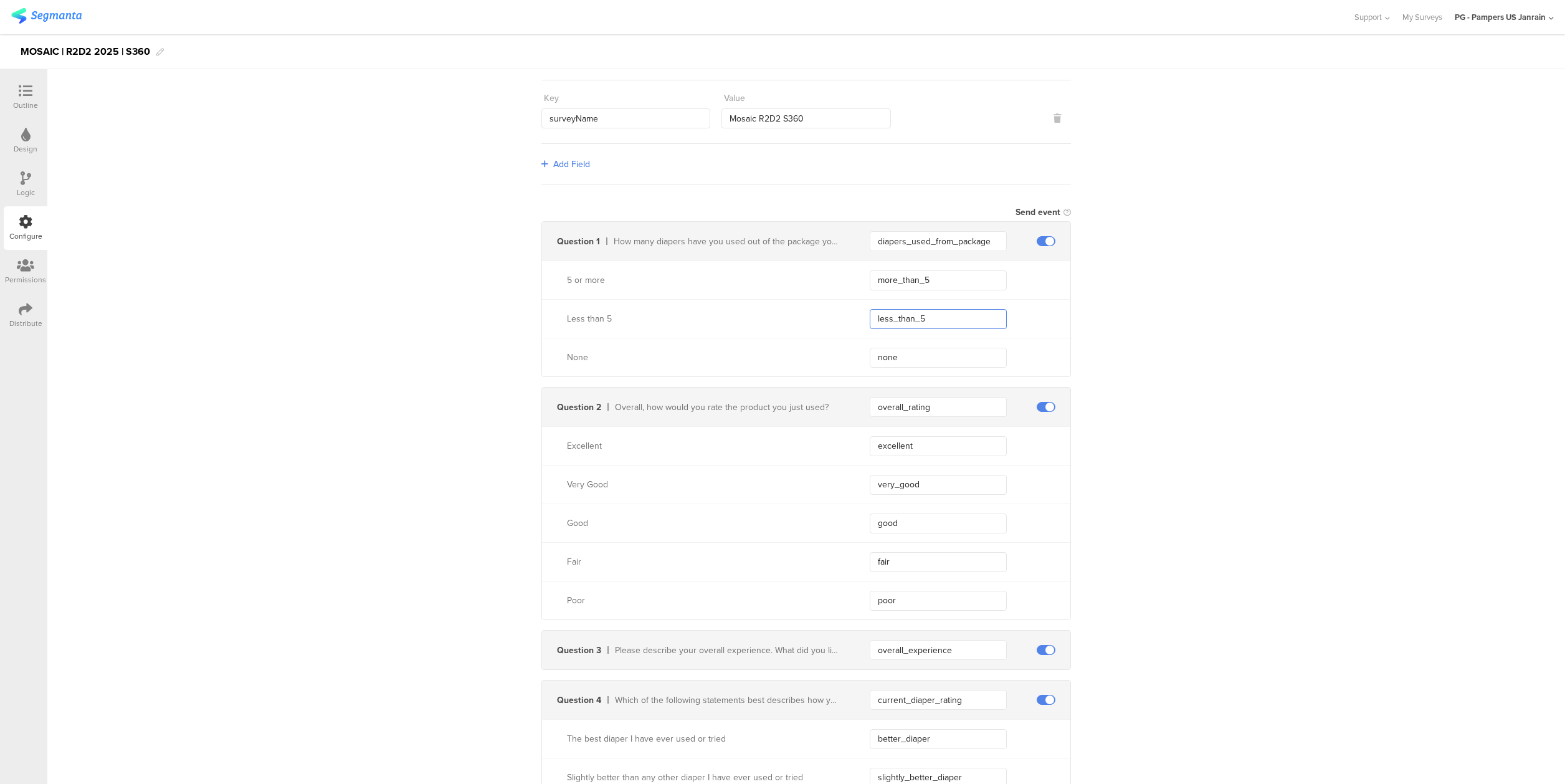
click at [886, 318] on input "less_than_5" at bounding box center [939, 318] width 137 height 20
click at [877, 361] on input "none" at bounding box center [939, 357] width 137 height 20
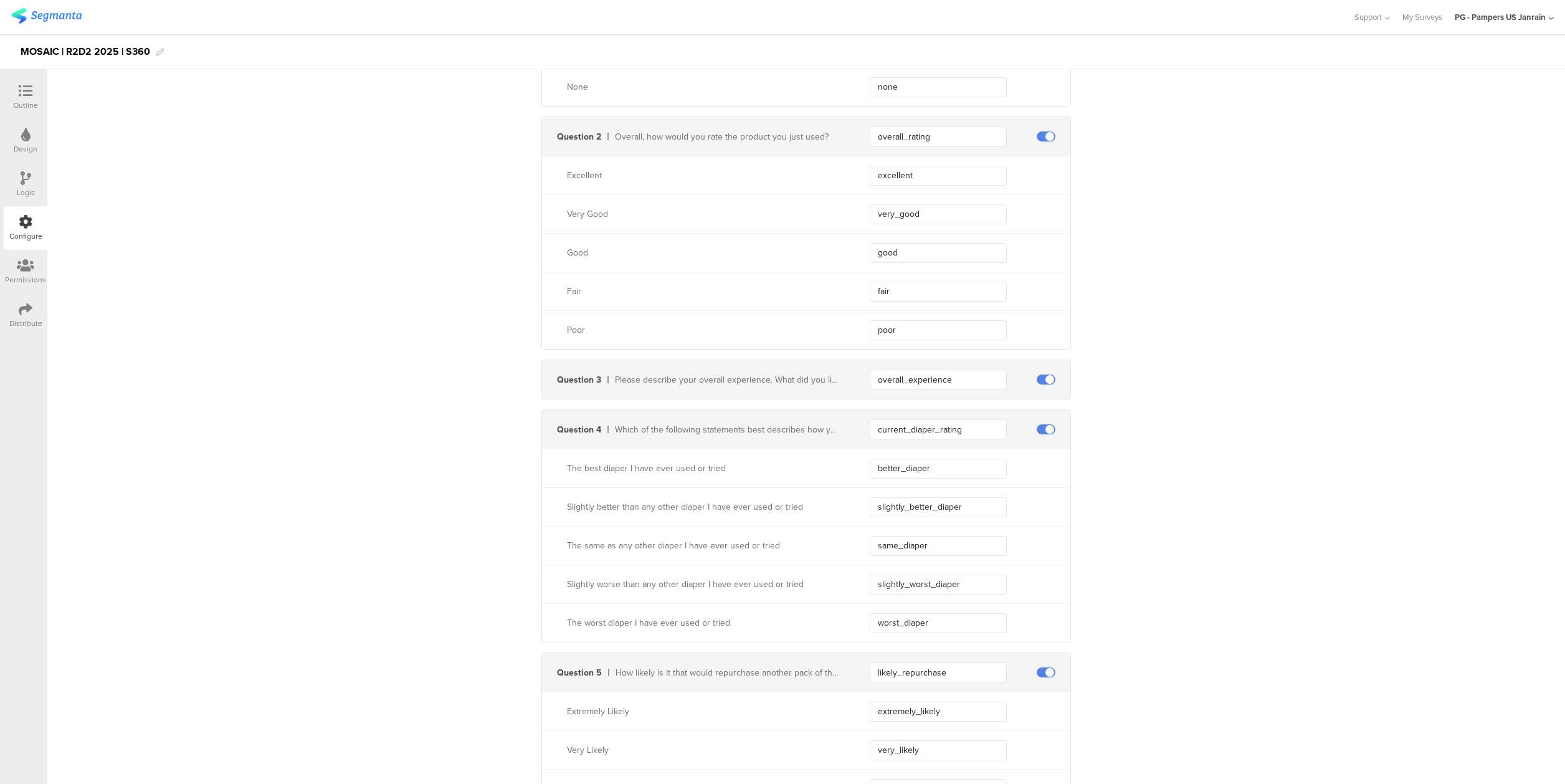
scroll to position [499, 0]
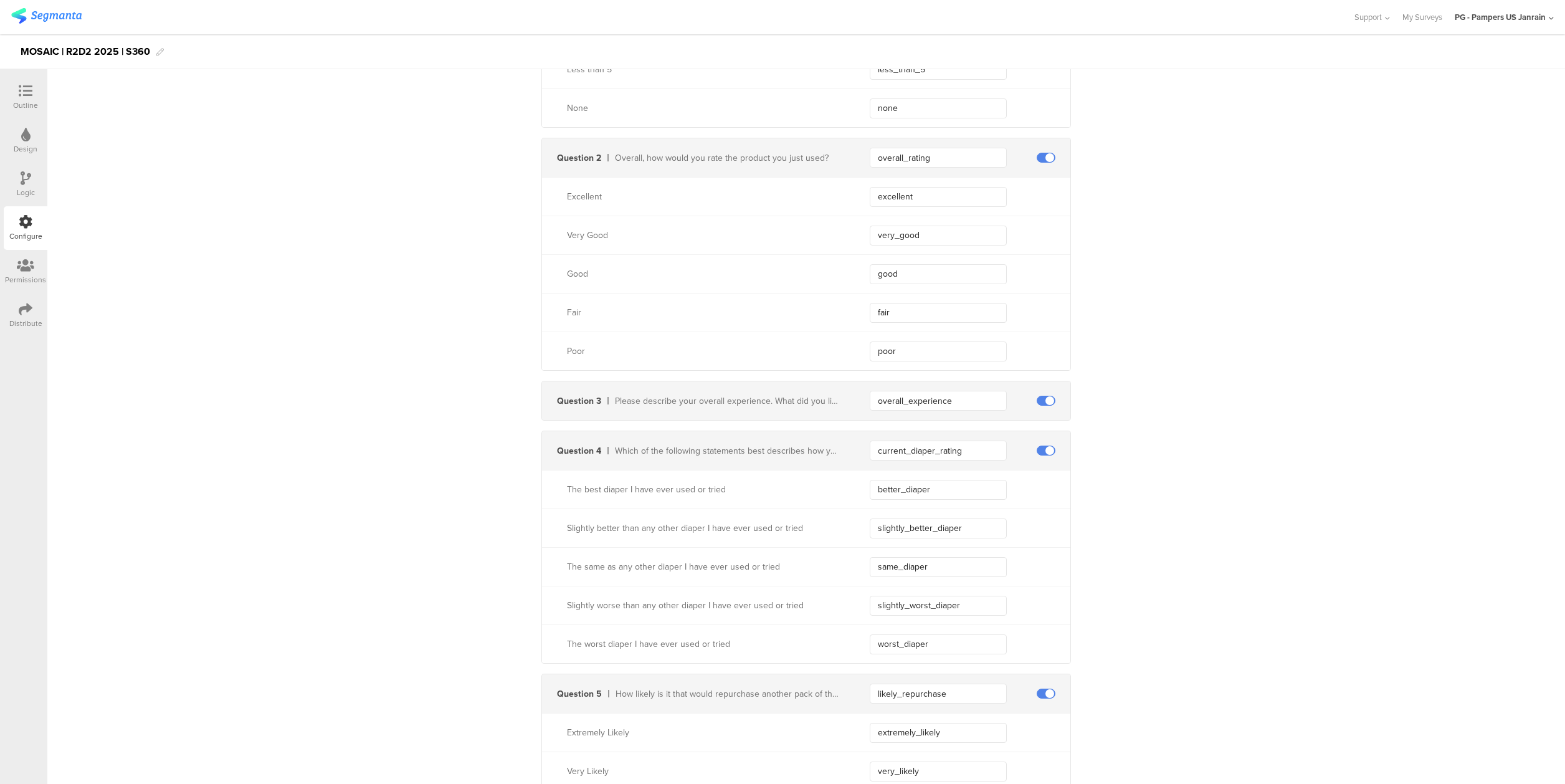
drag, startPoint x: 367, startPoint y: 591, endPoint x: 367, endPoint y: 531, distance: 60.0
click at [33, 108] on div "Outline" at bounding box center [25, 105] width 25 height 11
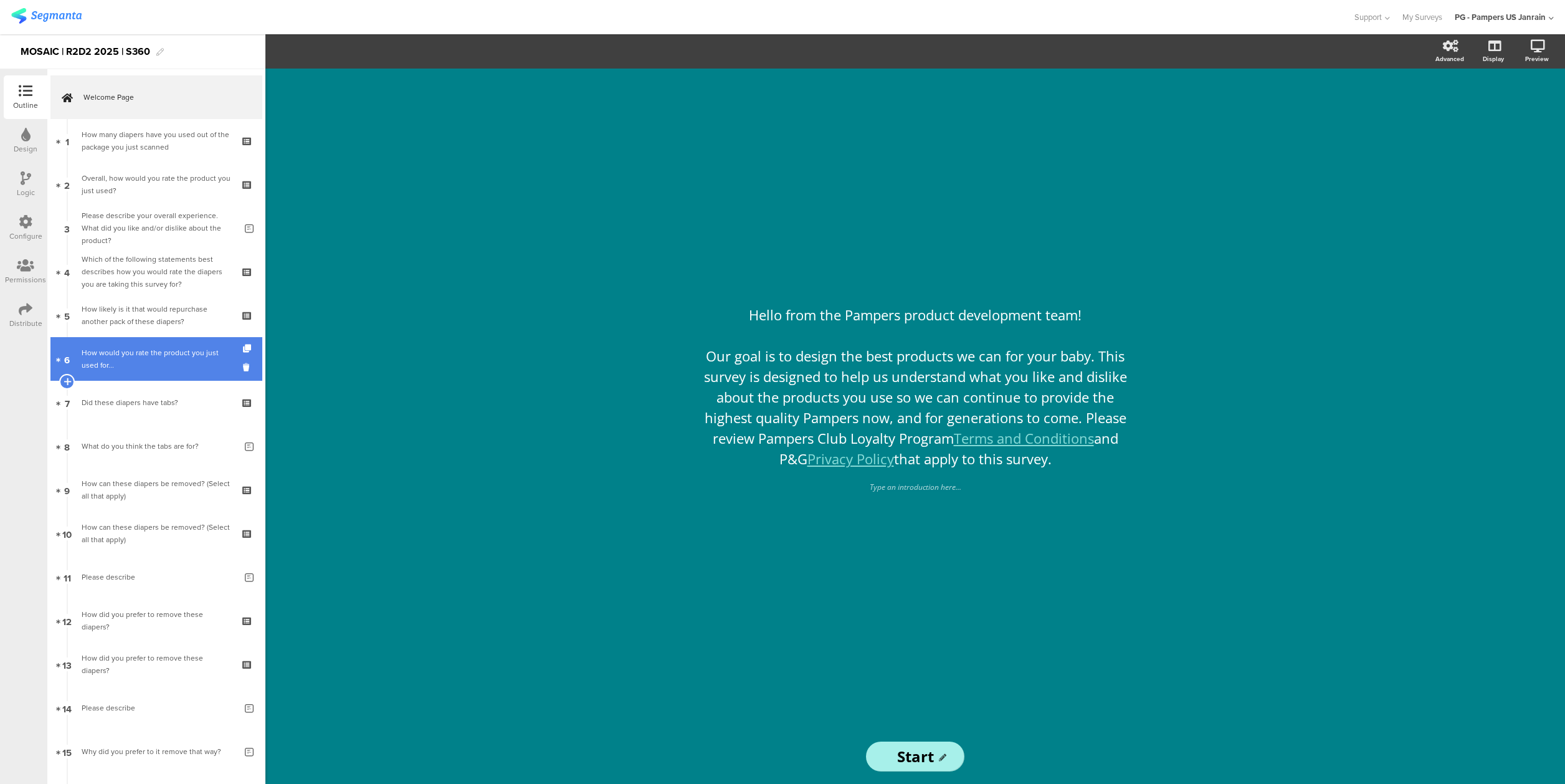
click at [133, 365] on div "How would you rate the product you just used for..." at bounding box center [156, 358] width 149 height 25
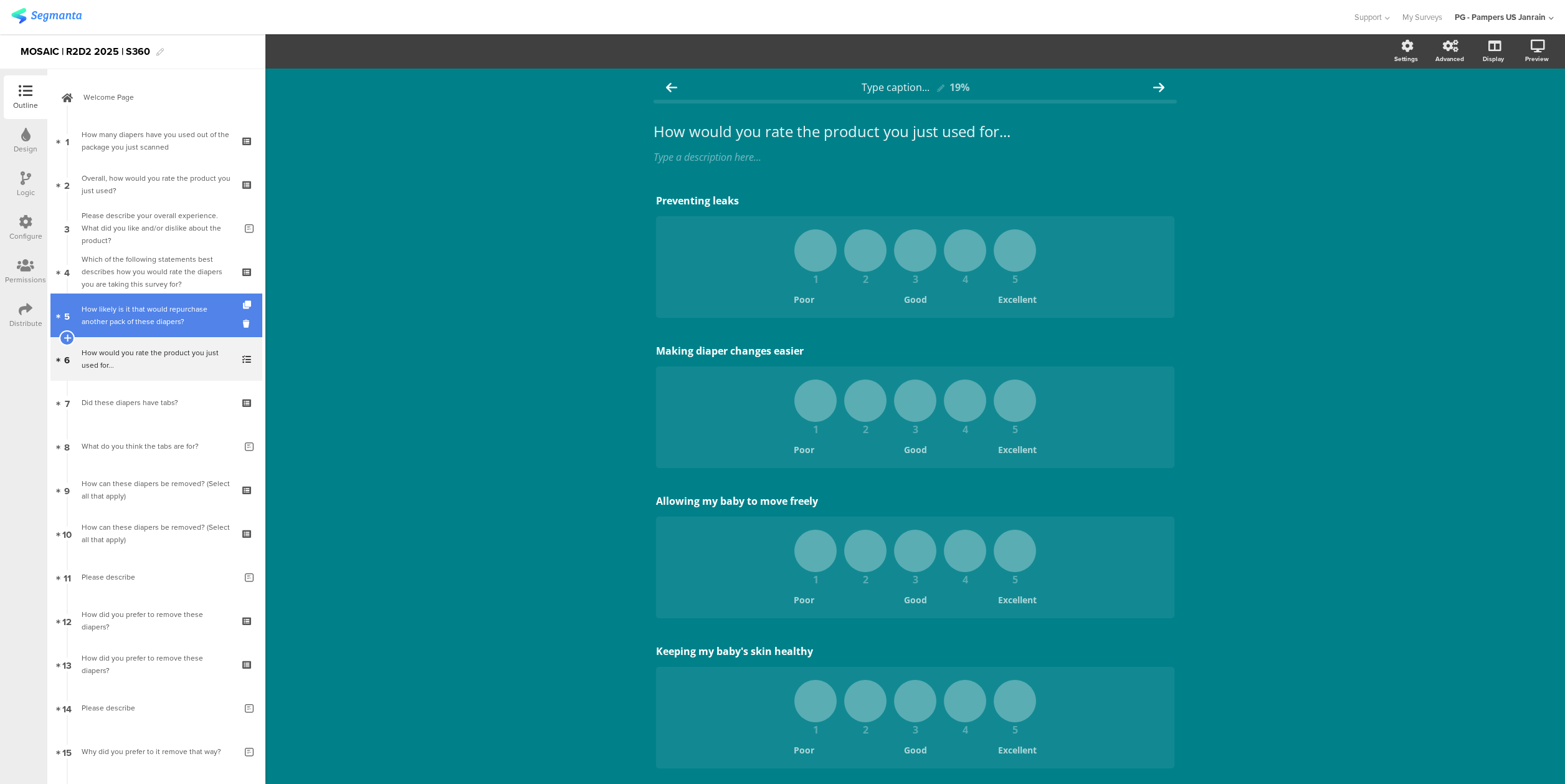
click at [136, 310] on div "How likely is it that would repurchase another pack of these diapers?" at bounding box center [156, 315] width 149 height 25
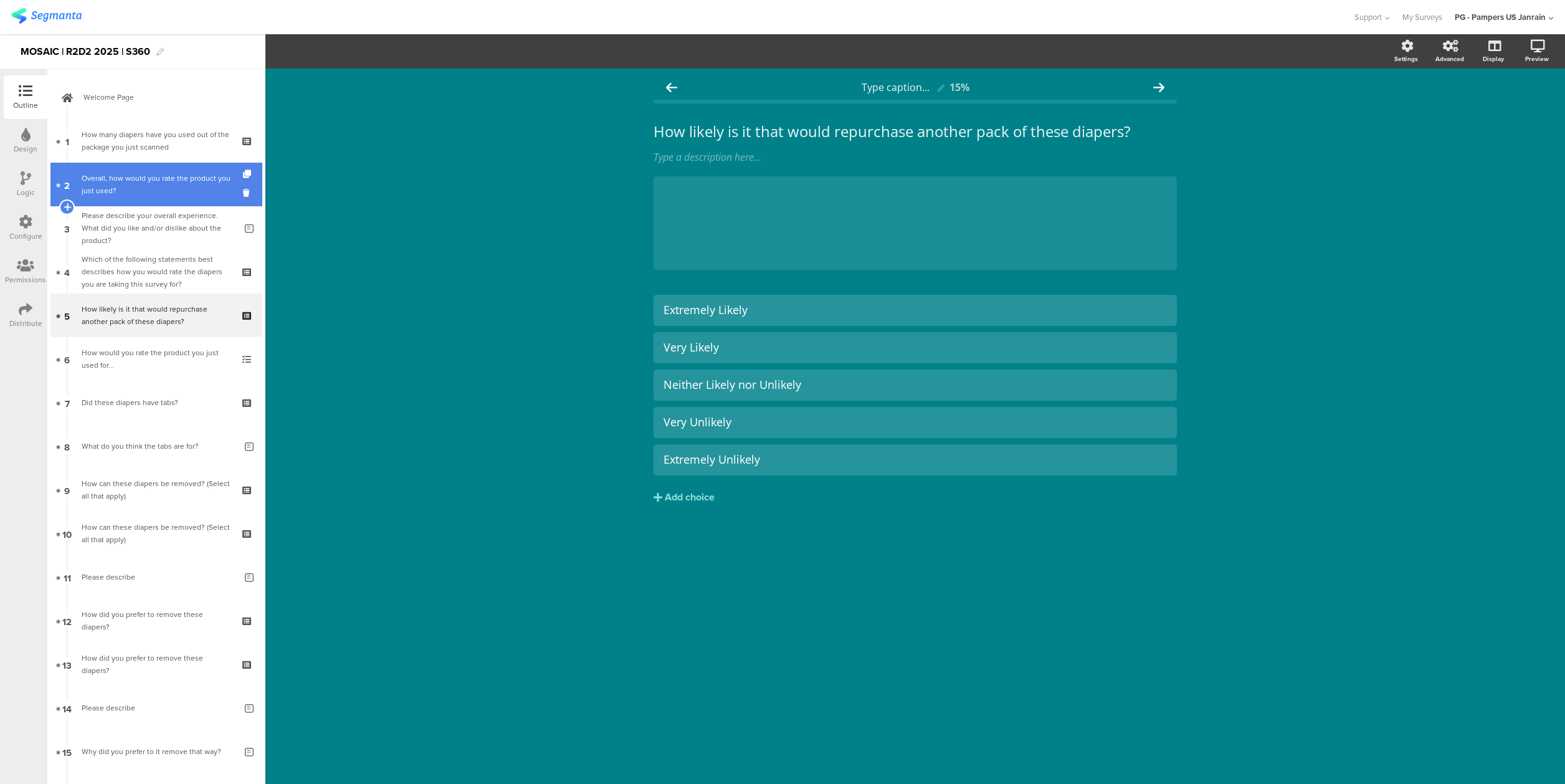
click at [148, 182] on div "Overall, how would you rate the product you just used?" at bounding box center [156, 184] width 149 height 25
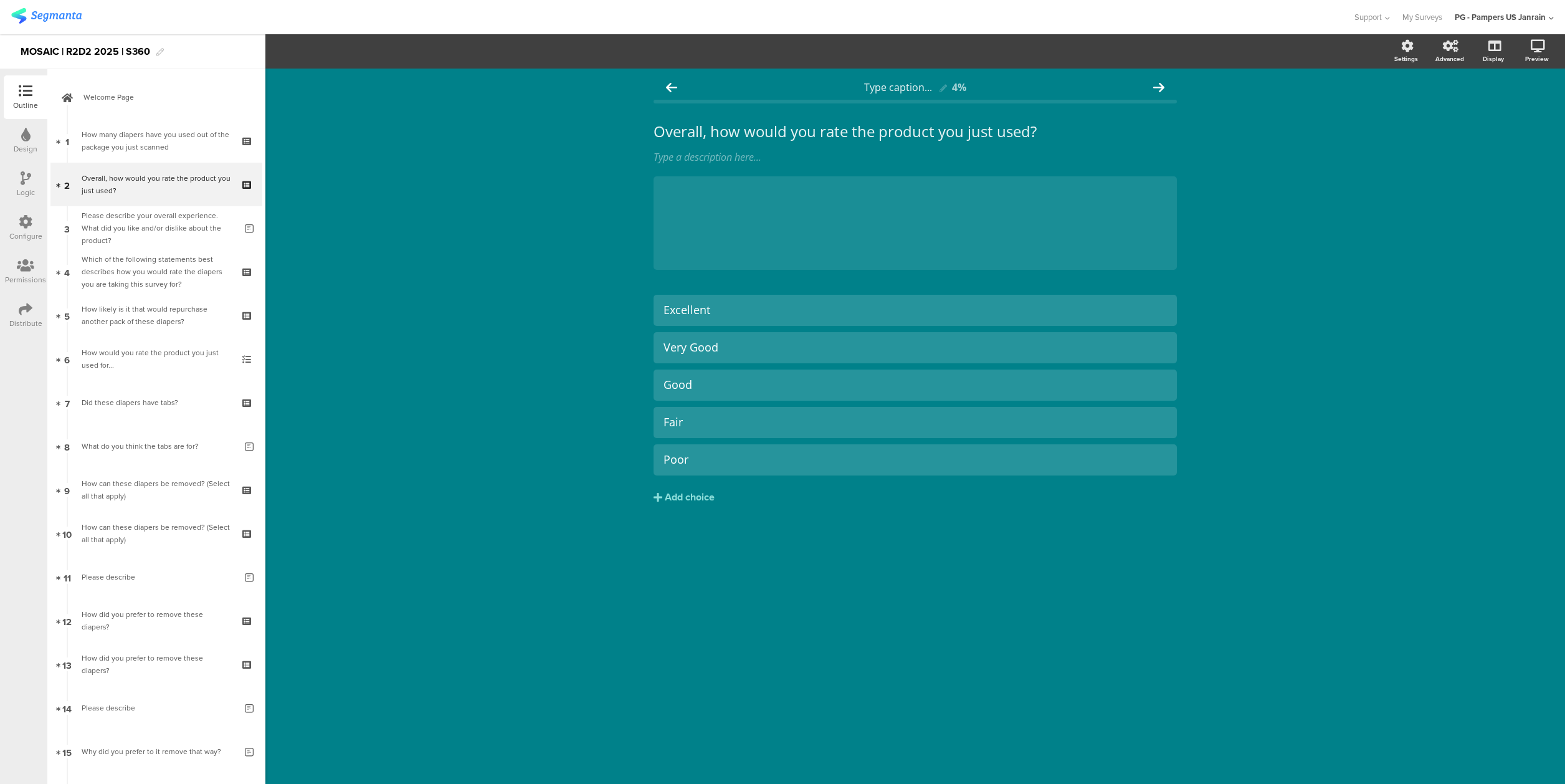
click at [1269, 143] on div "Type caption... 4% Overall, how would you rate the product you just used? Overa…" at bounding box center [915, 426] width 1300 height 715
click at [447, 212] on div "Type caption... 4% Overall, how would you rate the product you just used? Overa…" at bounding box center [915, 426] width 1300 height 715
click at [28, 225] on icon at bounding box center [26, 222] width 14 height 14
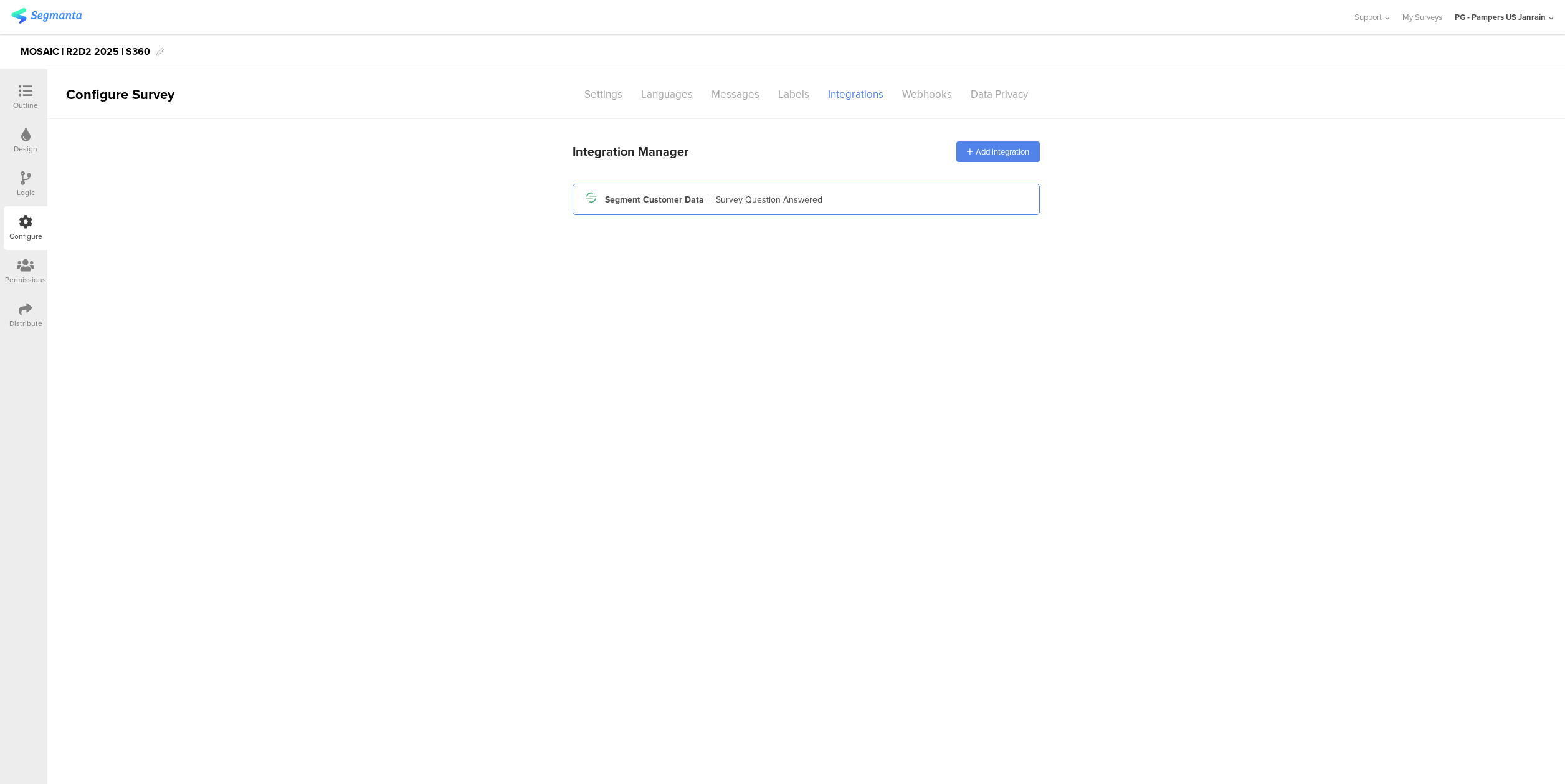
click at [789, 191] on div "Segment icon Created with Sketch. Segment Customer Data | Survey Question Answe…" at bounding box center [807, 199] width 448 height 21
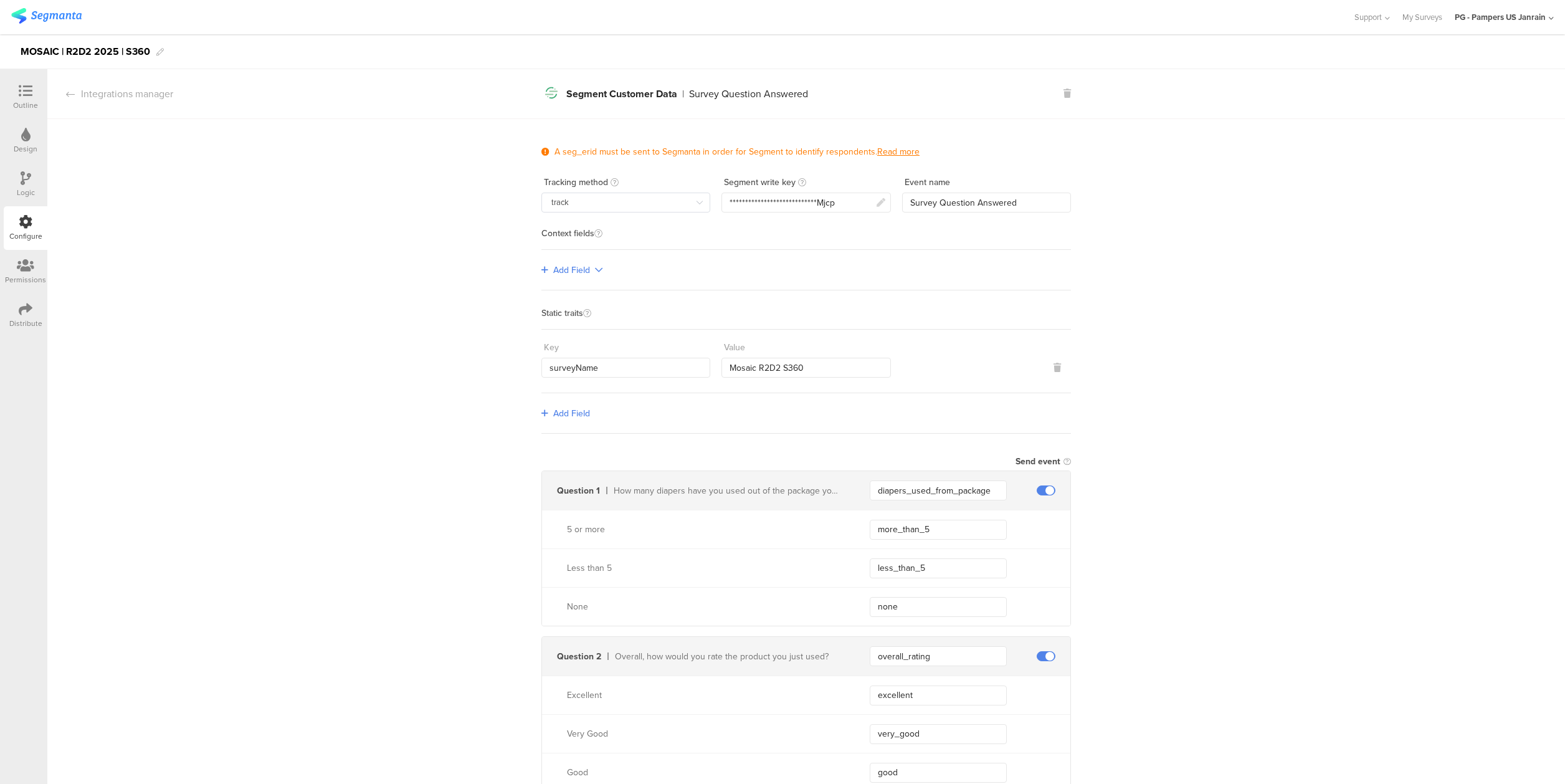
scroll to position [748, 0]
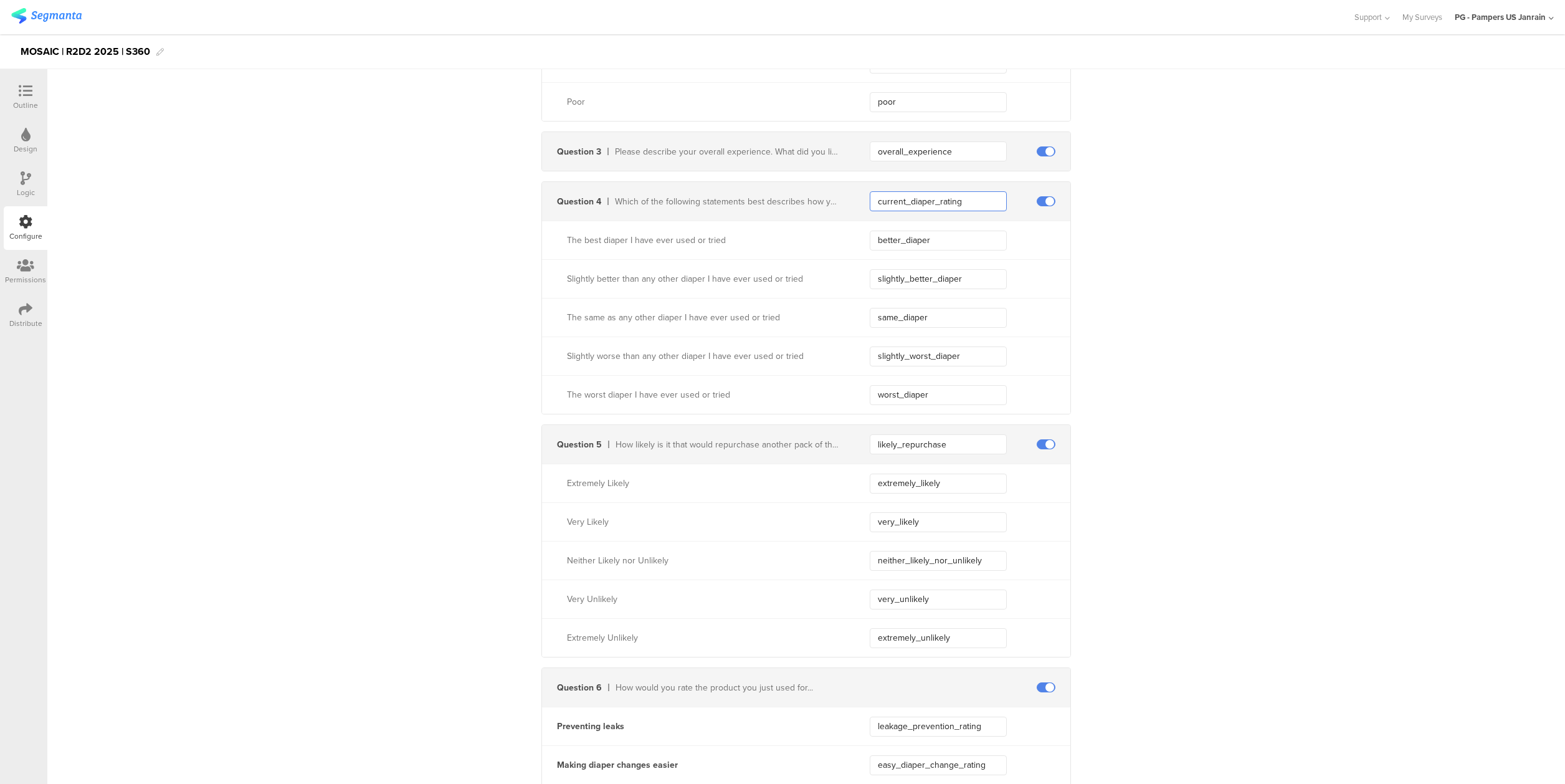
drag, startPoint x: 962, startPoint y: 193, endPoint x: 860, endPoint y: 196, distance: 102.0
click at [870, 196] on input "current_diaper_rating" at bounding box center [939, 201] width 137 height 20
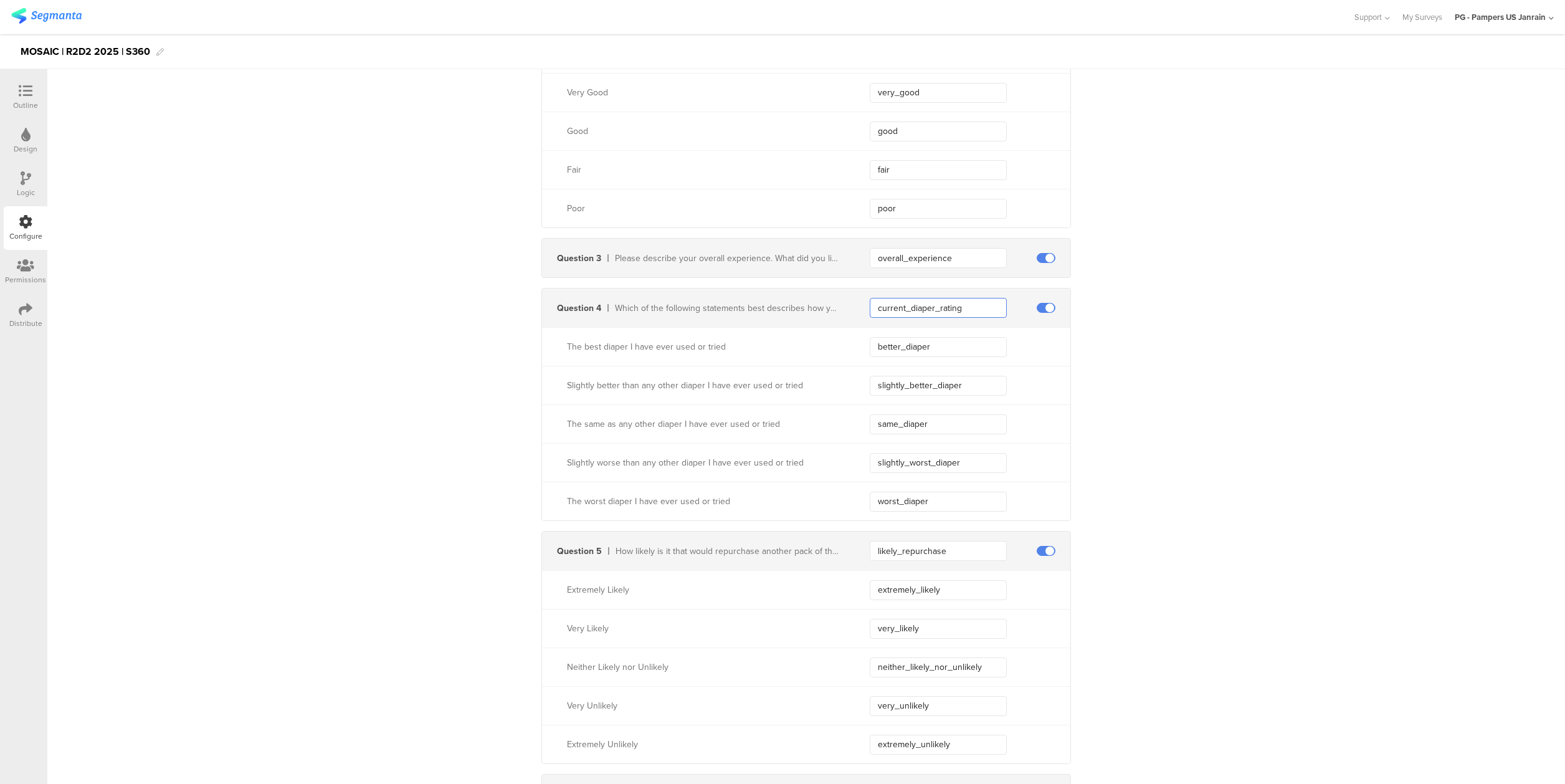
scroll to position [623, 0]
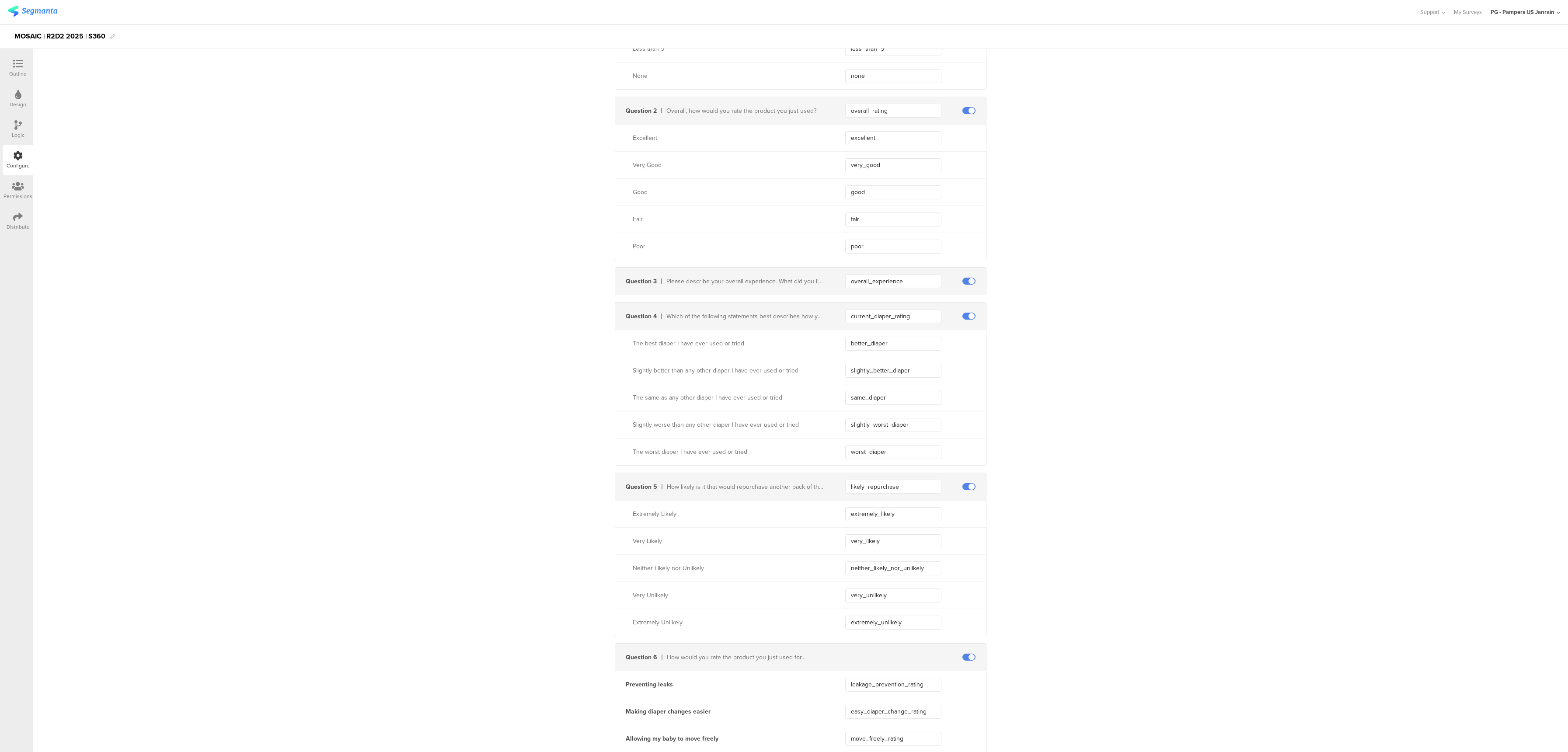
scroll to position [350, 0]
click at [889, 322] on input "current_diaper_rating" at bounding box center [894, 316] width 96 height 14
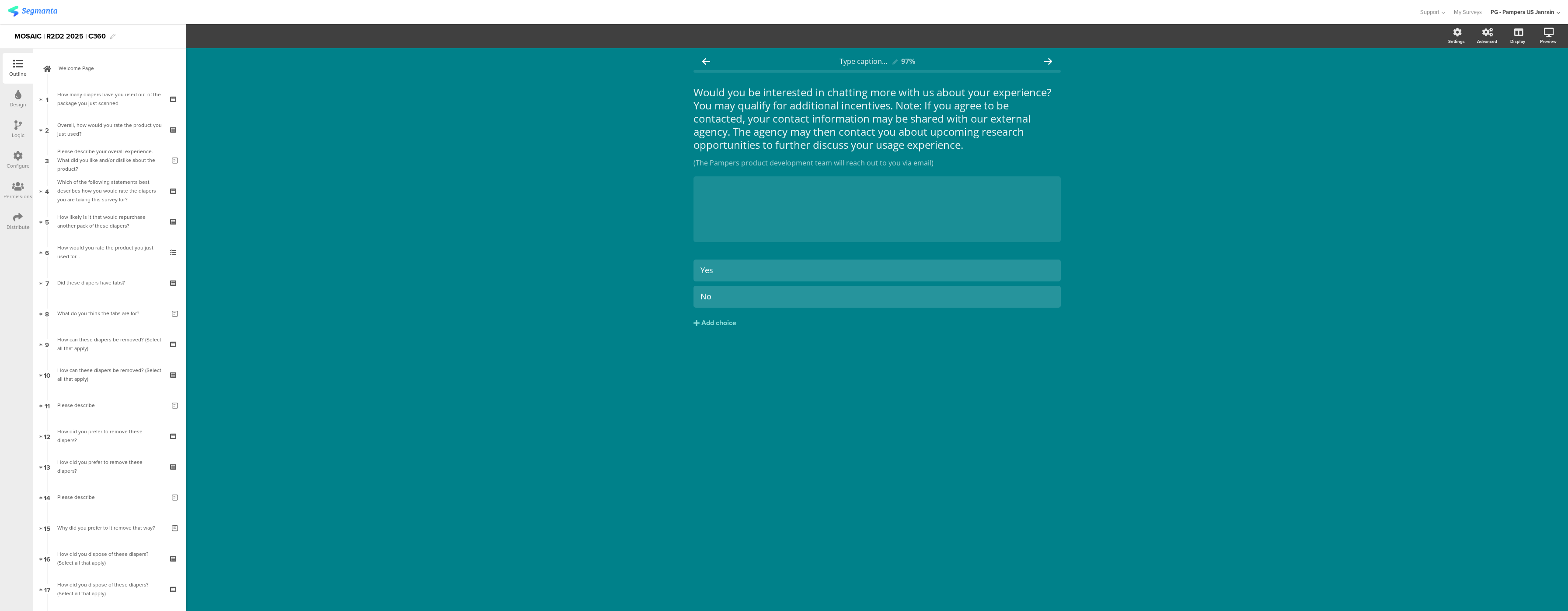
scroll to position [239, 0]
